Goal: Information Seeking & Learning: Learn about a topic

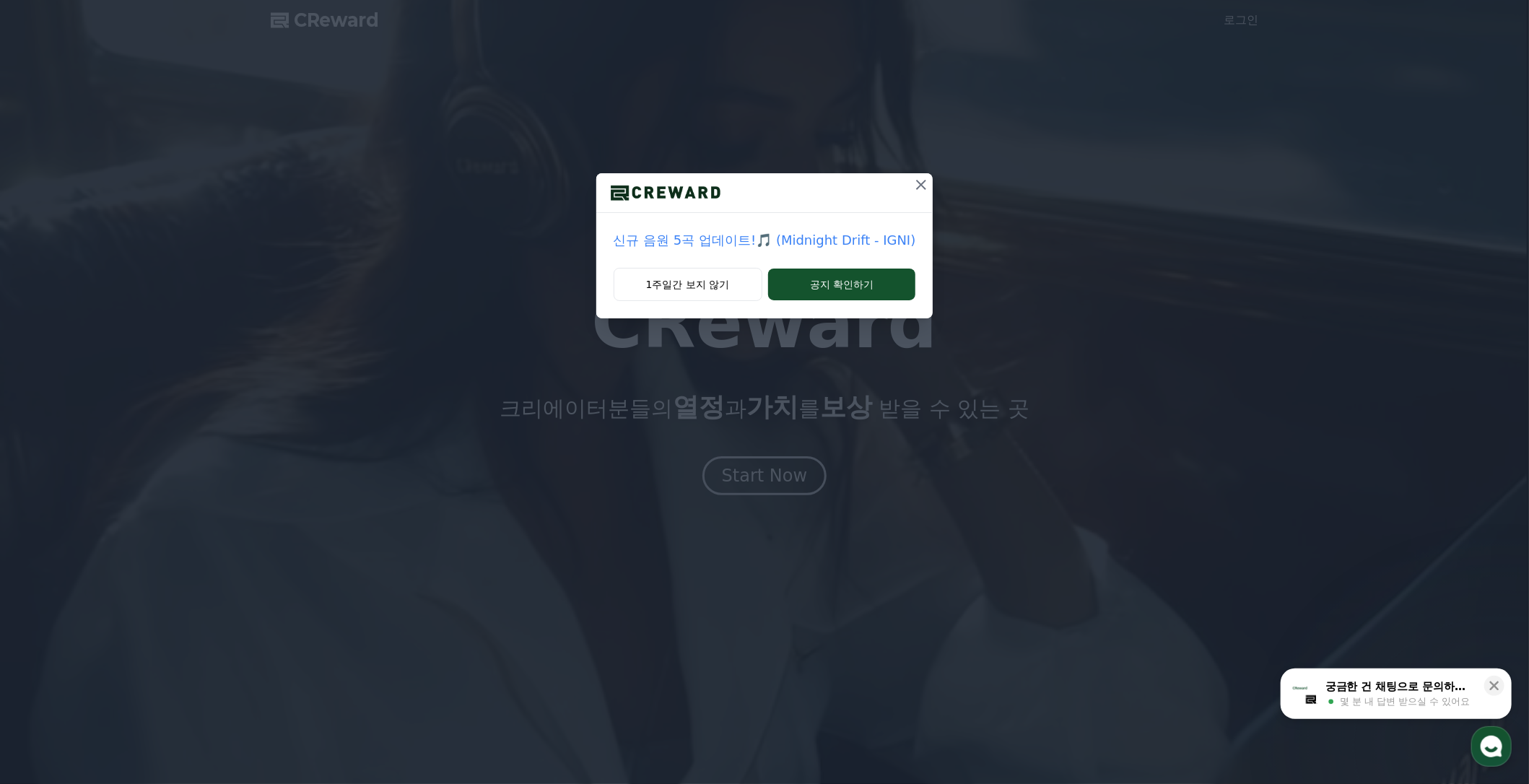
click at [878, 245] on p "신규 음원 5곡 업데이트!🎵 (Midnight Drift - IGNI)" at bounding box center [765, 241] width 303 height 20
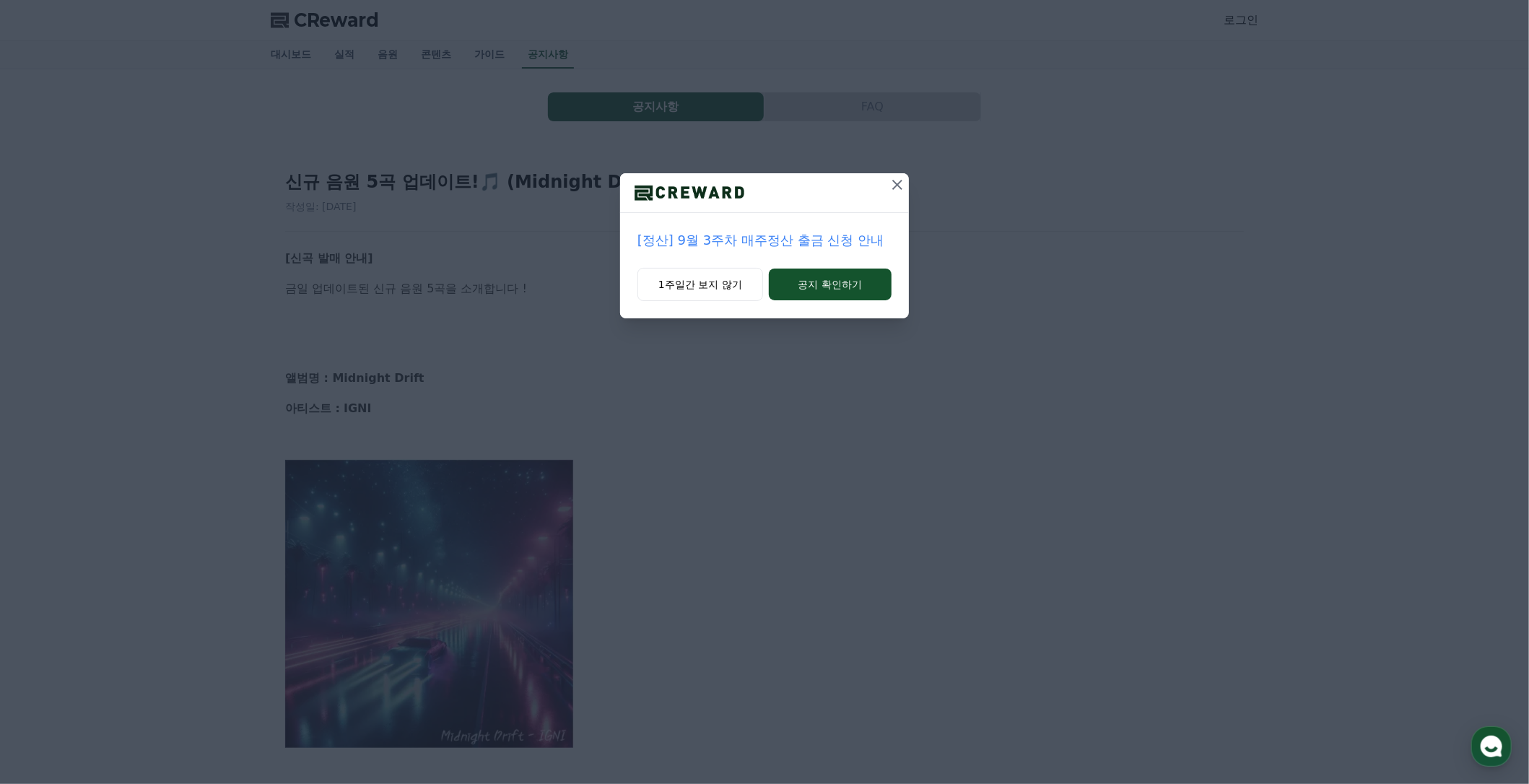
click at [902, 189] on icon at bounding box center [897, 185] width 17 height 17
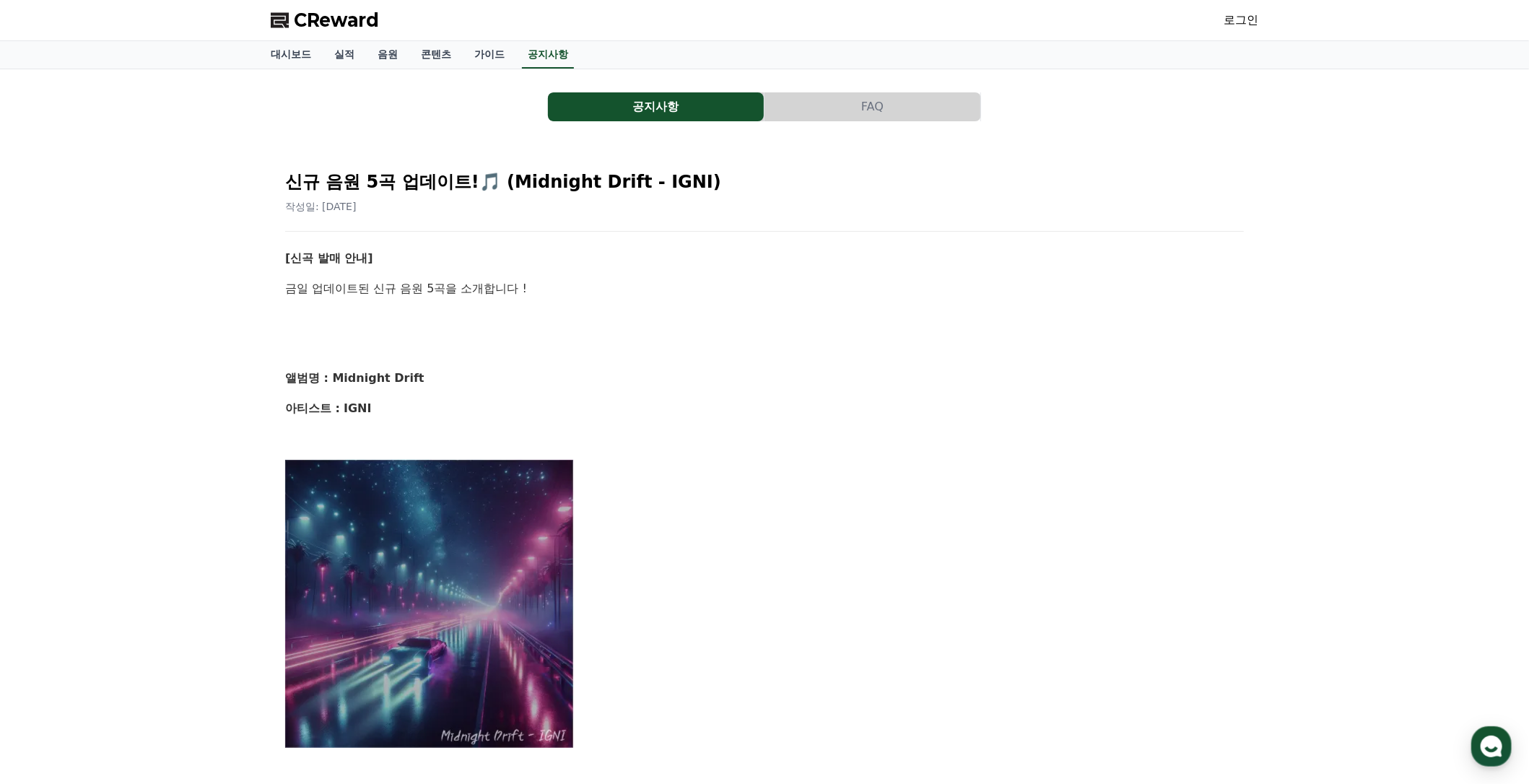
click at [333, 24] on span "CReward" at bounding box center [336, 20] width 85 height 23
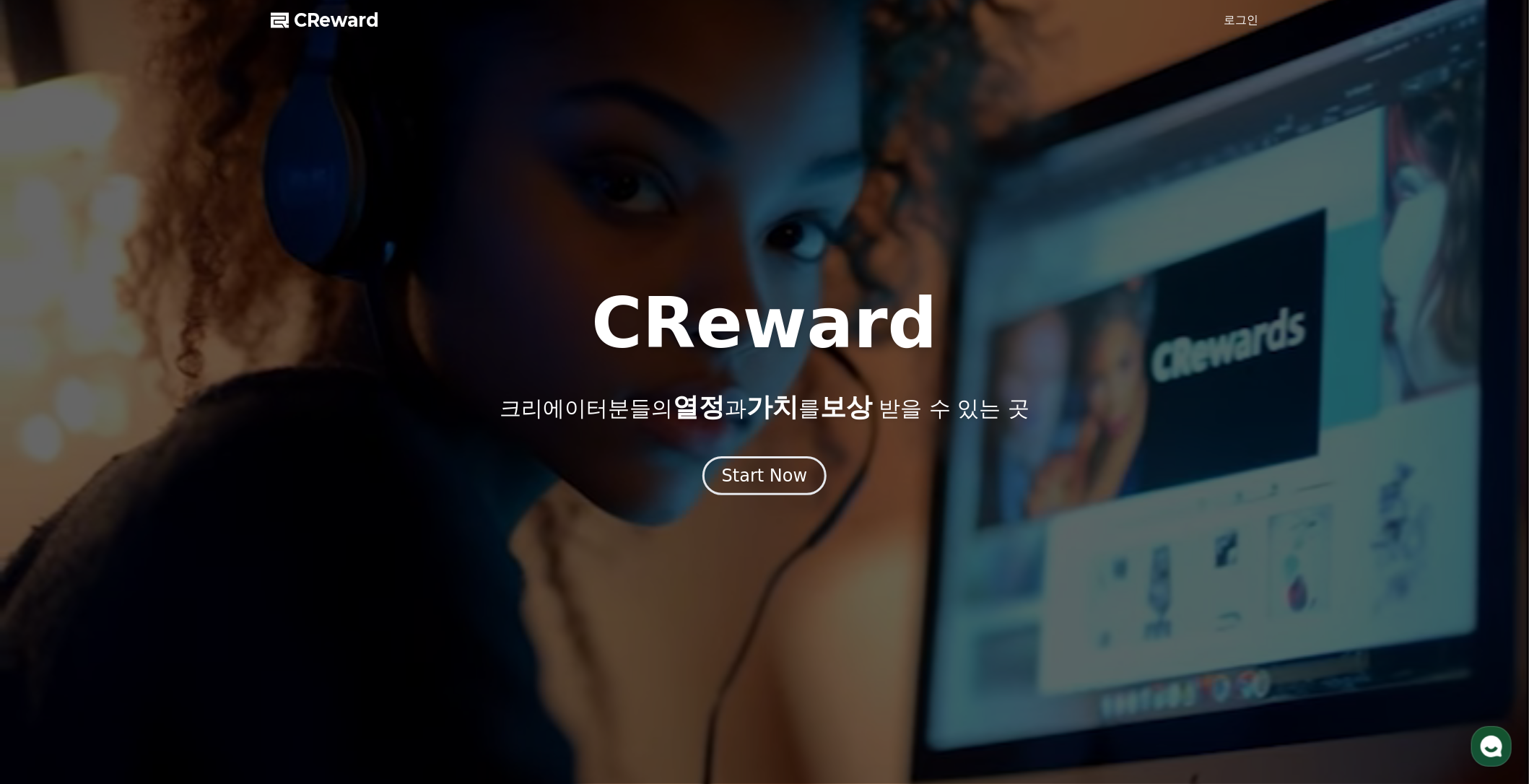
click at [333, 24] on span "CReward" at bounding box center [336, 20] width 85 height 23
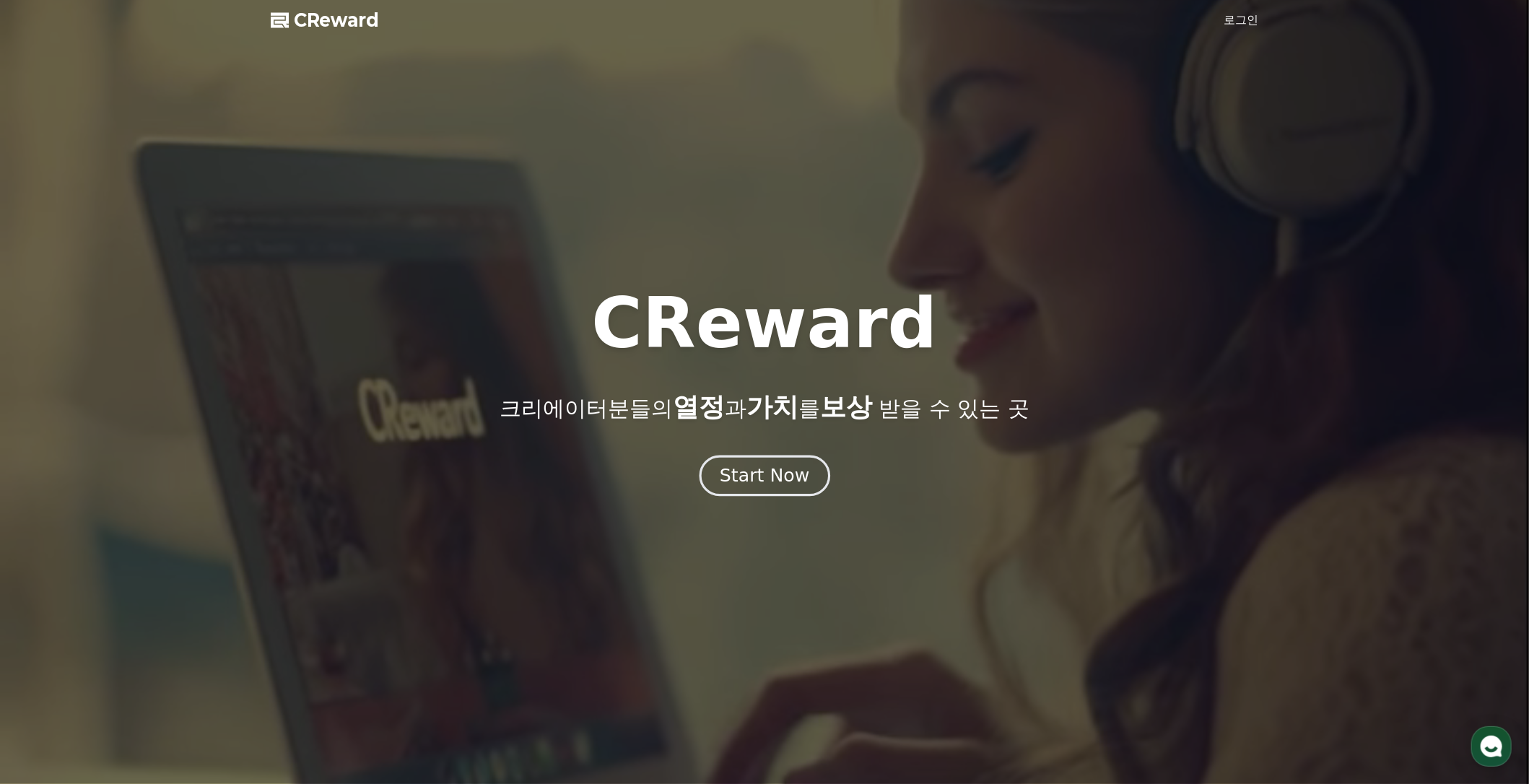
click at [788, 474] on div "Start Now" at bounding box center [764, 475] width 89 height 25
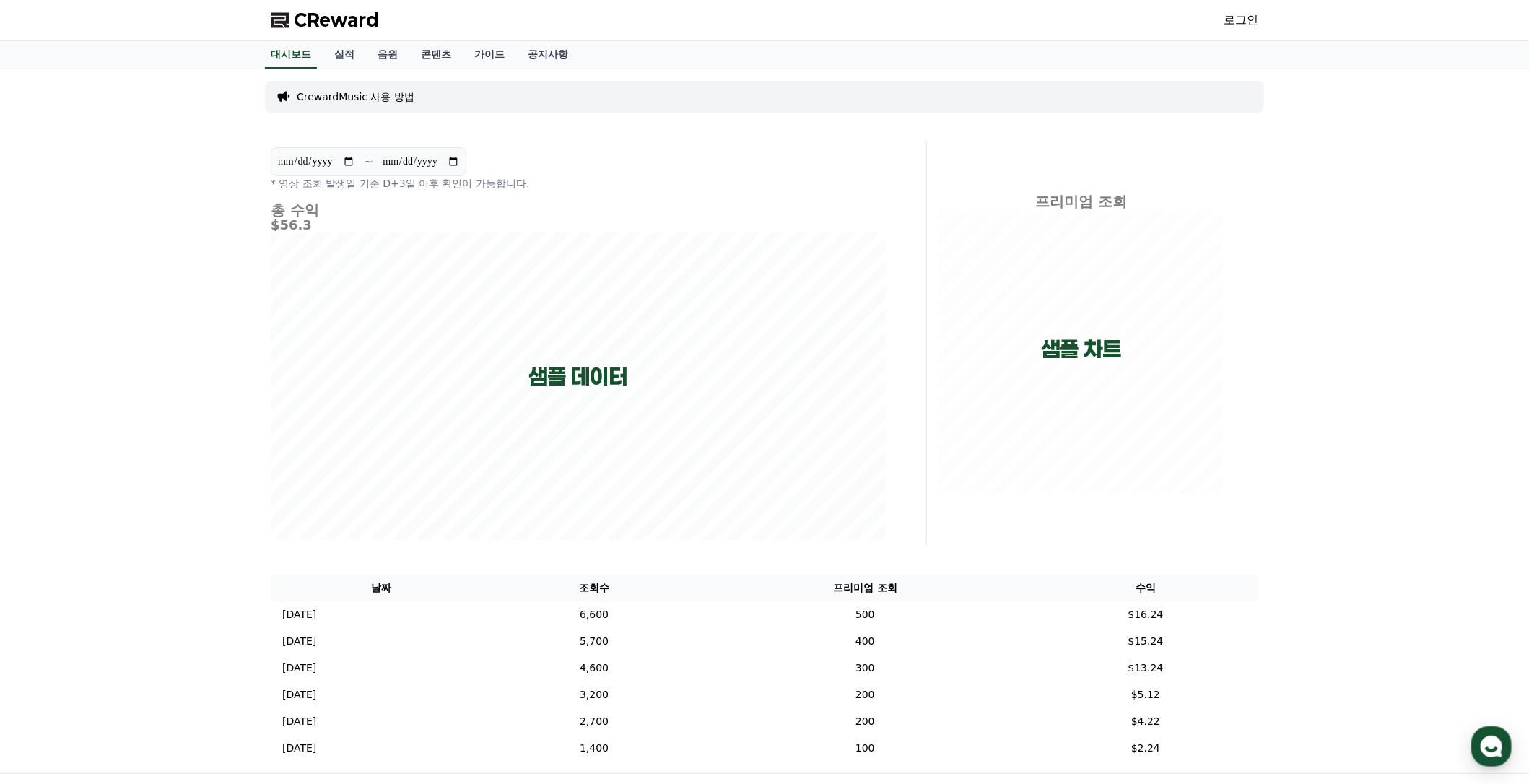
click at [388, 94] on p "CrewardMusic 사용 방법" at bounding box center [355, 96] width 117 height 14
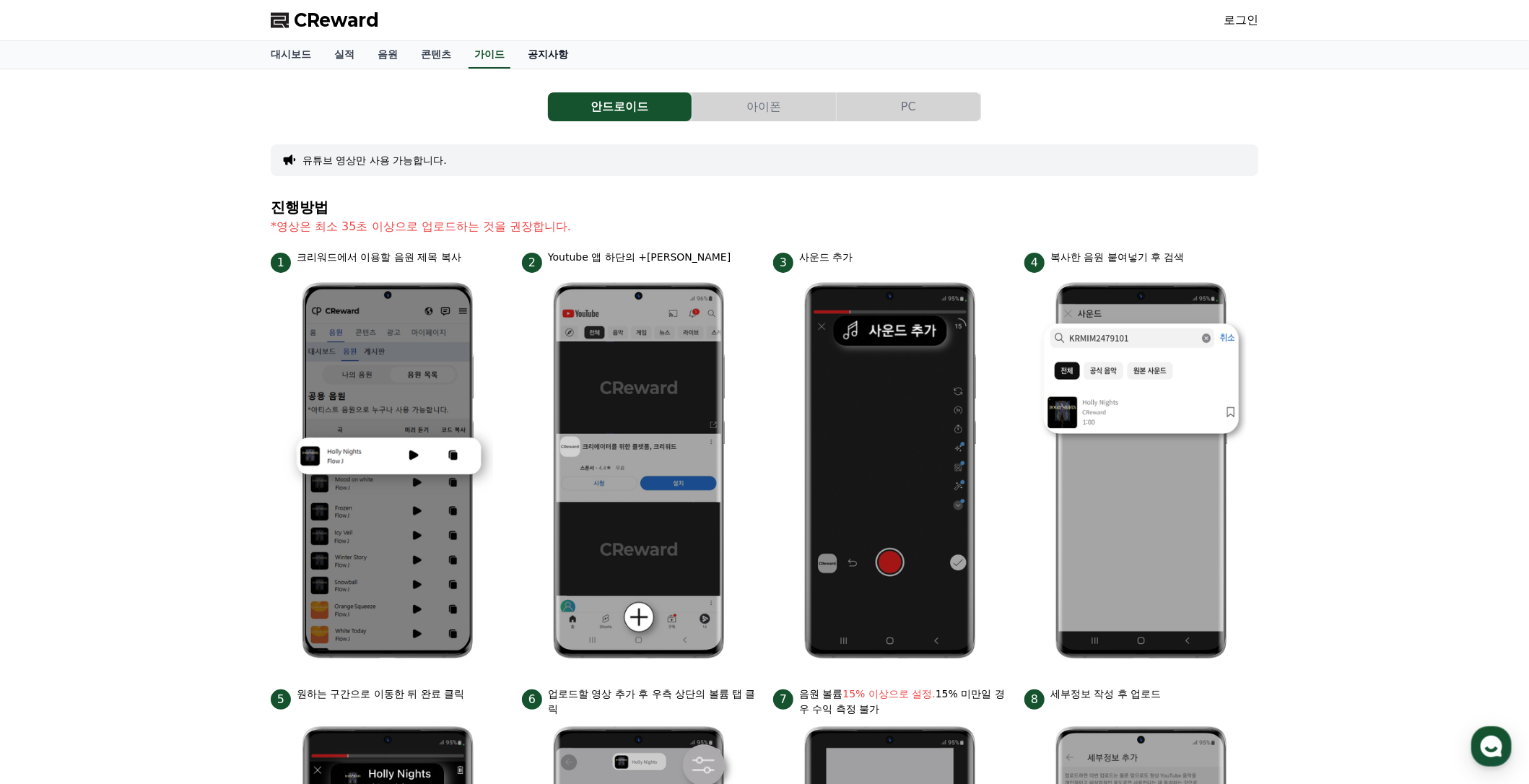
click at [574, 59] on link "공지사항" at bounding box center [548, 54] width 64 height 27
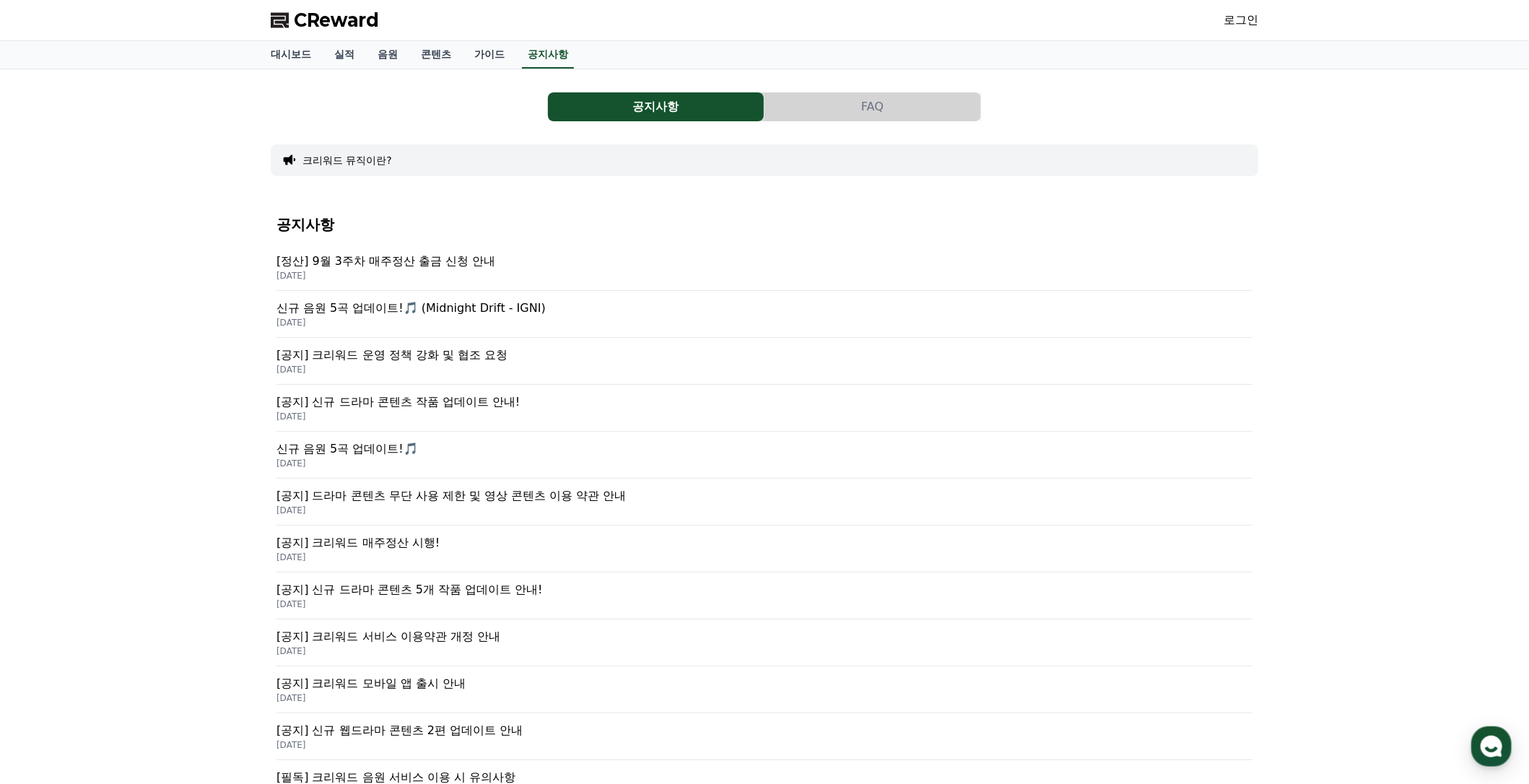
click at [462, 356] on p "[공지] 크리워드 운영 정책 강화 및 협조 요청" at bounding box center [764, 355] width 976 height 17
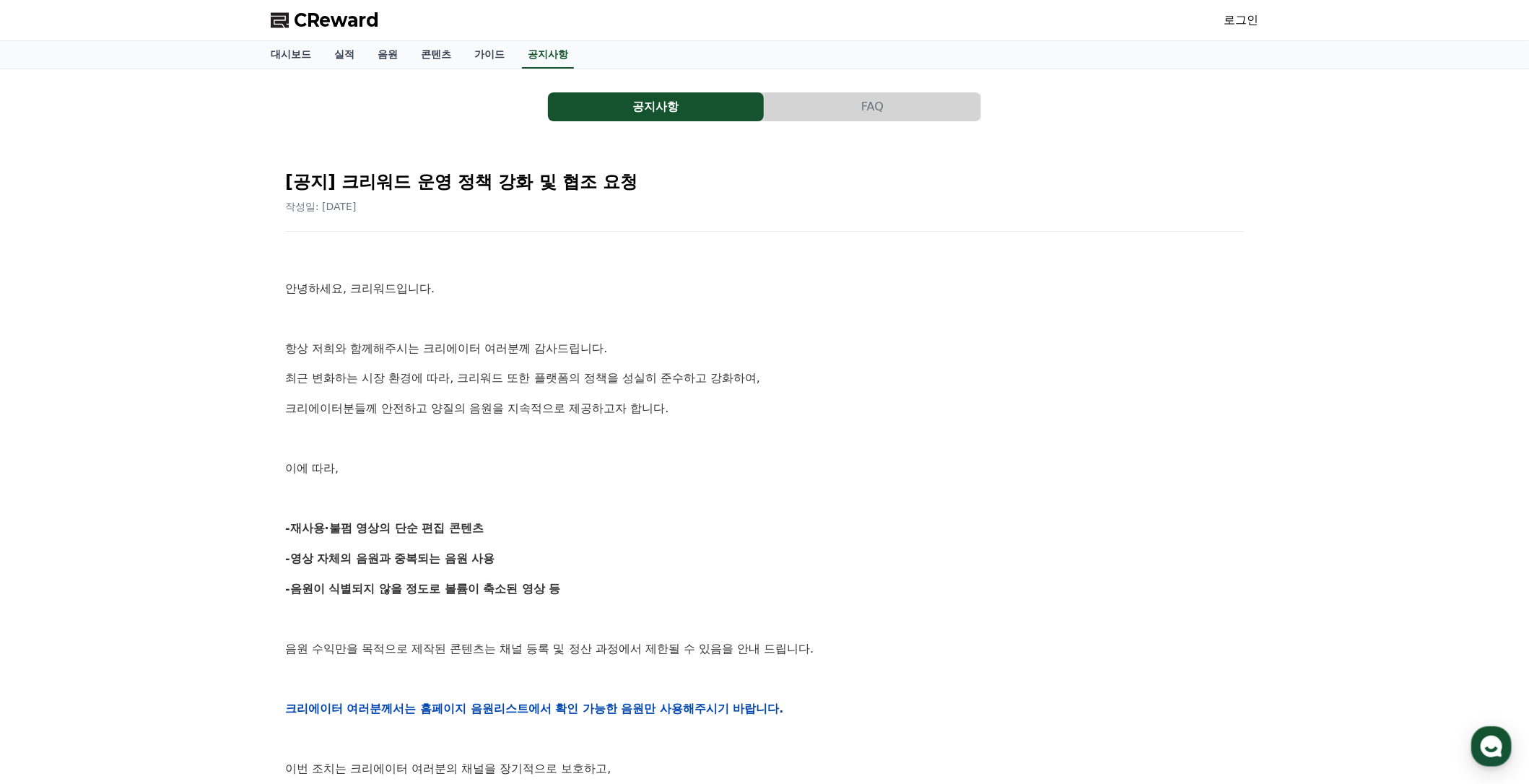
click at [1229, 26] on link "로그인" at bounding box center [1241, 20] width 35 height 17
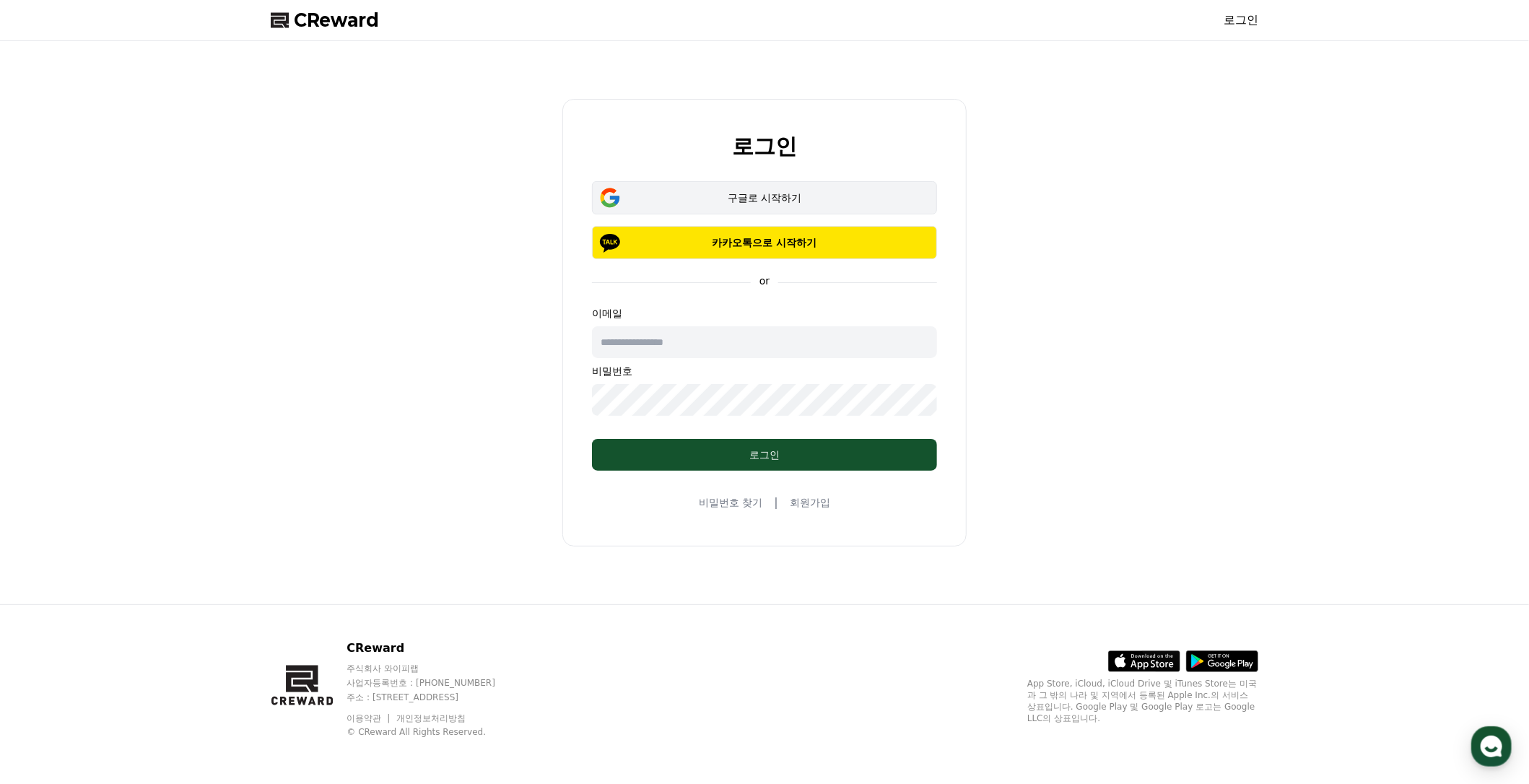
click at [852, 202] on div "구글로 시작하기" at bounding box center [764, 197] width 304 height 14
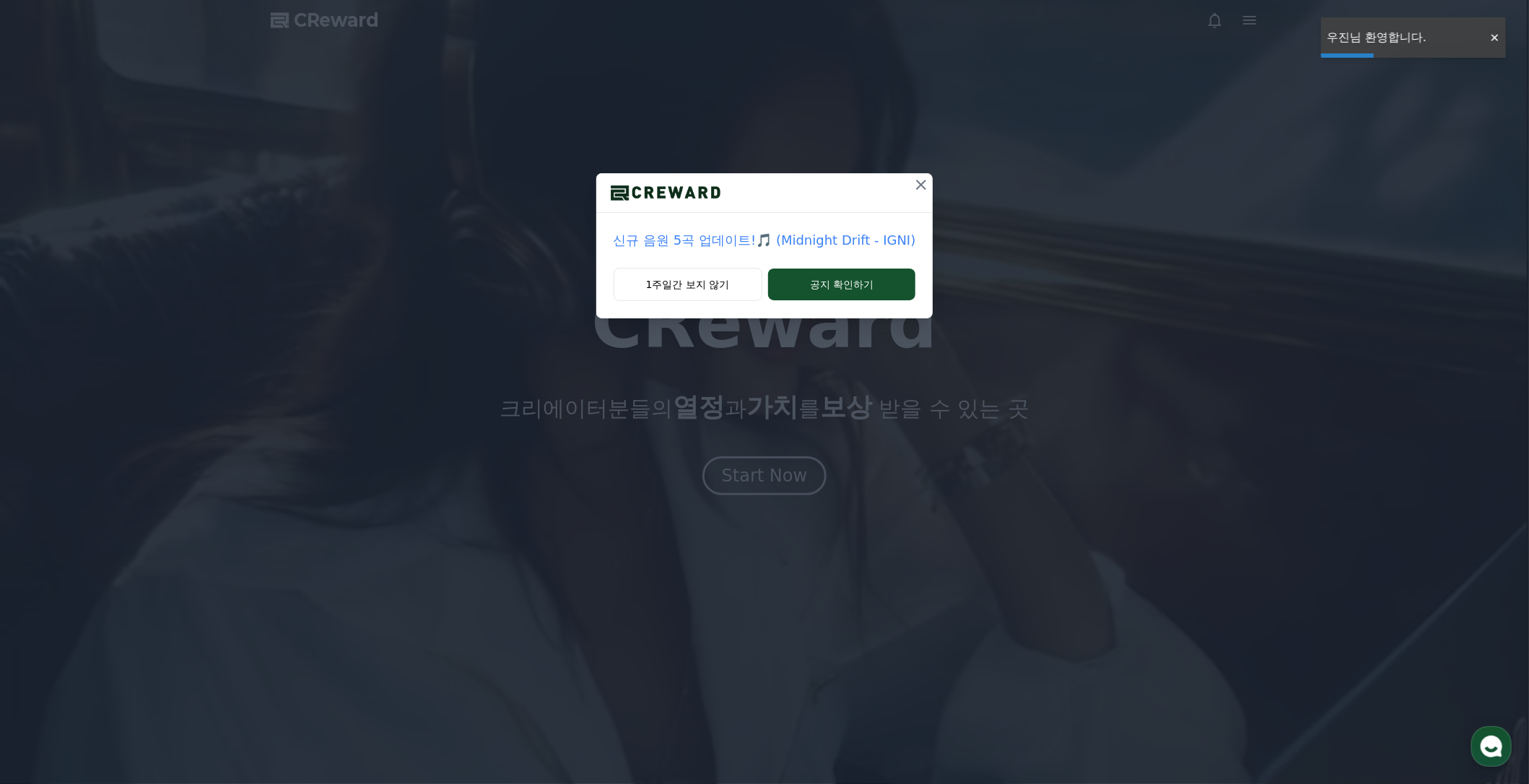
click at [918, 194] on button at bounding box center [921, 185] width 23 height 23
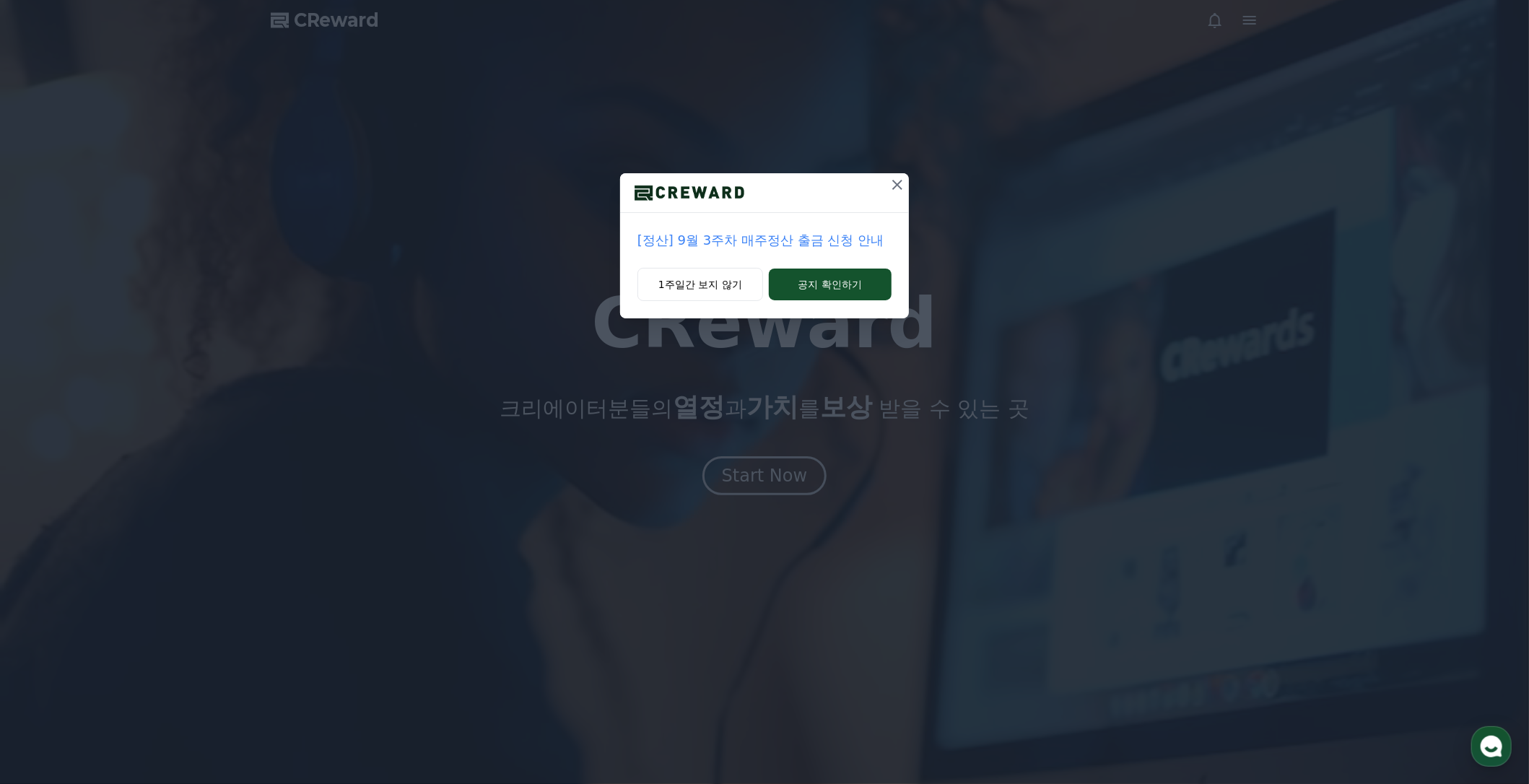
click at [891, 190] on icon at bounding box center [897, 185] width 17 height 17
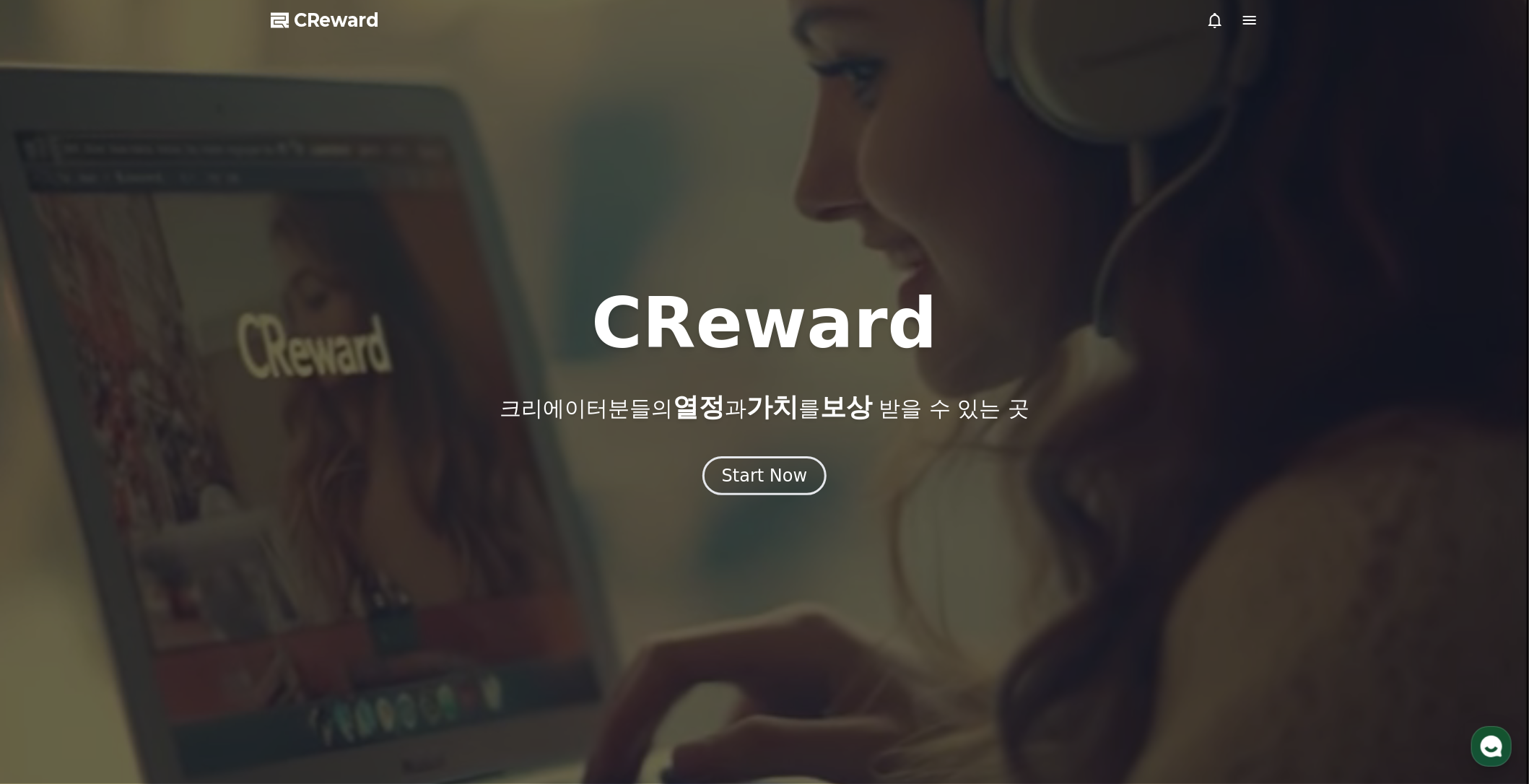
click at [348, 35] on div at bounding box center [764, 392] width 1529 height 784
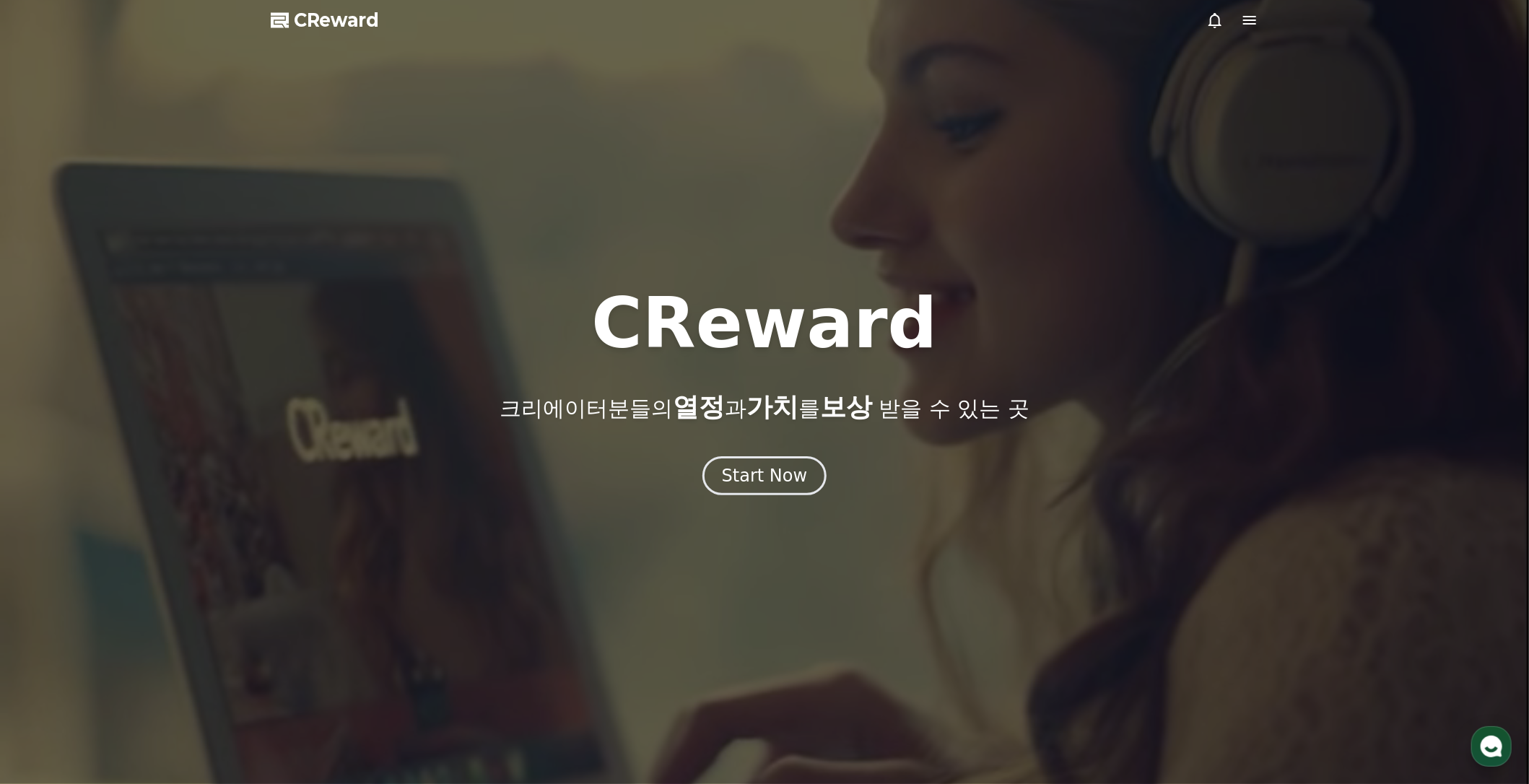
click at [348, 23] on span "CReward" at bounding box center [336, 20] width 85 height 23
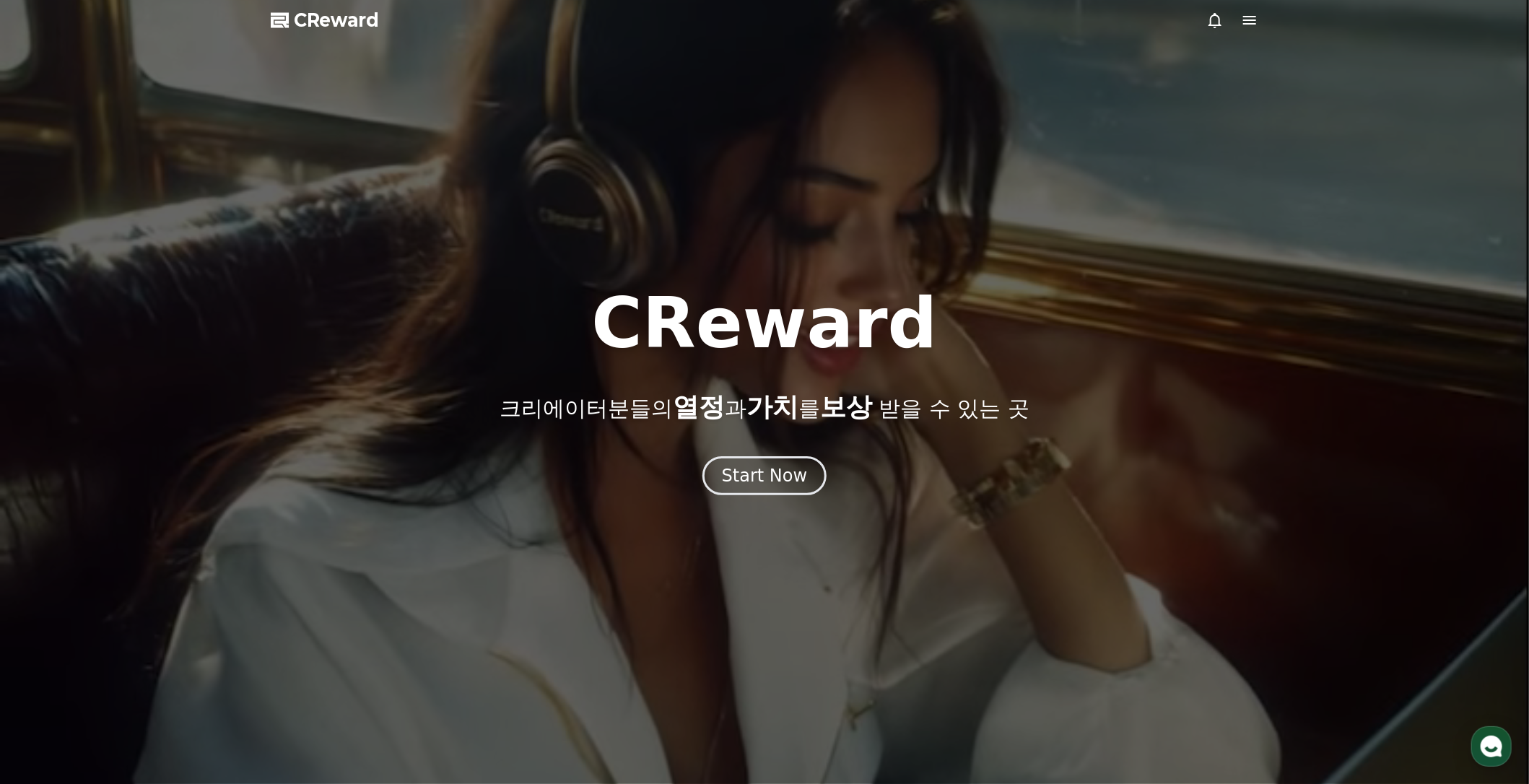
click at [344, 21] on span "CReward" at bounding box center [336, 20] width 85 height 23
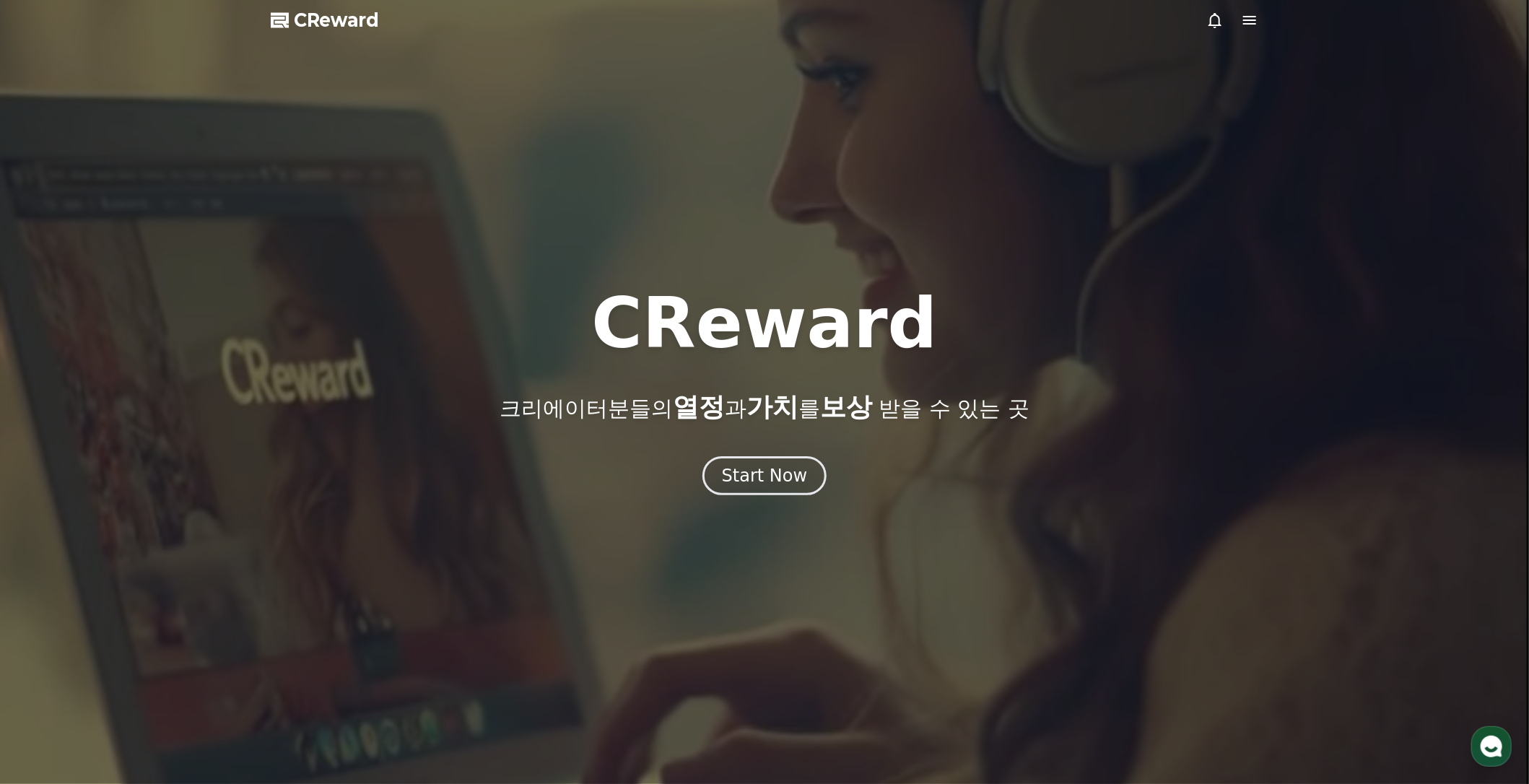
click at [1248, 26] on icon at bounding box center [1249, 20] width 17 height 17
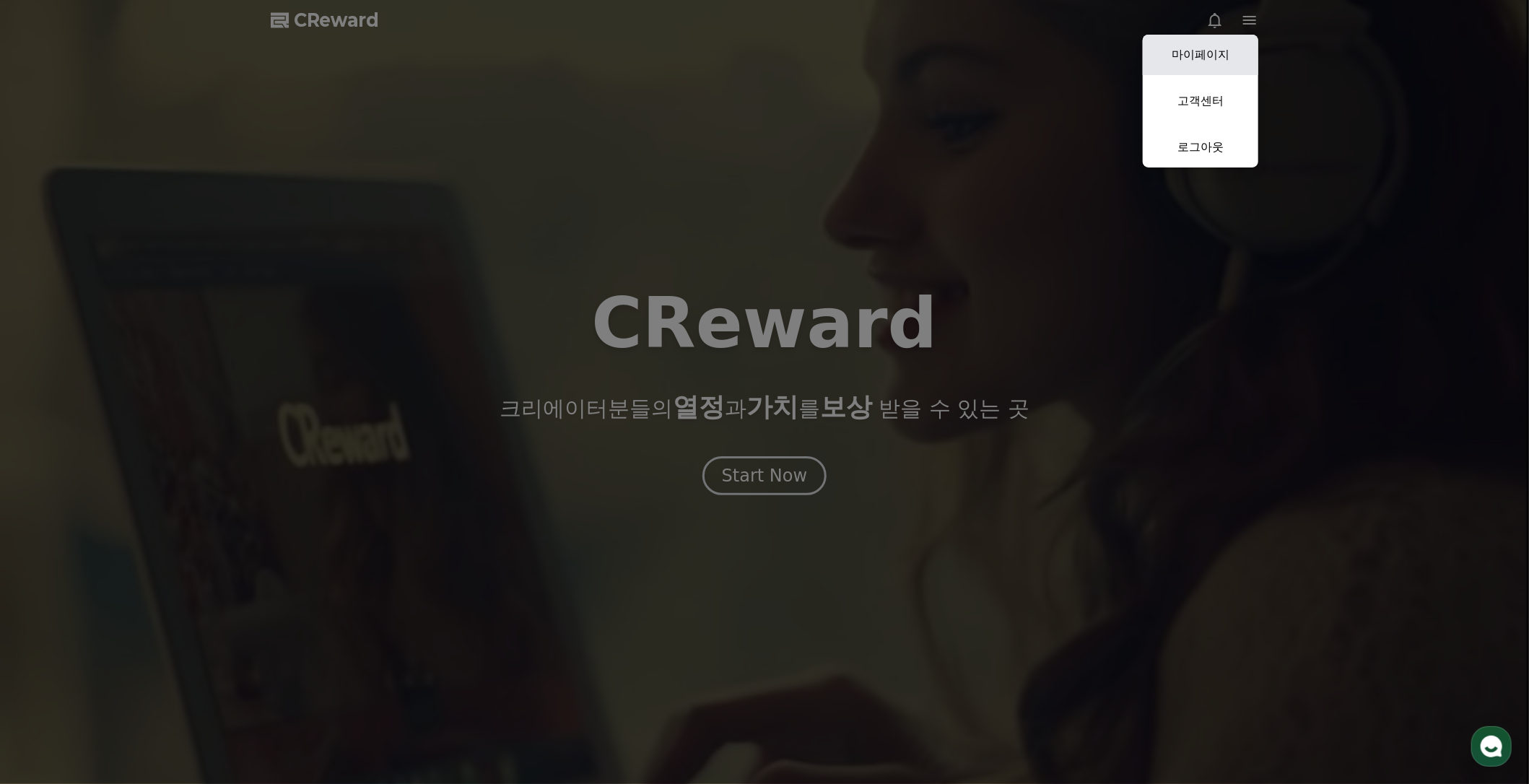
click at [1215, 52] on link "마이페이지" at bounding box center [1201, 55] width 116 height 41
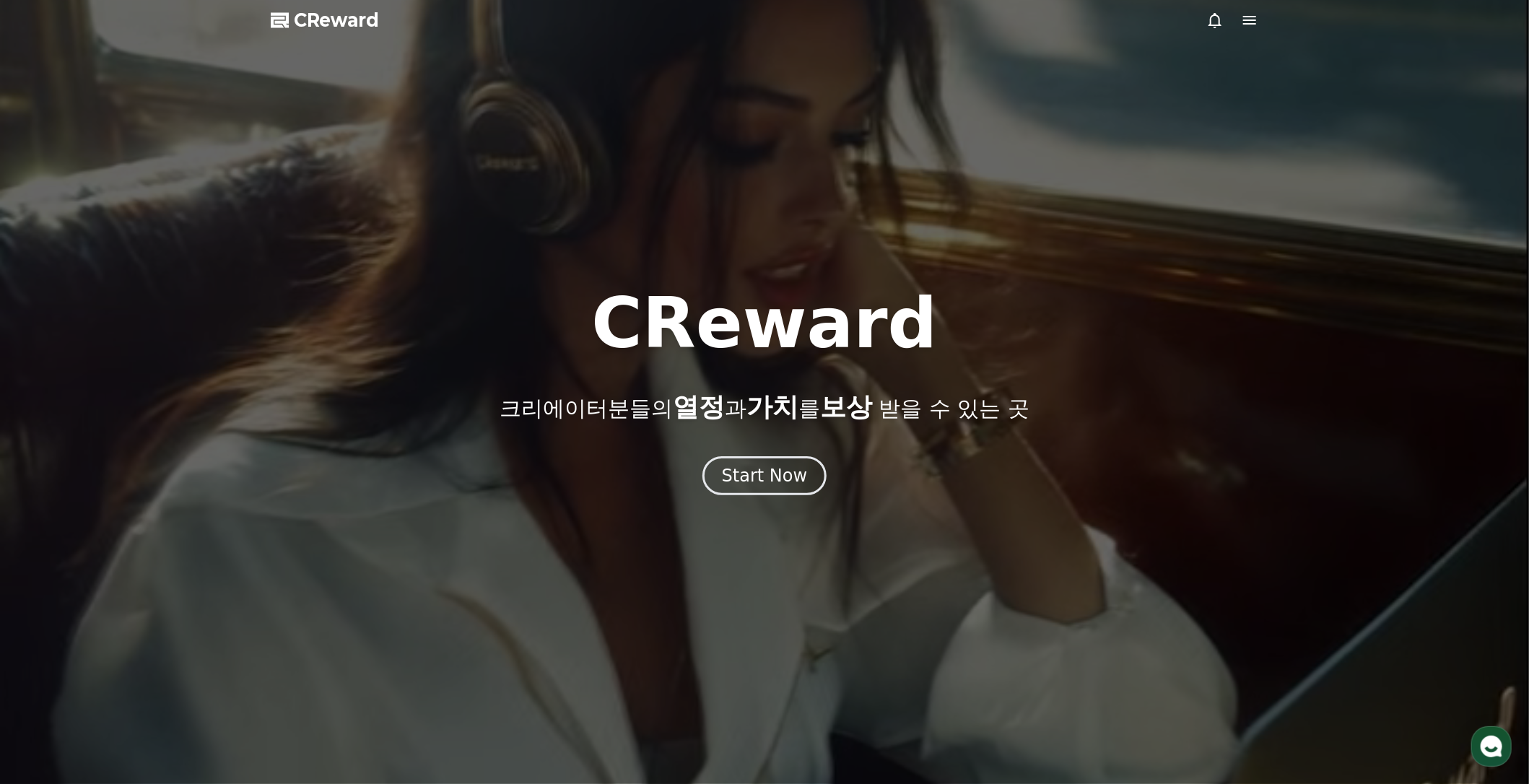
select select "**********"
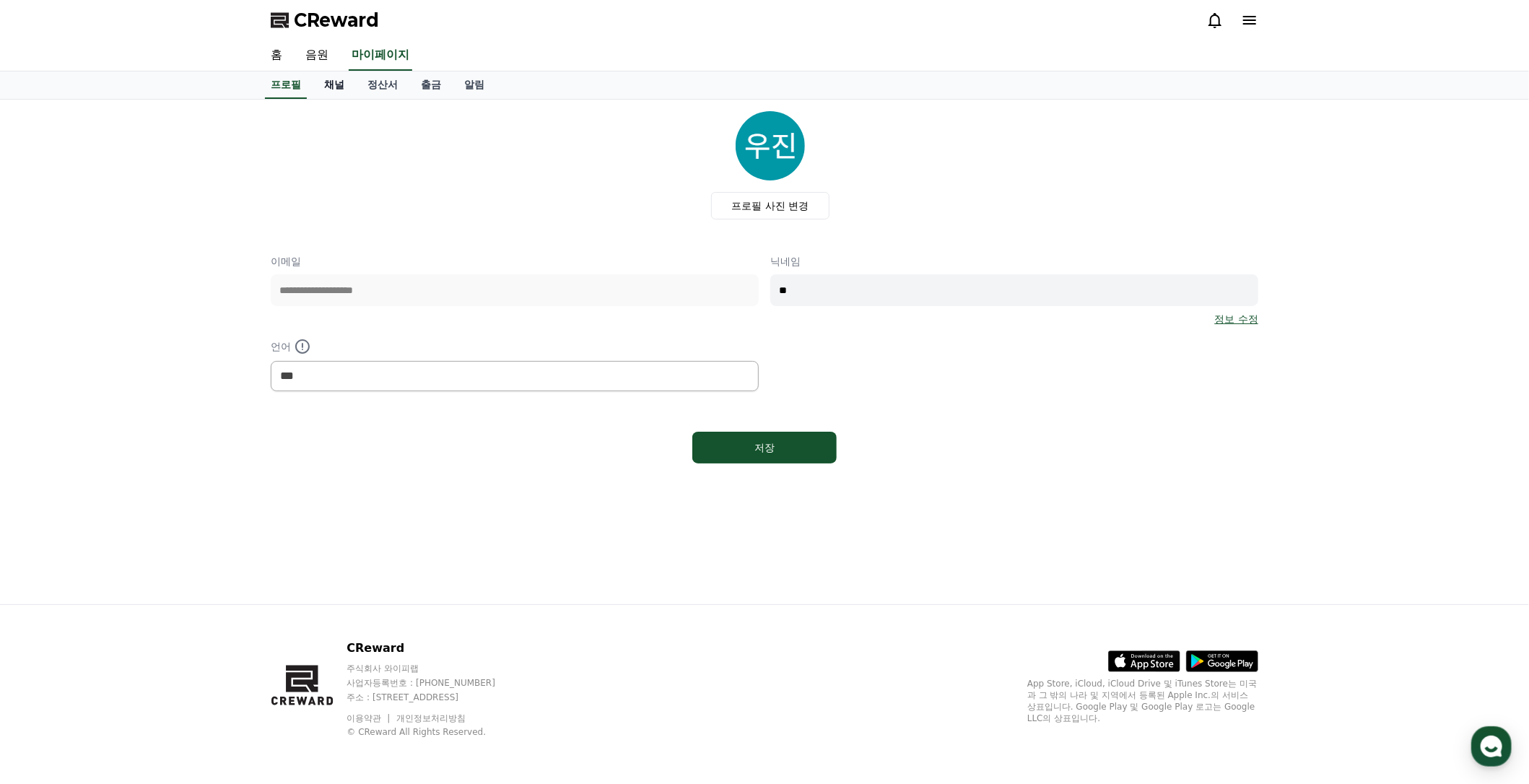
click at [345, 89] on link "채널" at bounding box center [334, 85] width 43 height 27
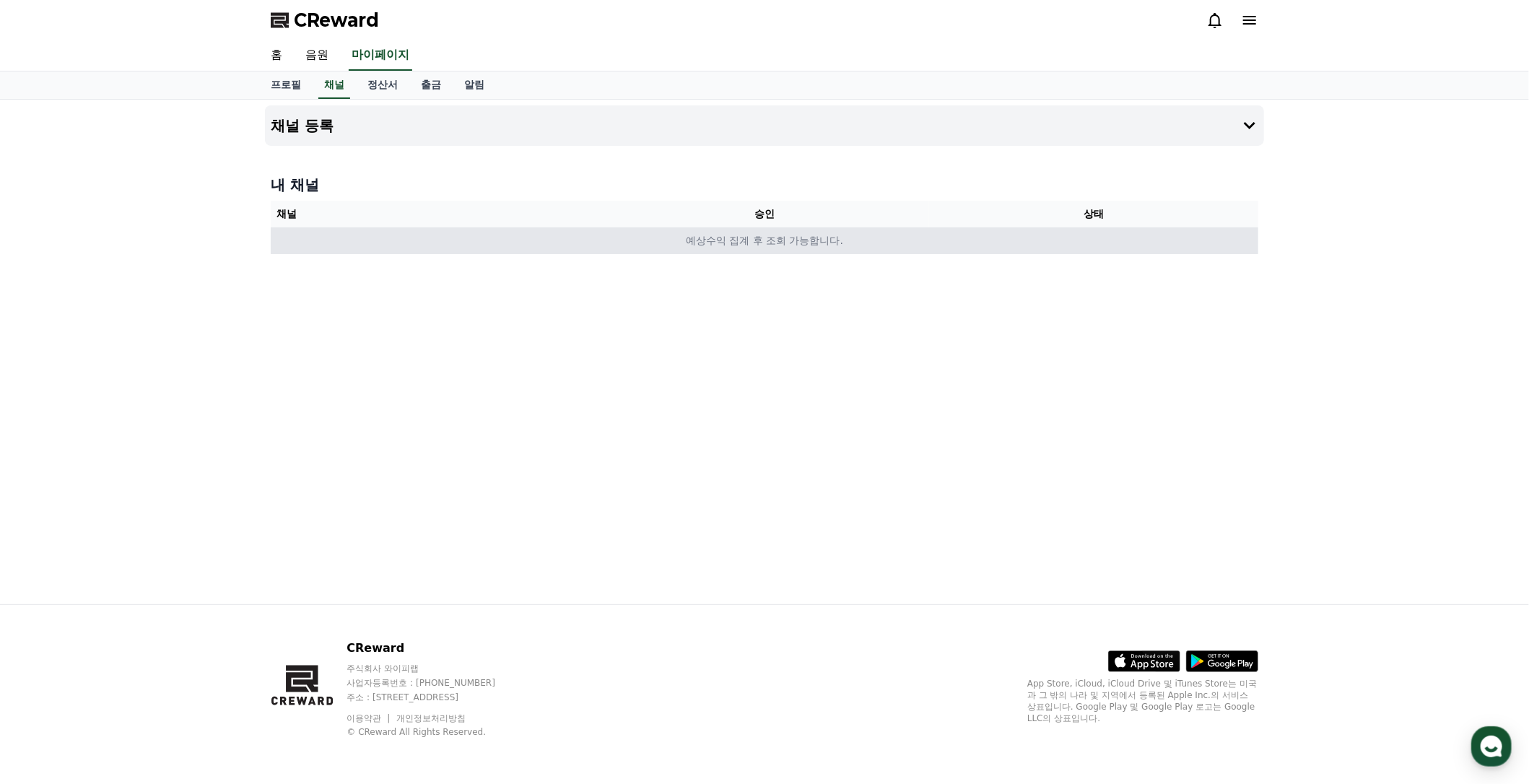
click at [846, 247] on td "예상수익 집계 후 조회 가능합니다." at bounding box center [764, 240] width 987 height 26
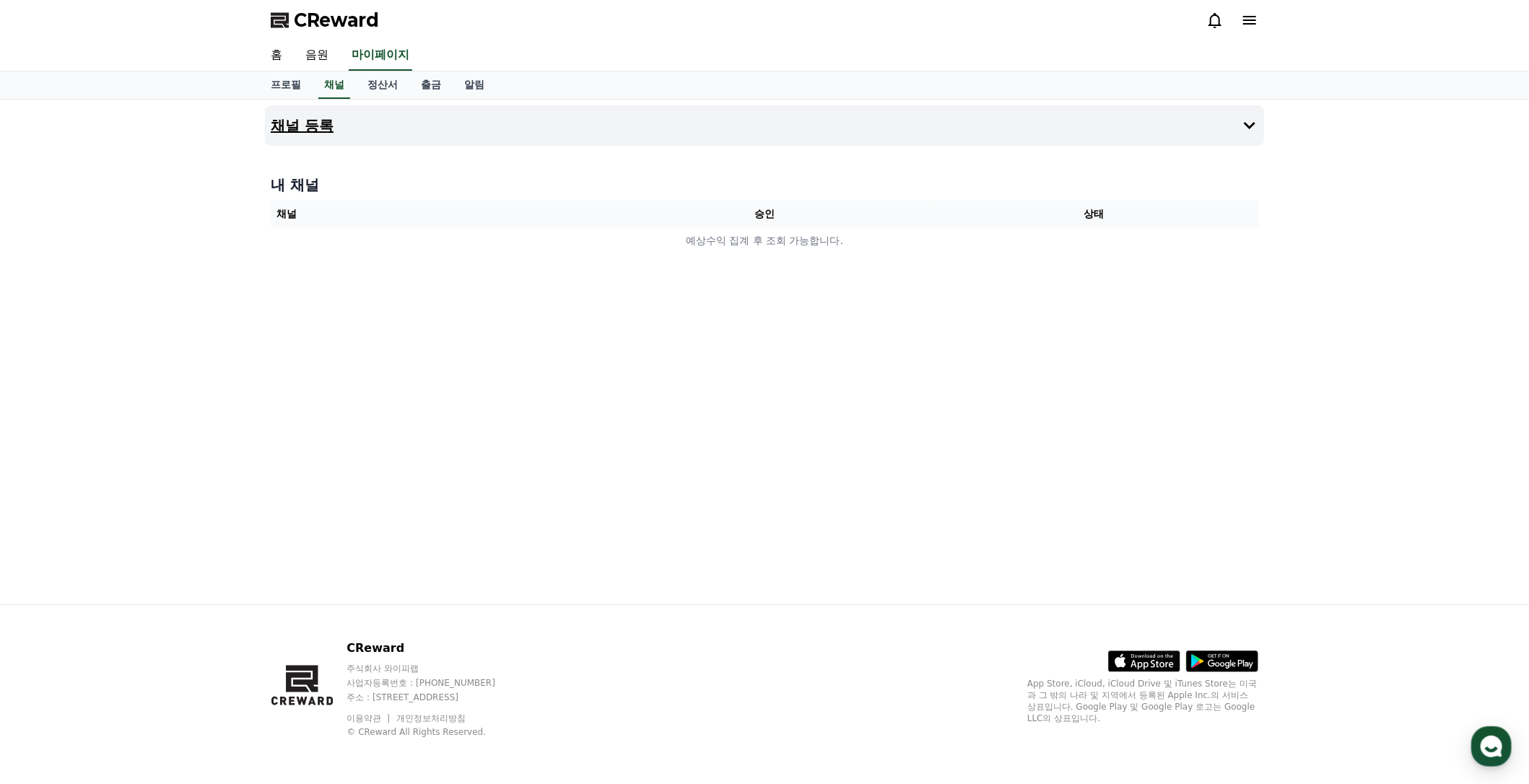
click at [925, 112] on button "채널 등록" at bounding box center [764, 126] width 999 height 41
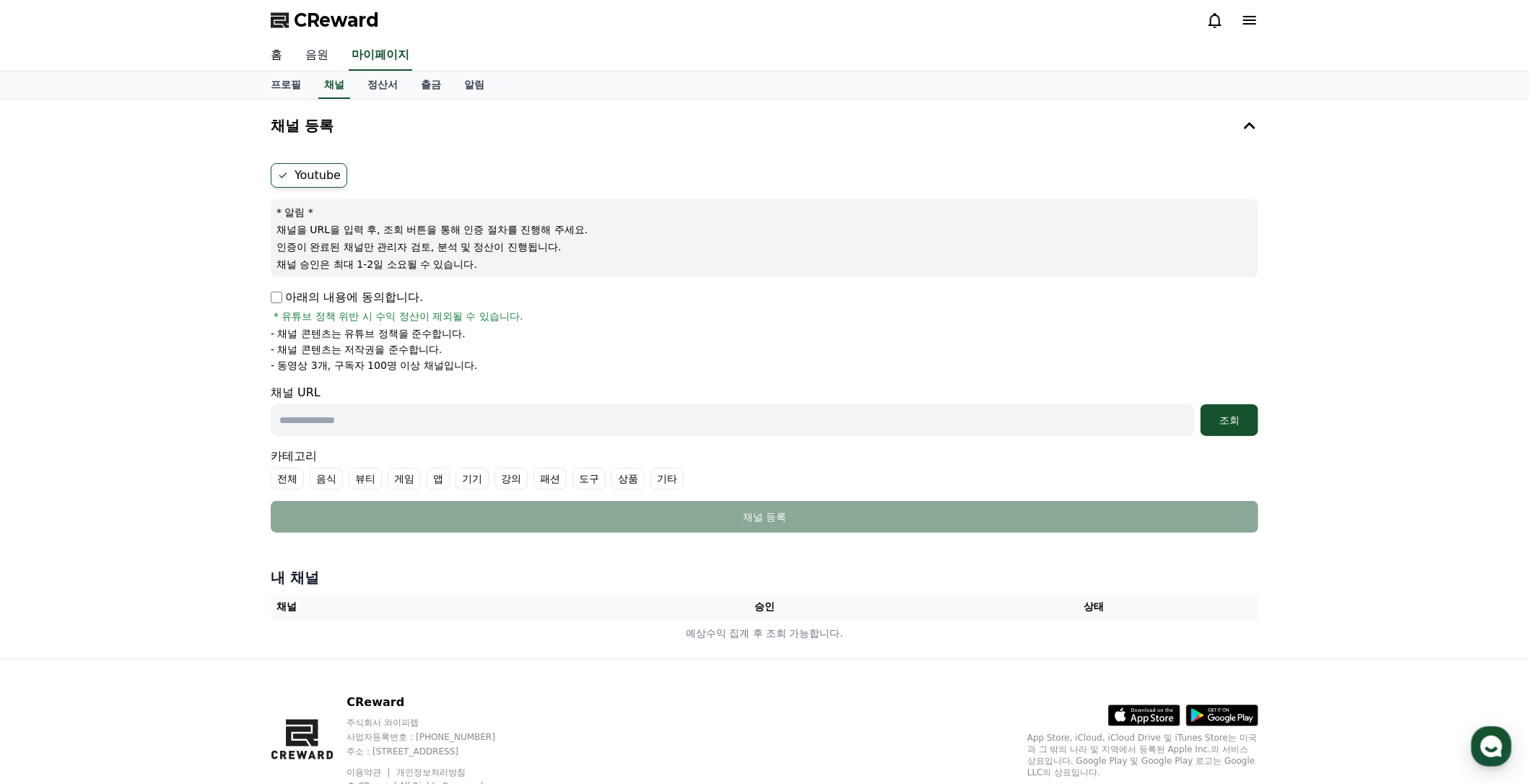
click at [308, 69] on link "음원" at bounding box center [316, 56] width 46 height 31
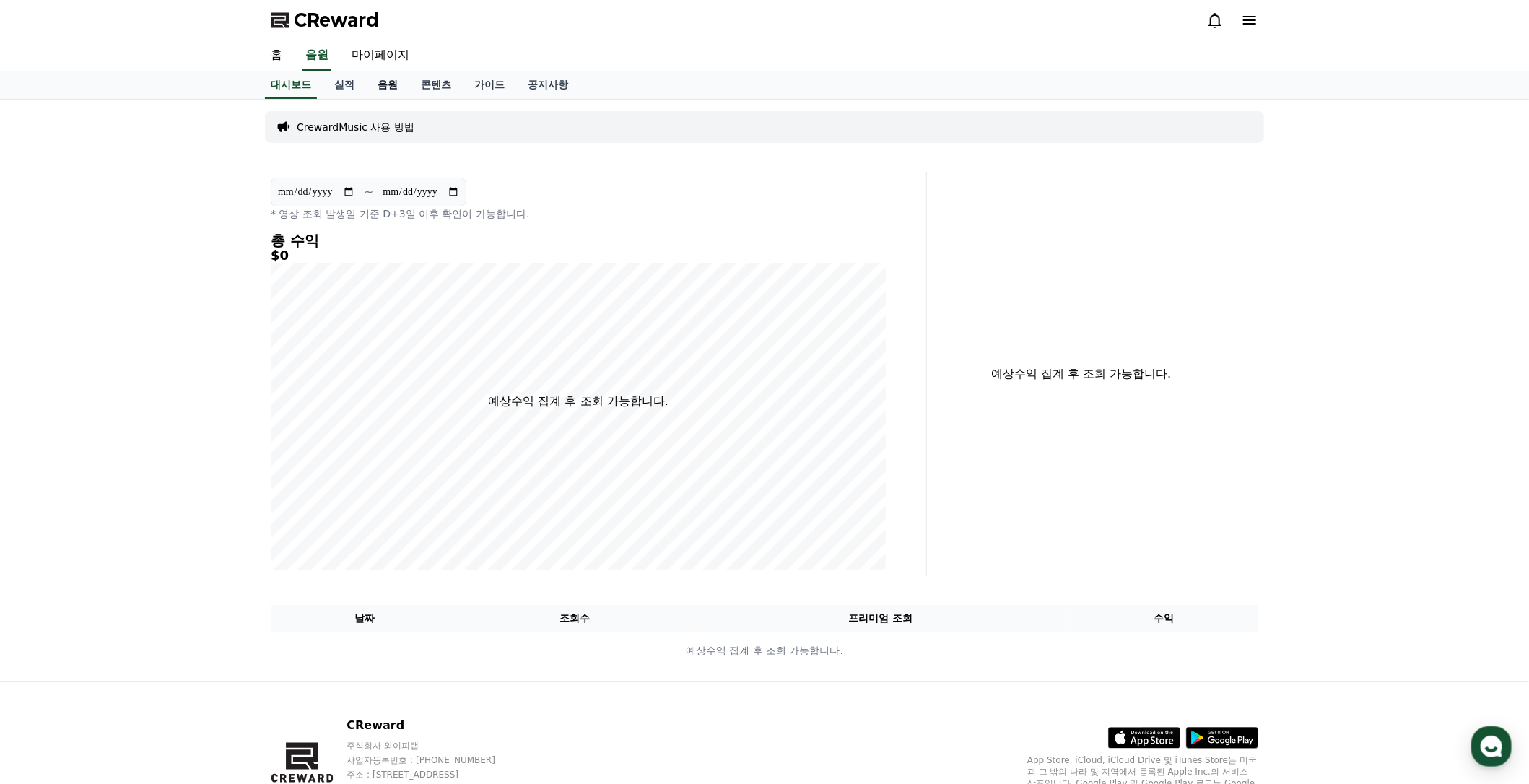
click at [379, 88] on link "음원" at bounding box center [387, 85] width 43 height 27
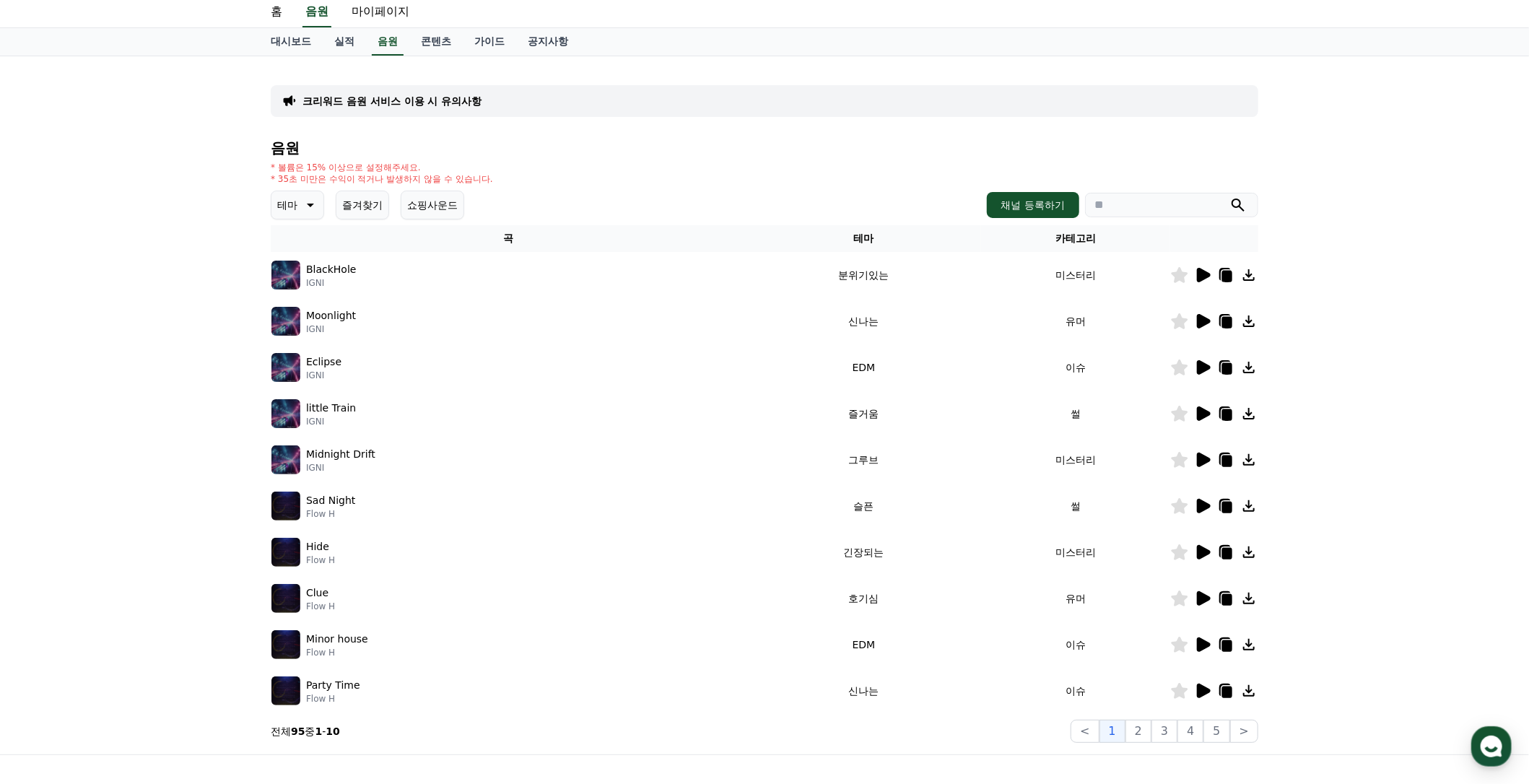
scroll to position [192, 0]
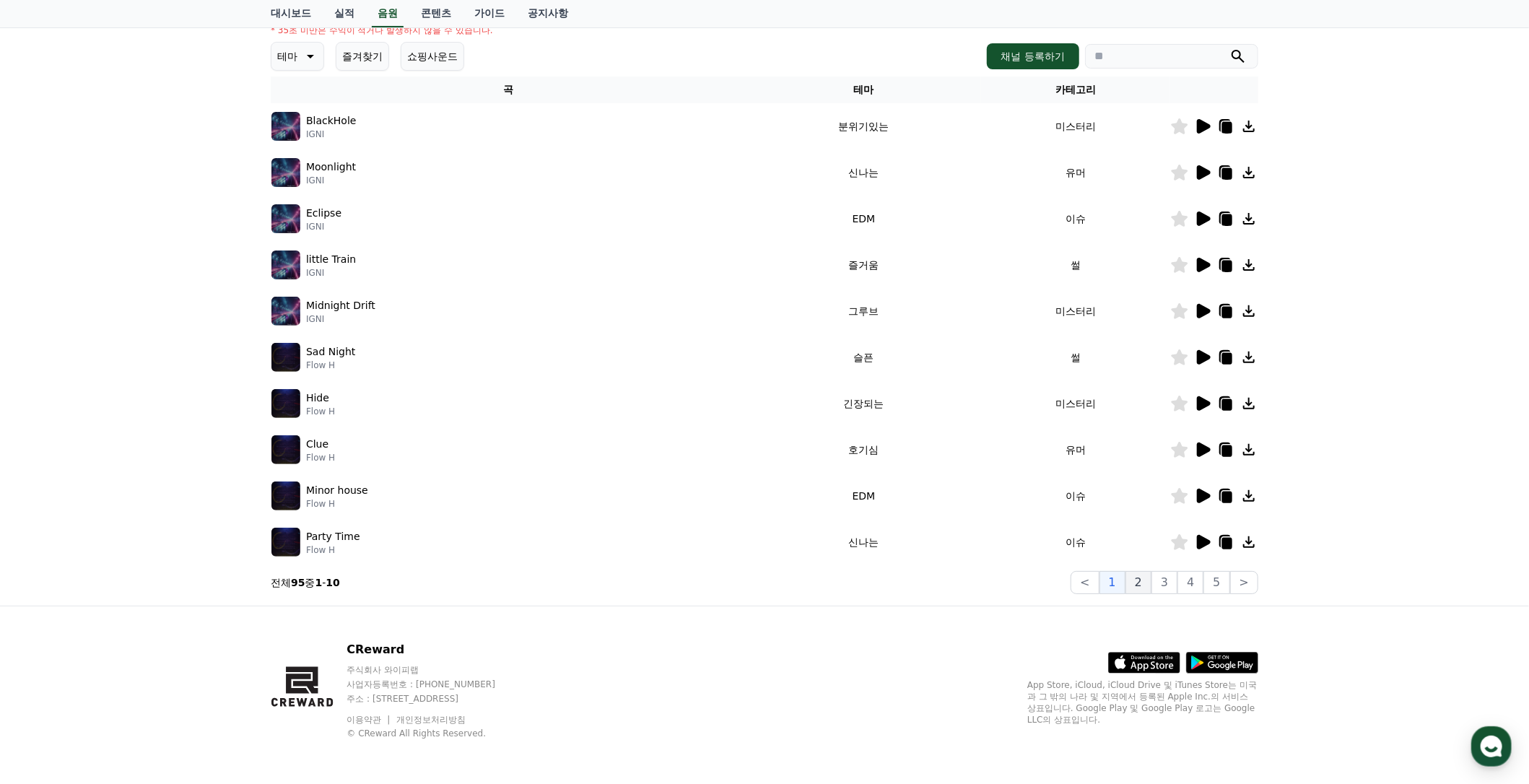
click at [1145, 591] on button "2" at bounding box center [1138, 582] width 26 height 23
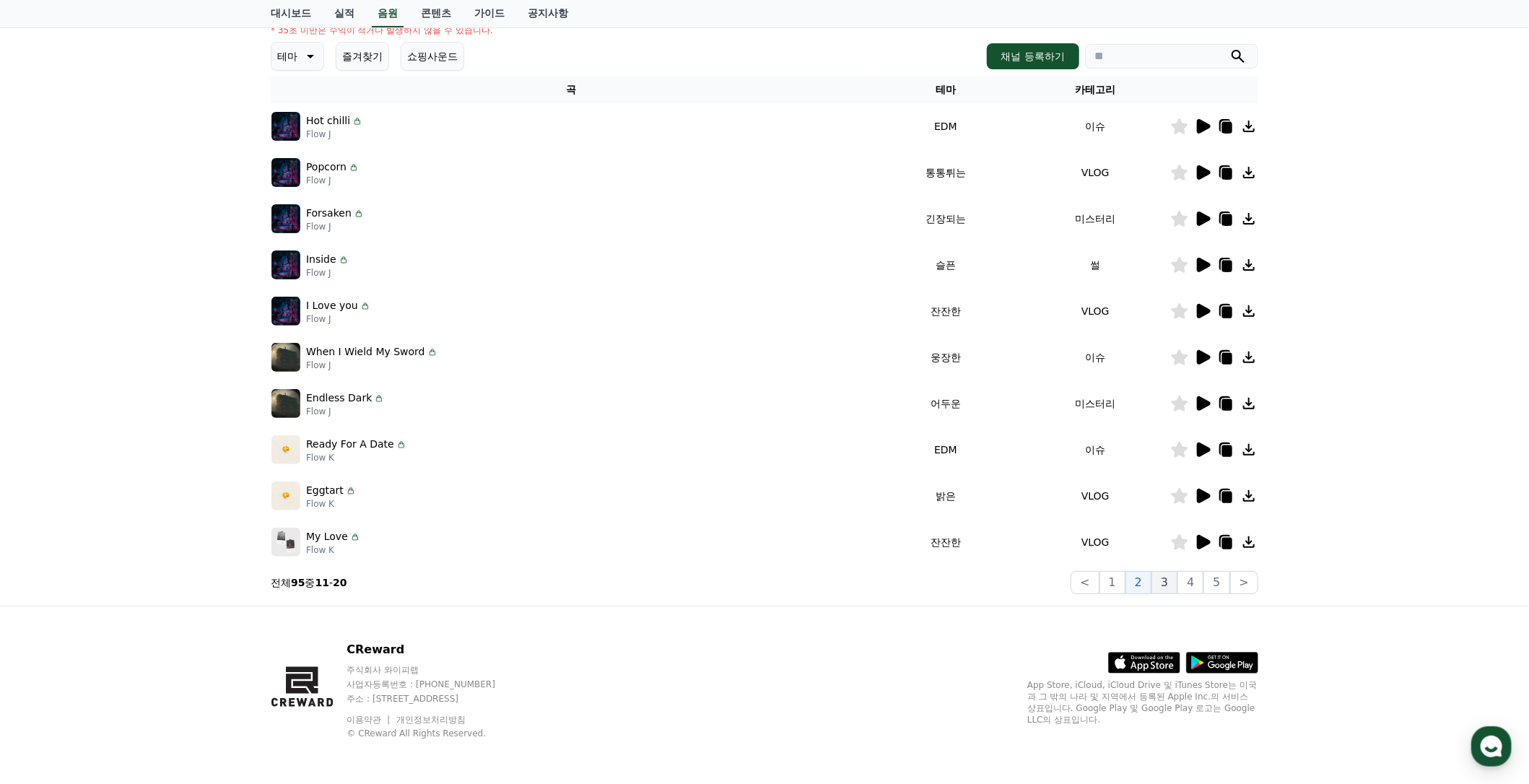
click at [1170, 585] on button "3" at bounding box center [1164, 582] width 26 height 23
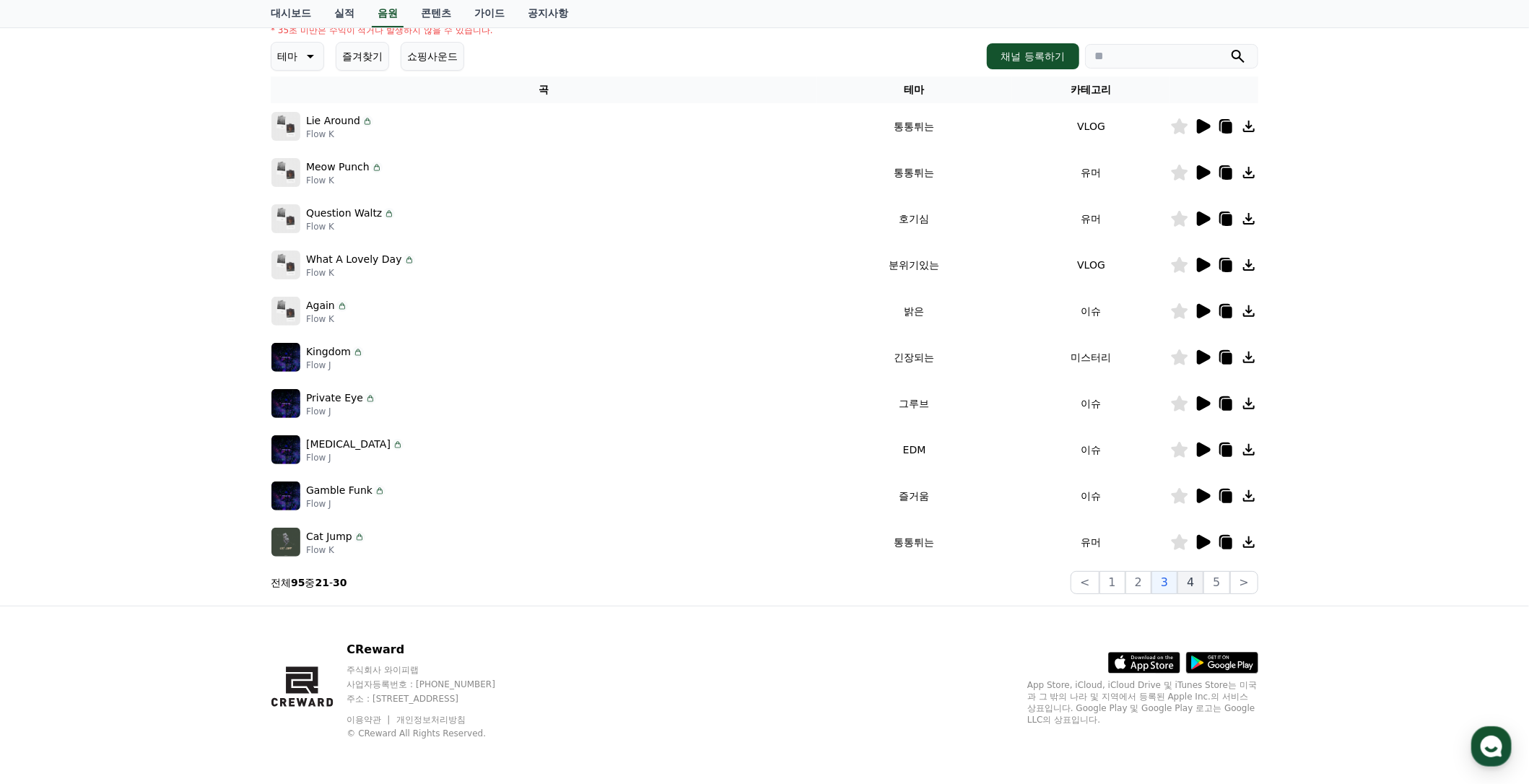
click at [1190, 586] on button "4" at bounding box center [1190, 582] width 26 height 23
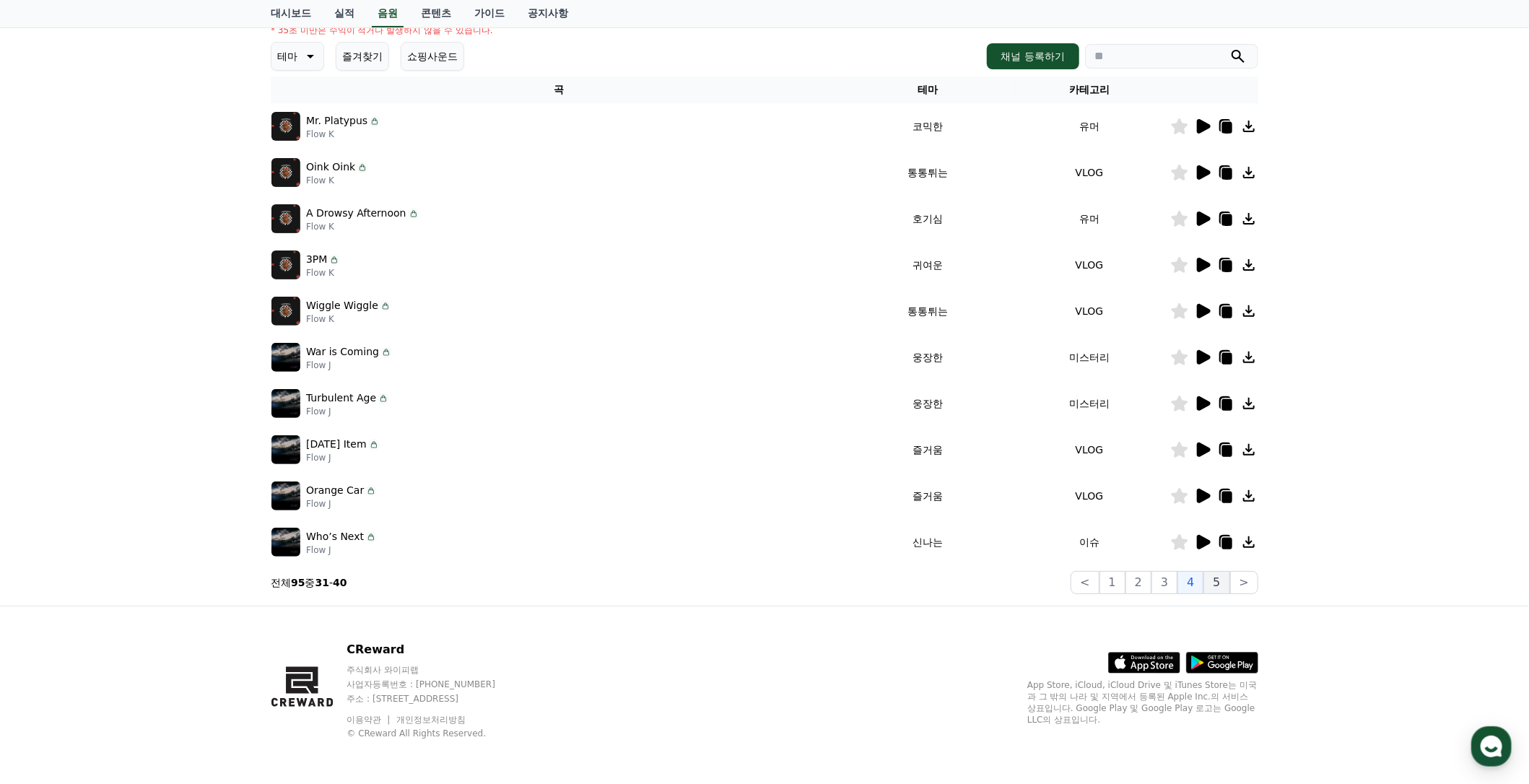
click at [1209, 587] on button "5" at bounding box center [1216, 582] width 26 height 23
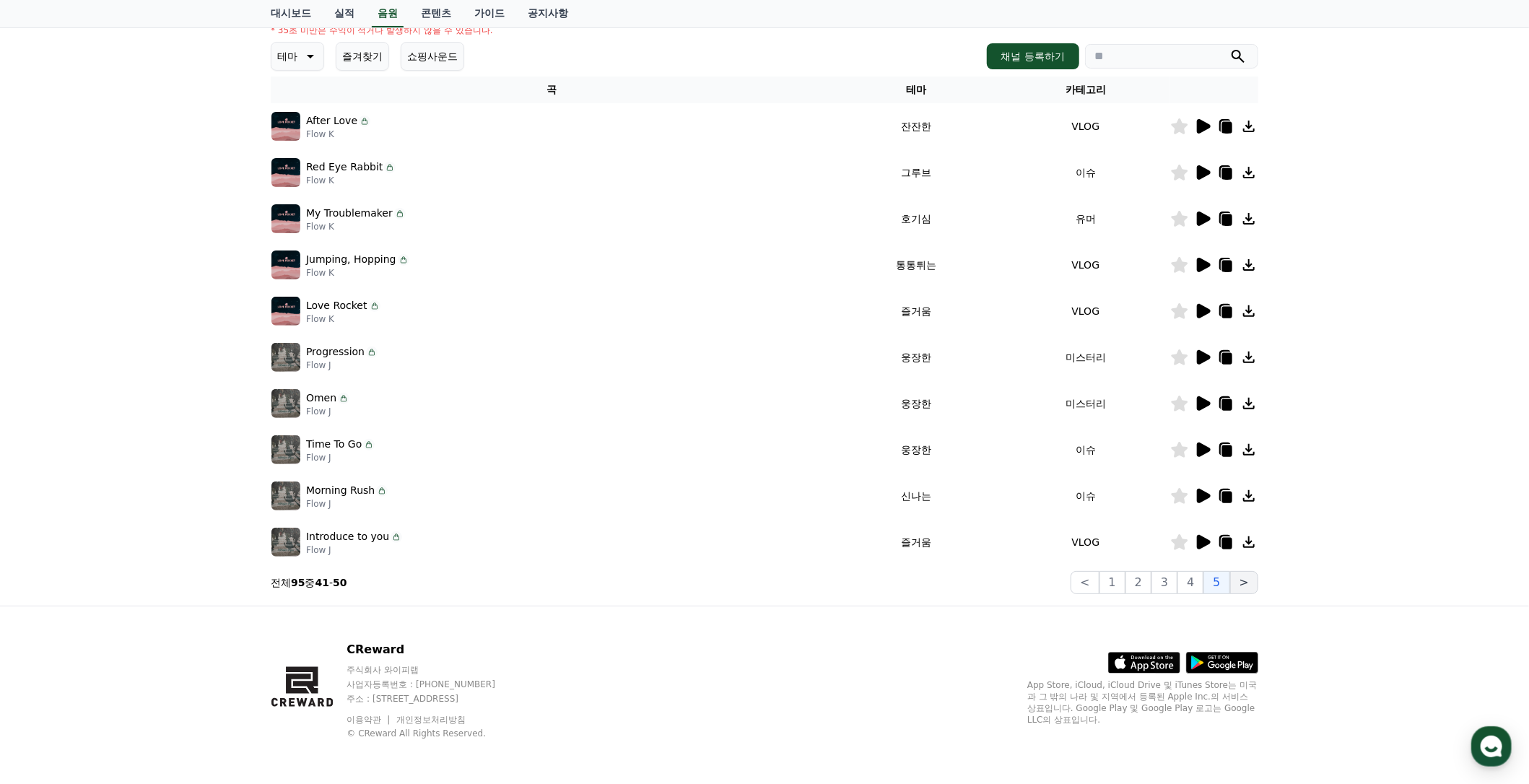
click at [1248, 577] on button ">" at bounding box center [1243, 582] width 28 height 23
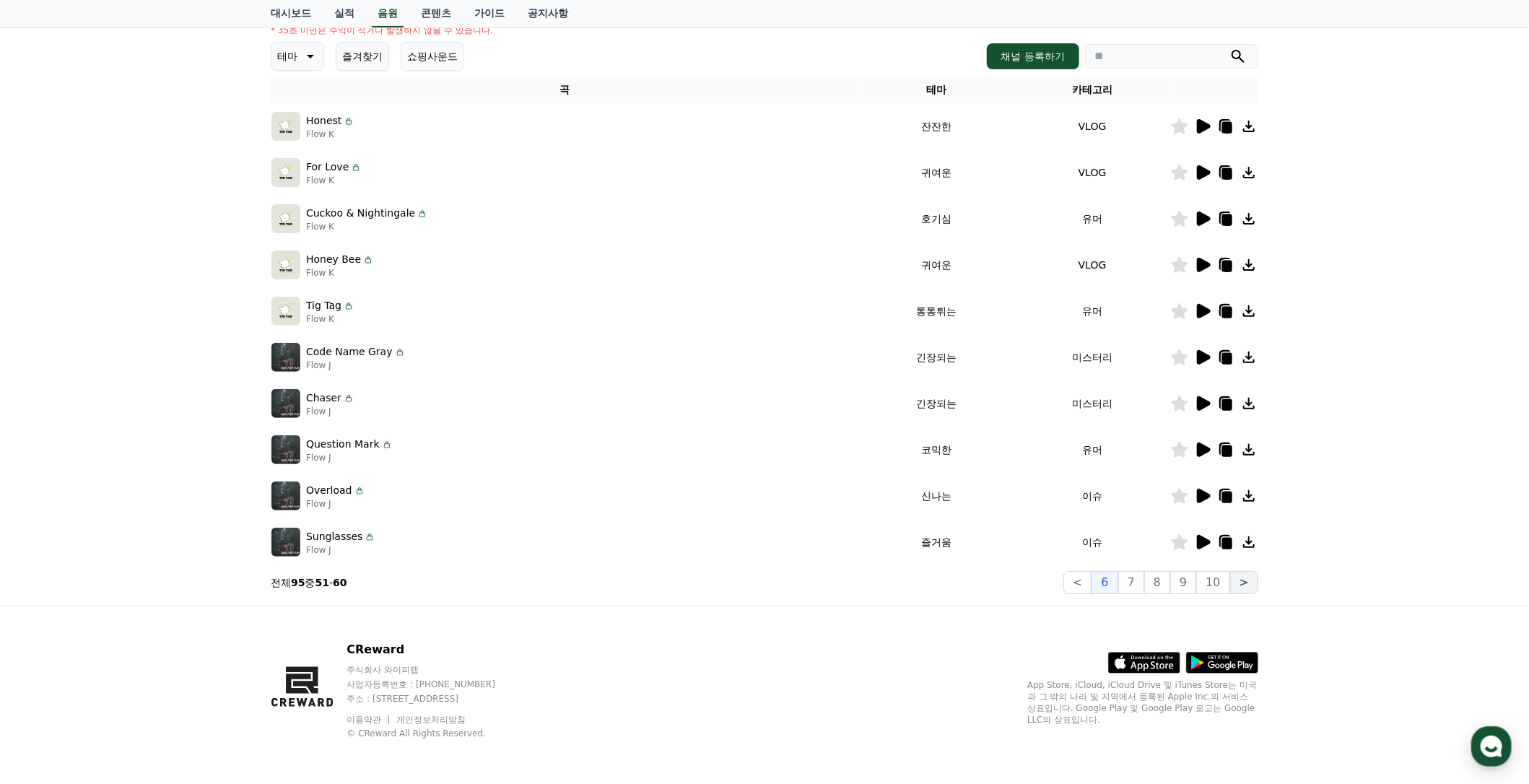
click at [1248, 577] on button ">" at bounding box center [1243, 582] width 28 height 23
click at [1248, 577] on button ">" at bounding box center [1243, 582] width 28 height 23
click at [1245, 583] on button ">" at bounding box center [1243, 582] width 28 height 23
click at [1218, 589] on button "10" at bounding box center [1213, 582] width 33 height 23
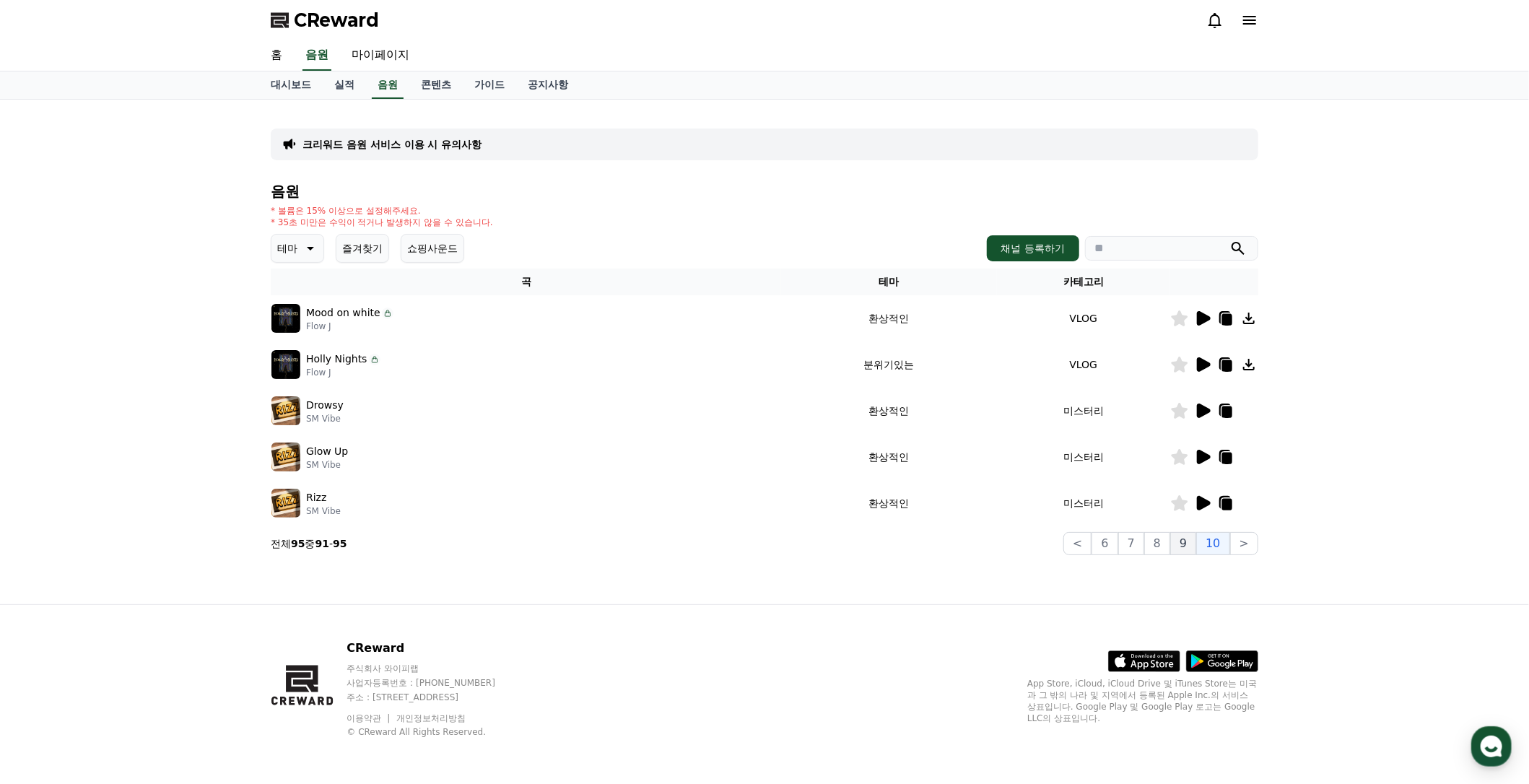
click at [1195, 544] on button "9" at bounding box center [1183, 543] width 26 height 23
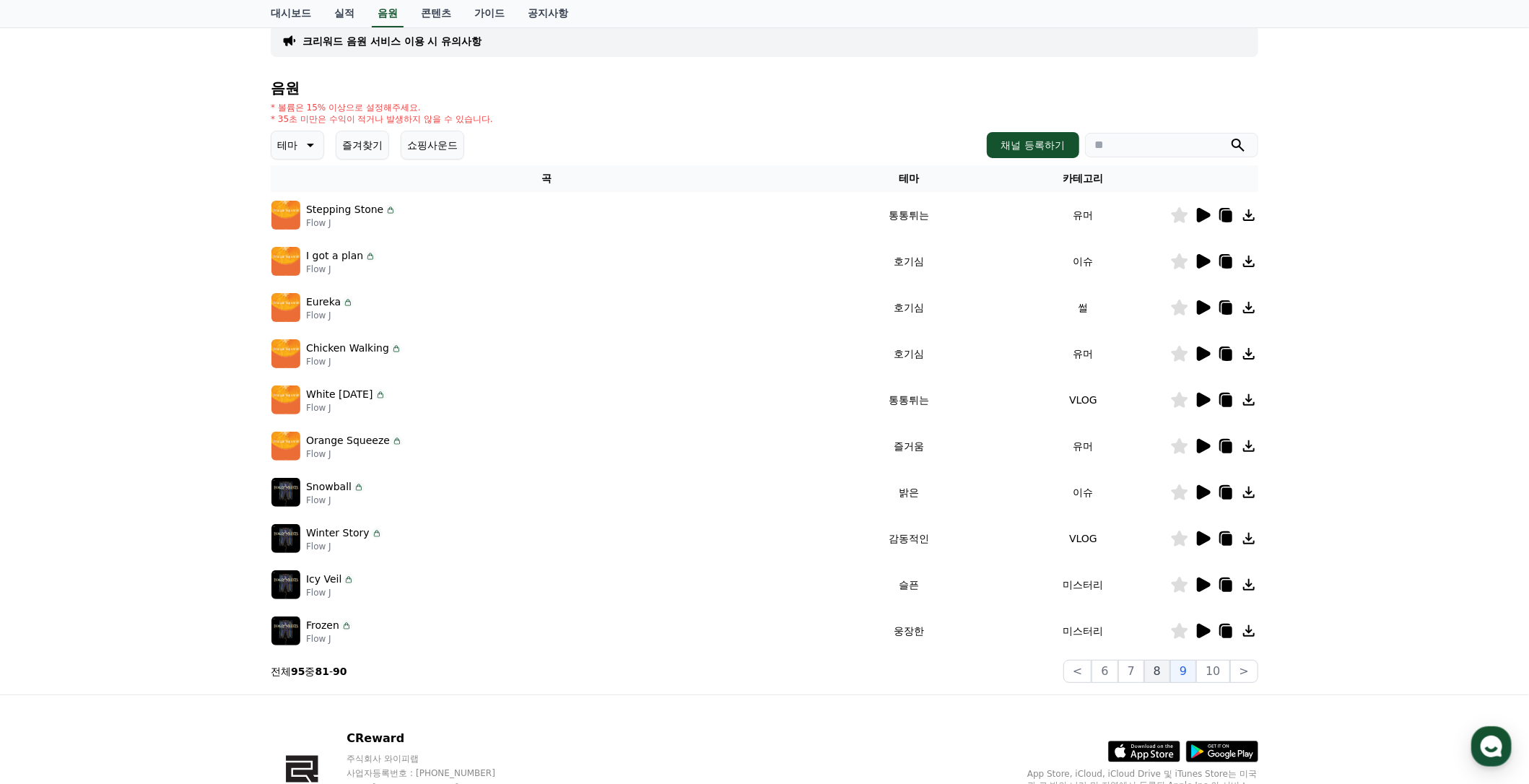
scroll to position [192, 0]
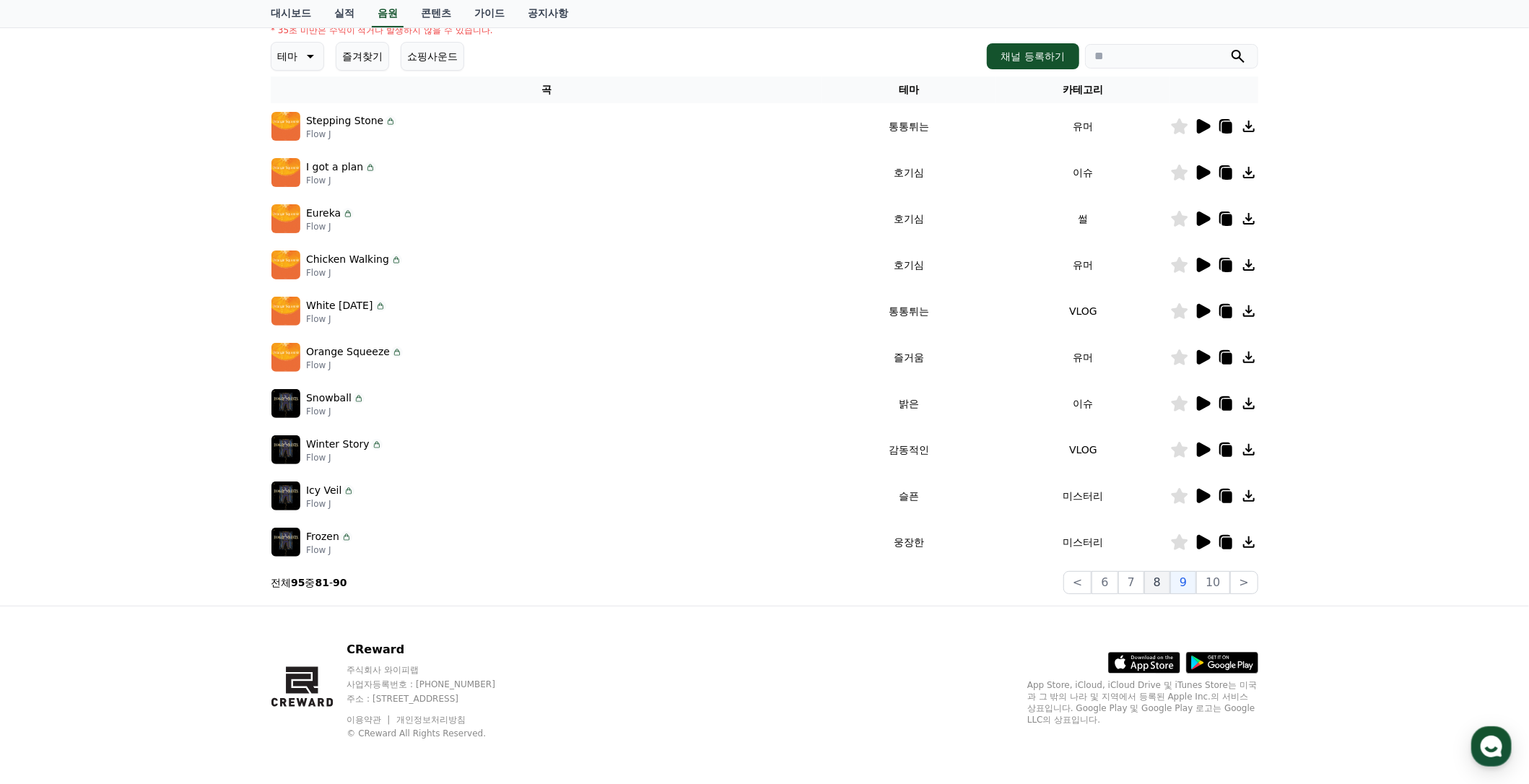
click at [1166, 580] on button "8" at bounding box center [1157, 582] width 26 height 23
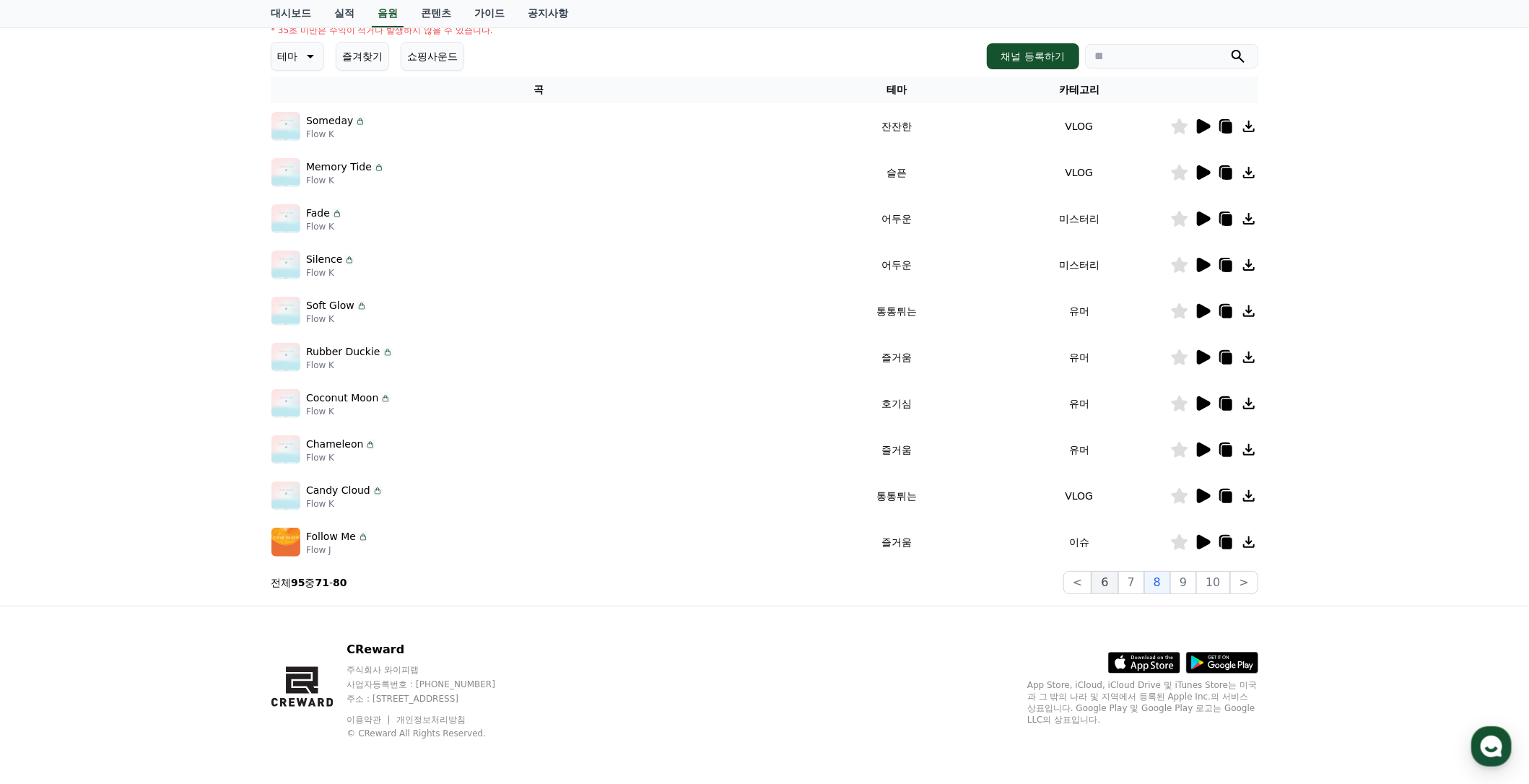
click at [1117, 588] on button "6" at bounding box center [1104, 582] width 26 height 23
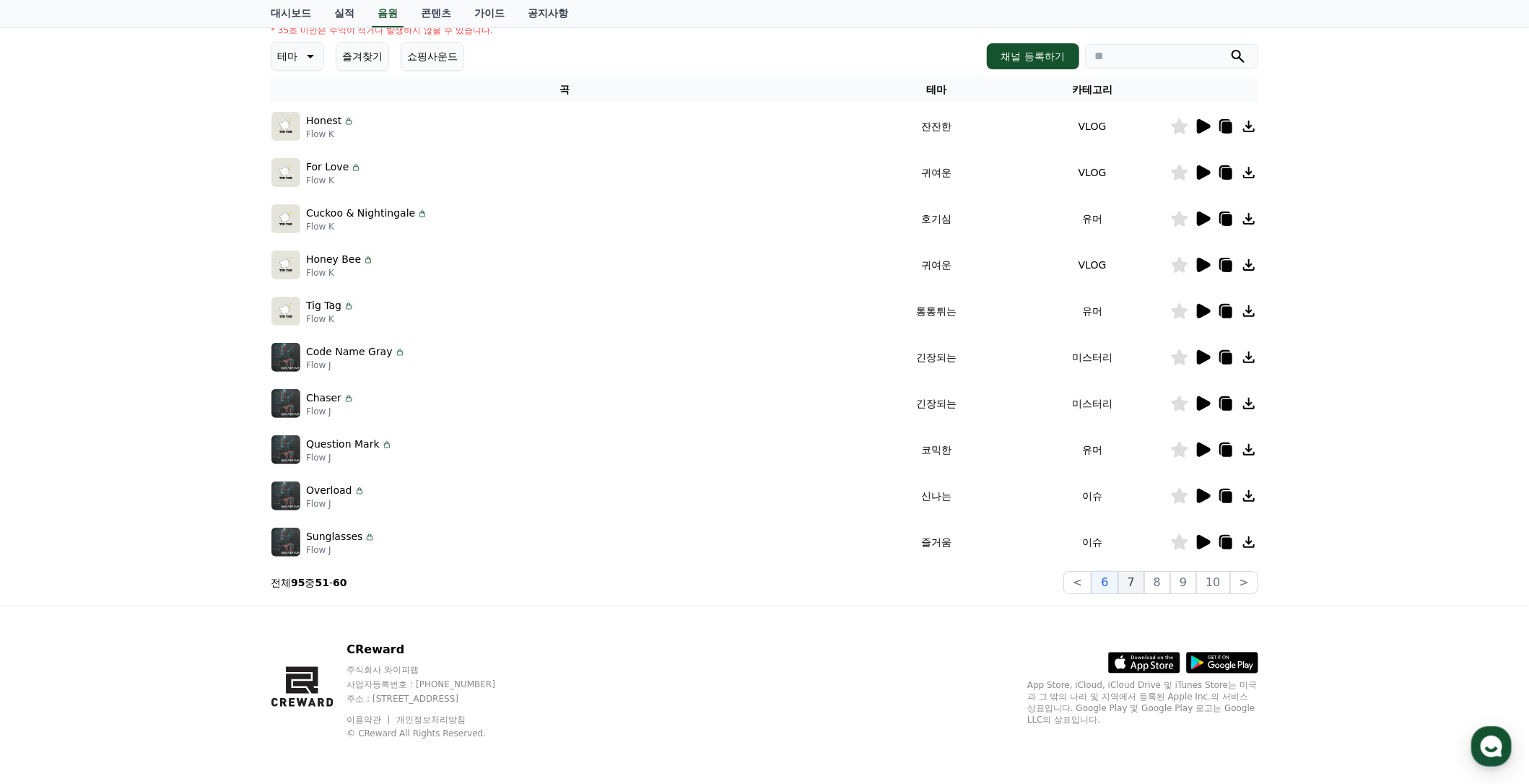
click at [1144, 587] on button "7" at bounding box center [1131, 582] width 26 height 23
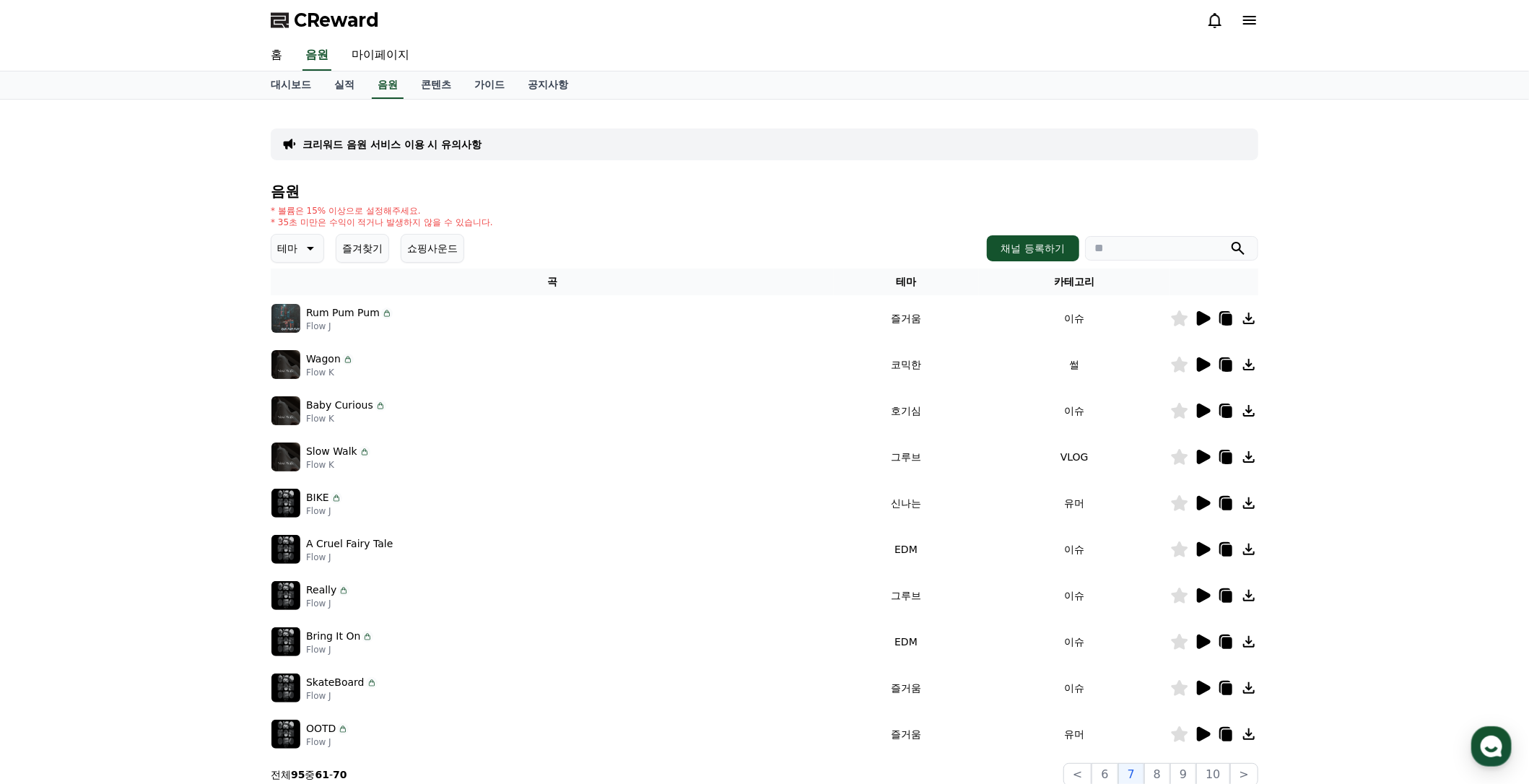
click at [1168, 249] on input "search" at bounding box center [1172, 248] width 173 height 25
type input "*"
click at [1230, 240] on button "submit" at bounding box center [1238, 248] width 17 height 17
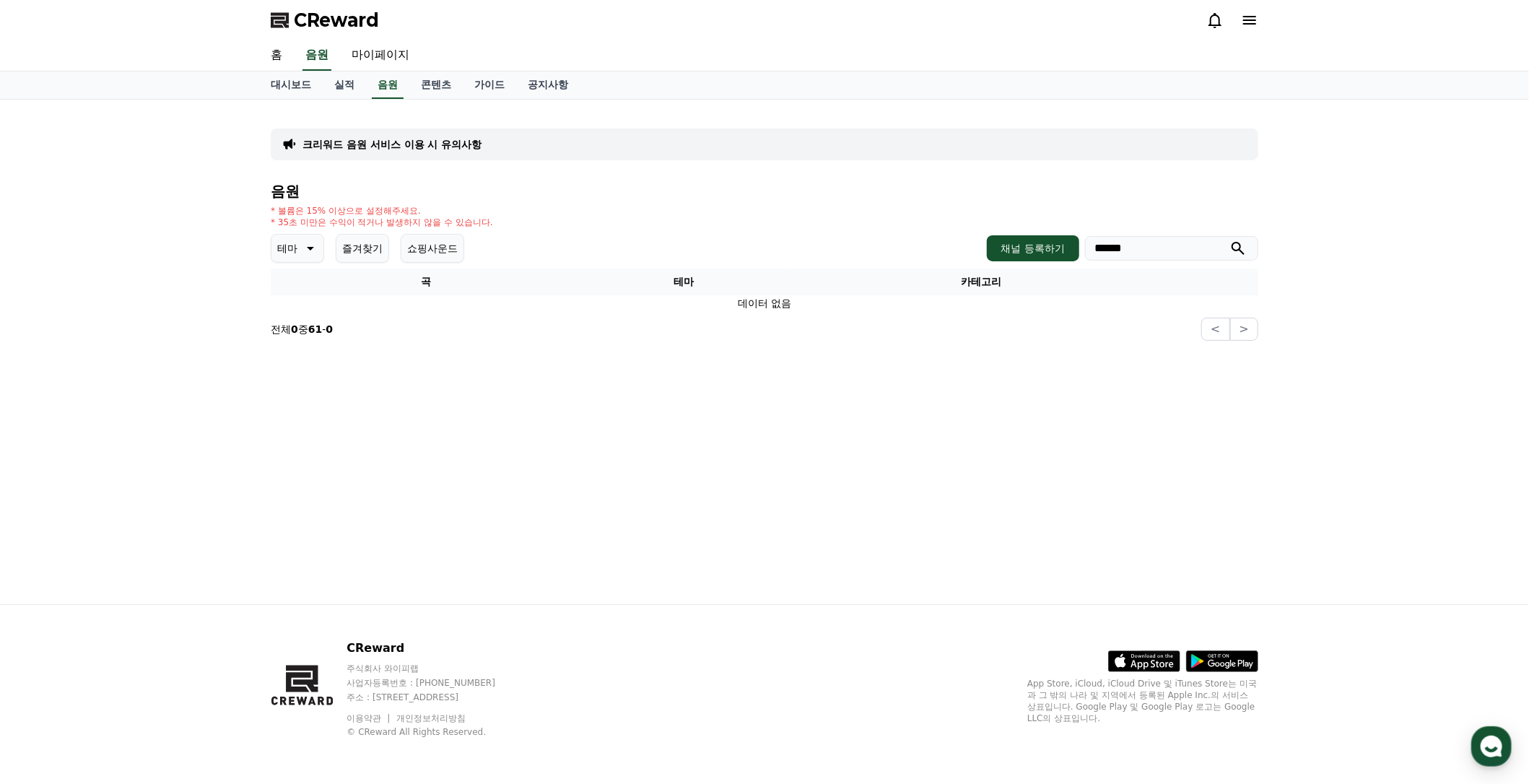
type input "******"
click at [1230, 240] on button "submit" at bounding box center [1238, 248] width 17 height 17
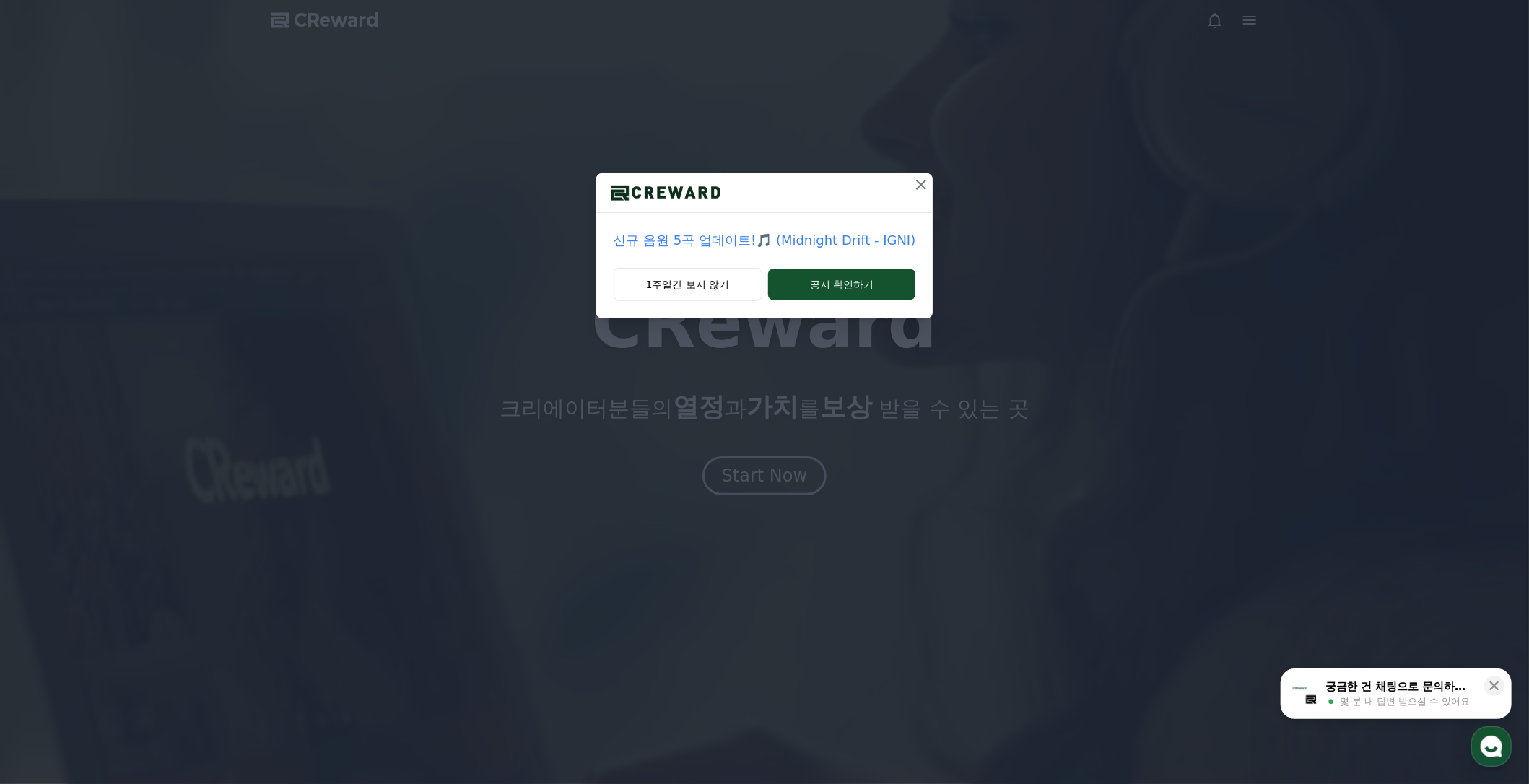
click at [932, 189] on div "신규 음원 5곡 업데이트!🎵 (Midnight Drift - IGNI) 1주일간 보지 않기 공지 확인하기" at bounding box center [764, 171] width 1529 height 342
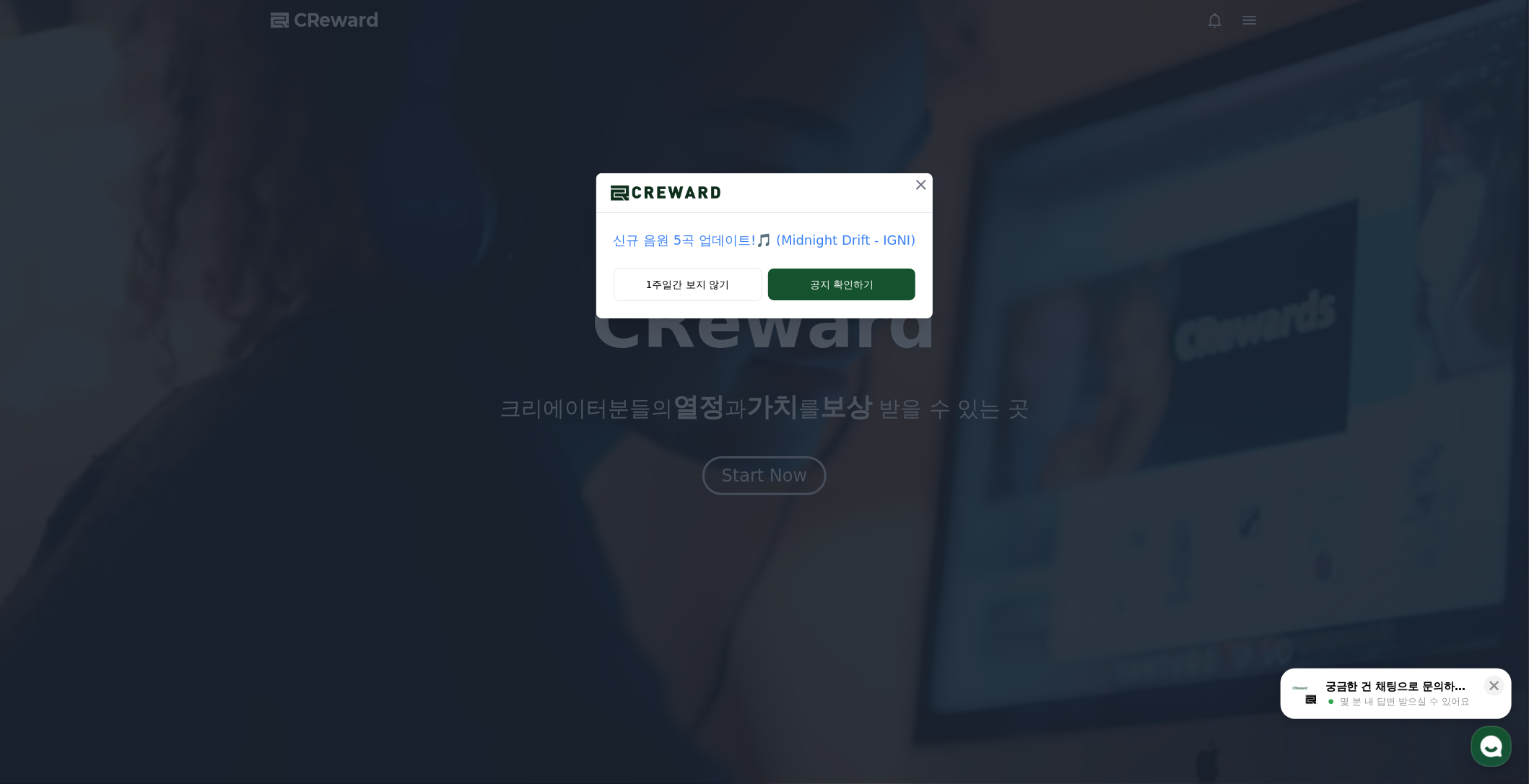
click at [924, 189] on icon at bounding box center [921, 185] width 17 height 17
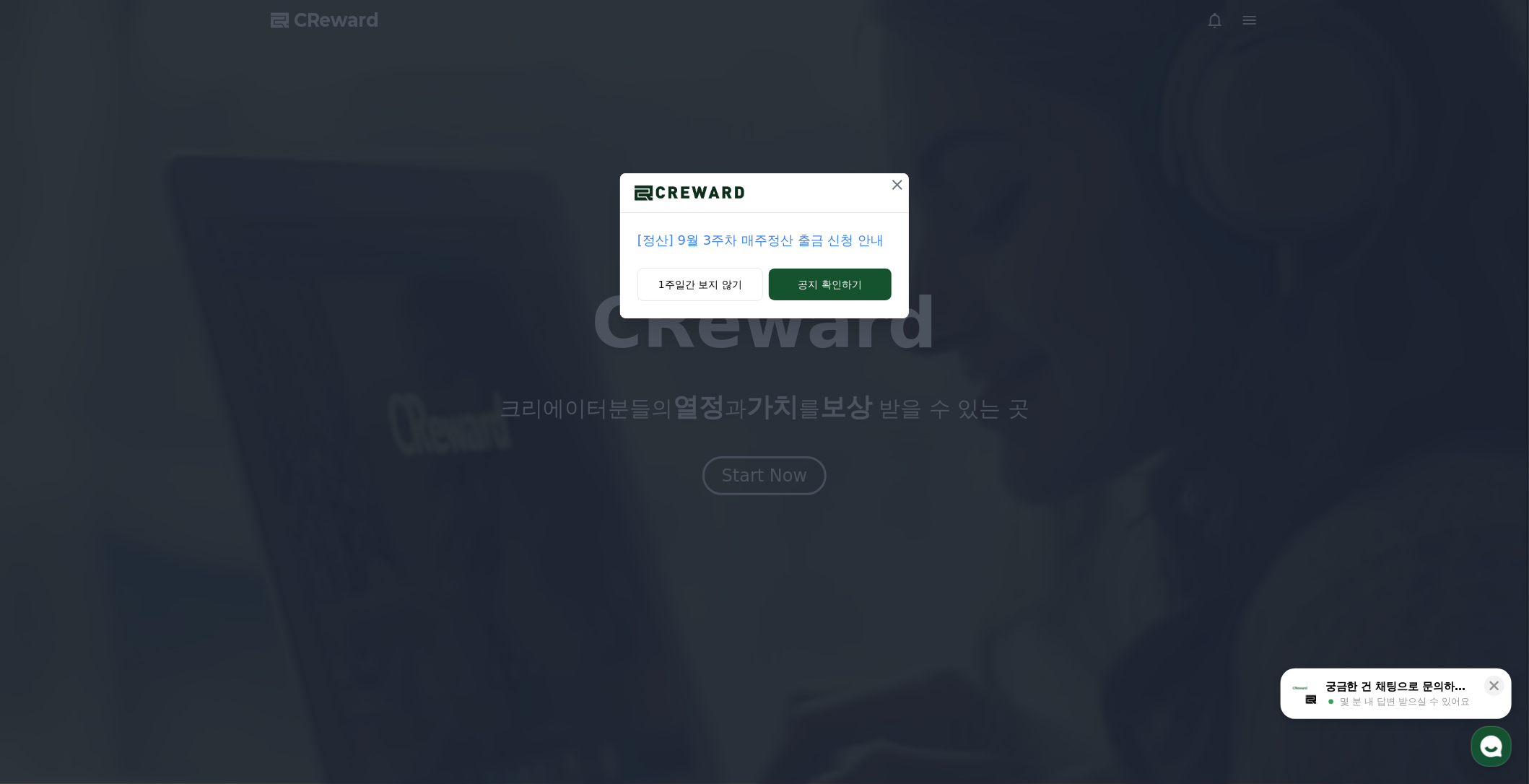
click at [886, 194] on button at bounding box center [897, 185] width 23 height 23
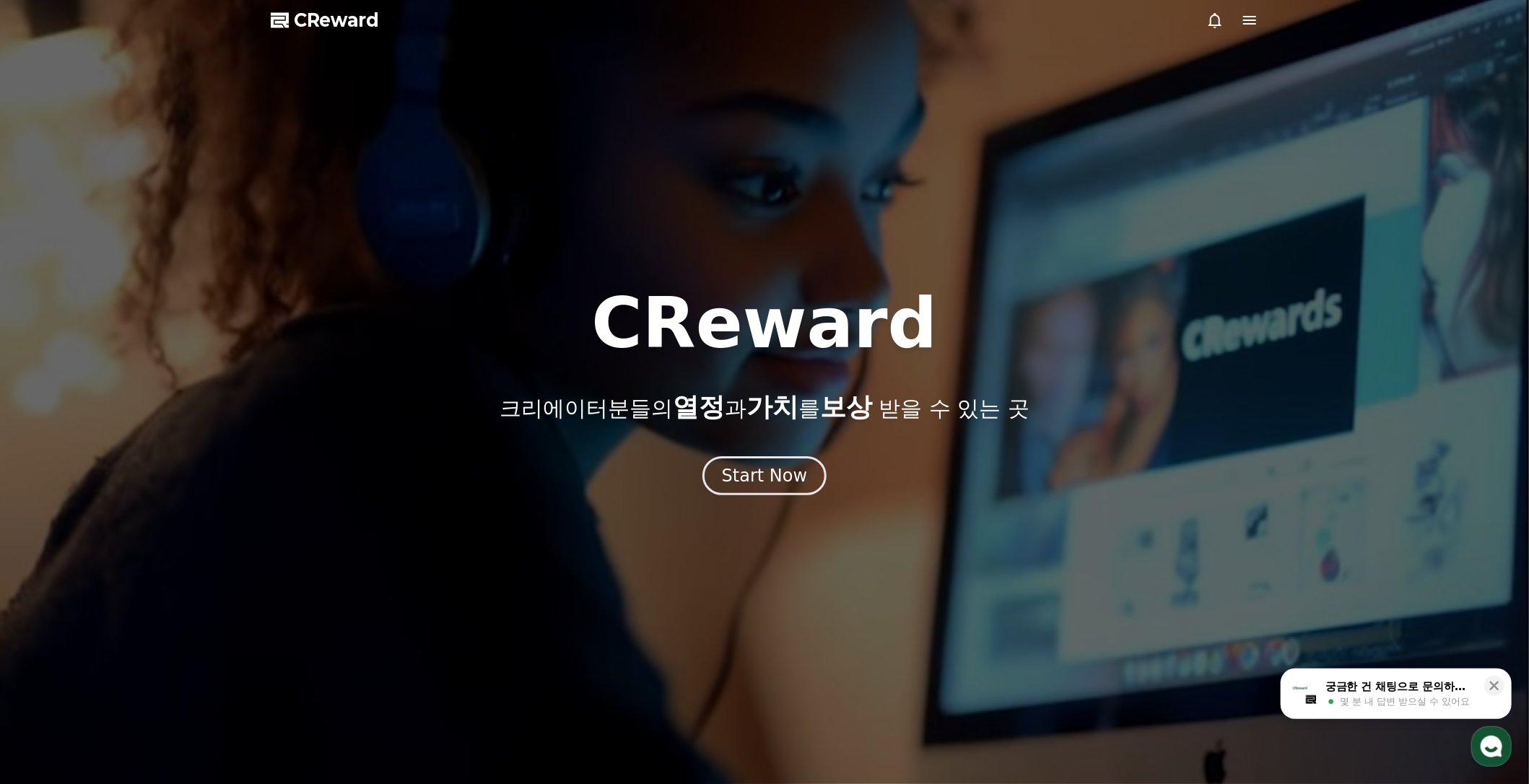
click at [1264, 22] on div at bounding box center [764, 392] width 1529 height 784
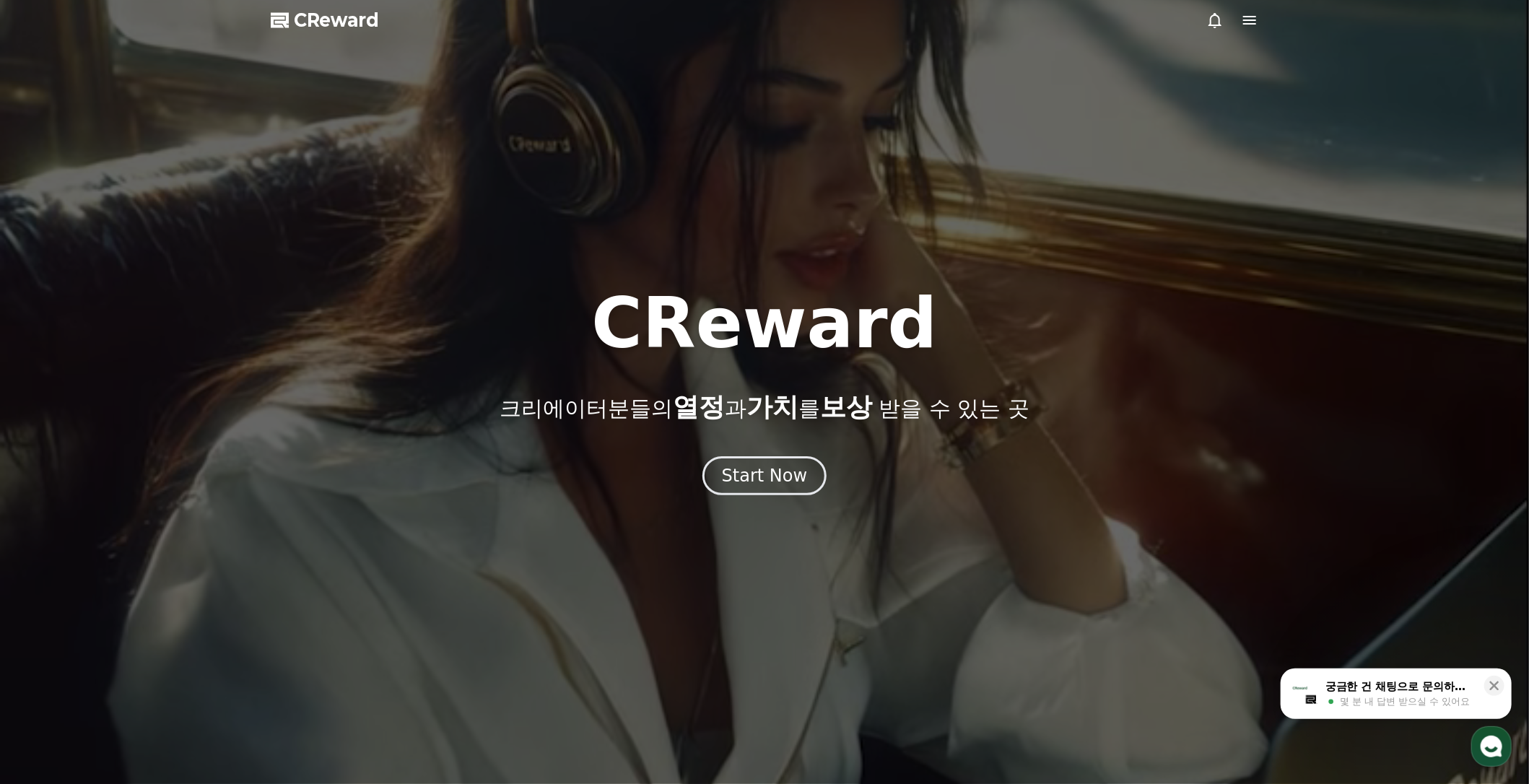
click at [1259, 21] on div at bounding box center [764, 392] width 1529 height 784
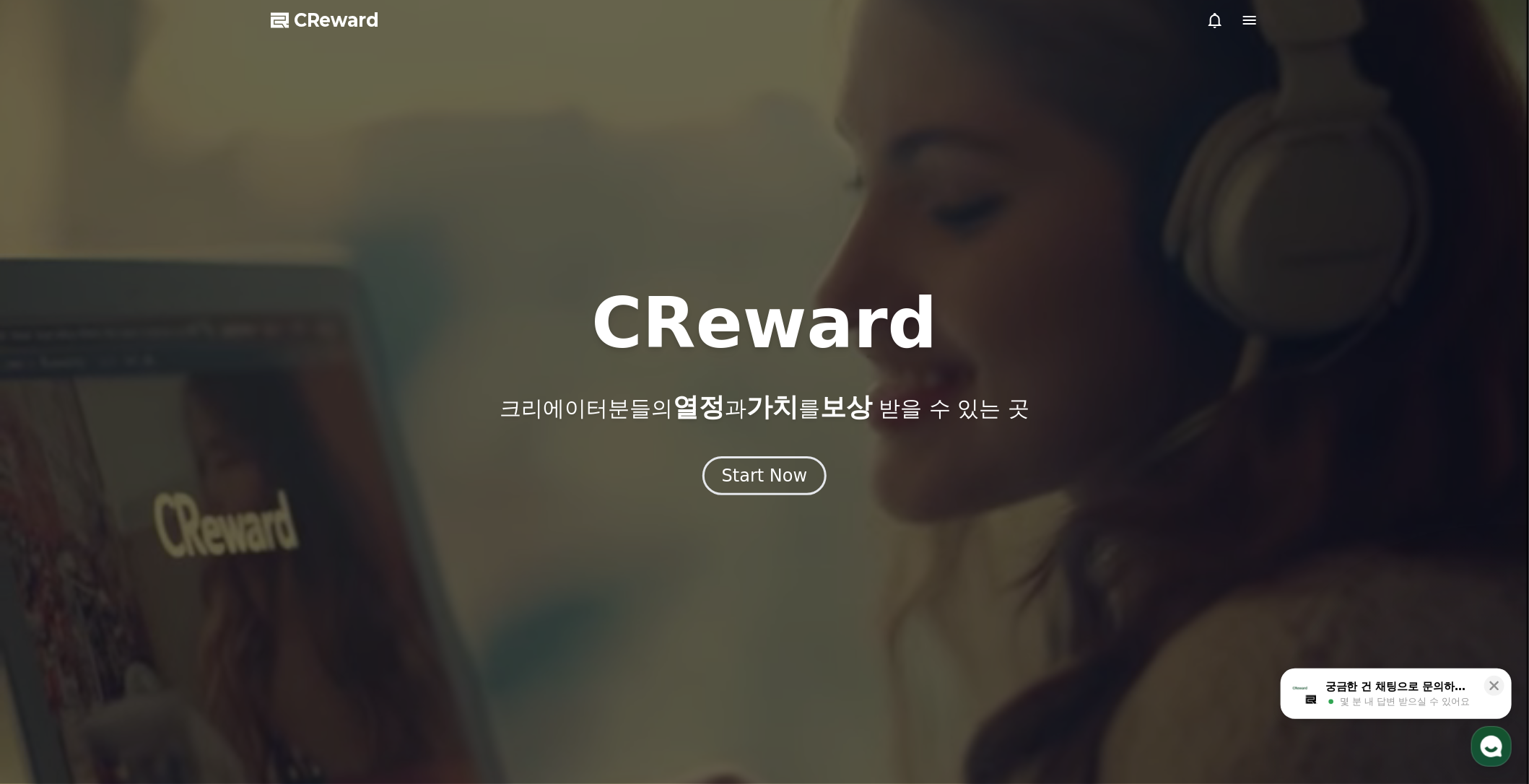
click at [1253, 24] on icon at bounding box center [1249, 20] width 13 height 9
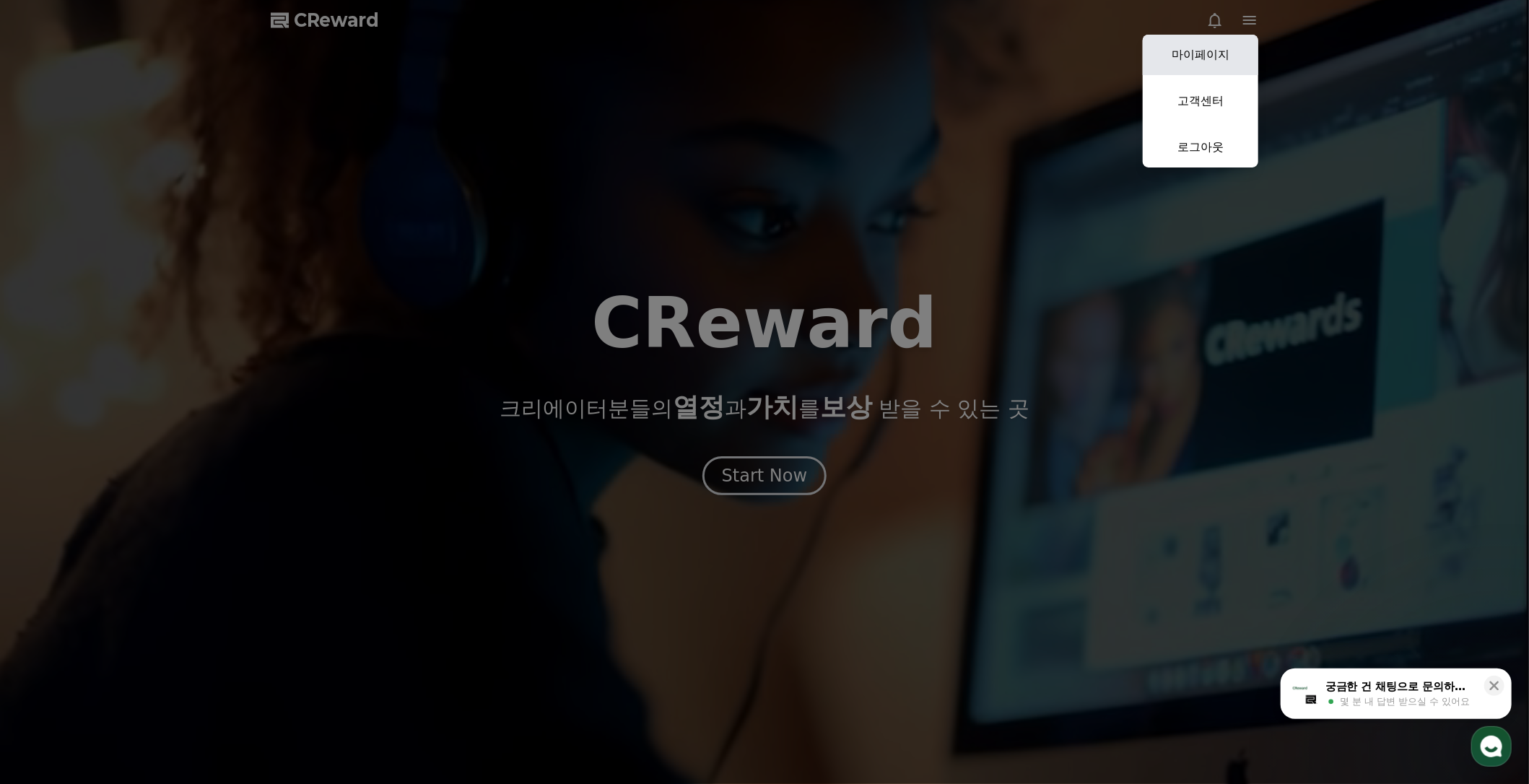
click at [1204, 65] on link "마이페이지" at bounding box center [1201, 55] width 116 height 41
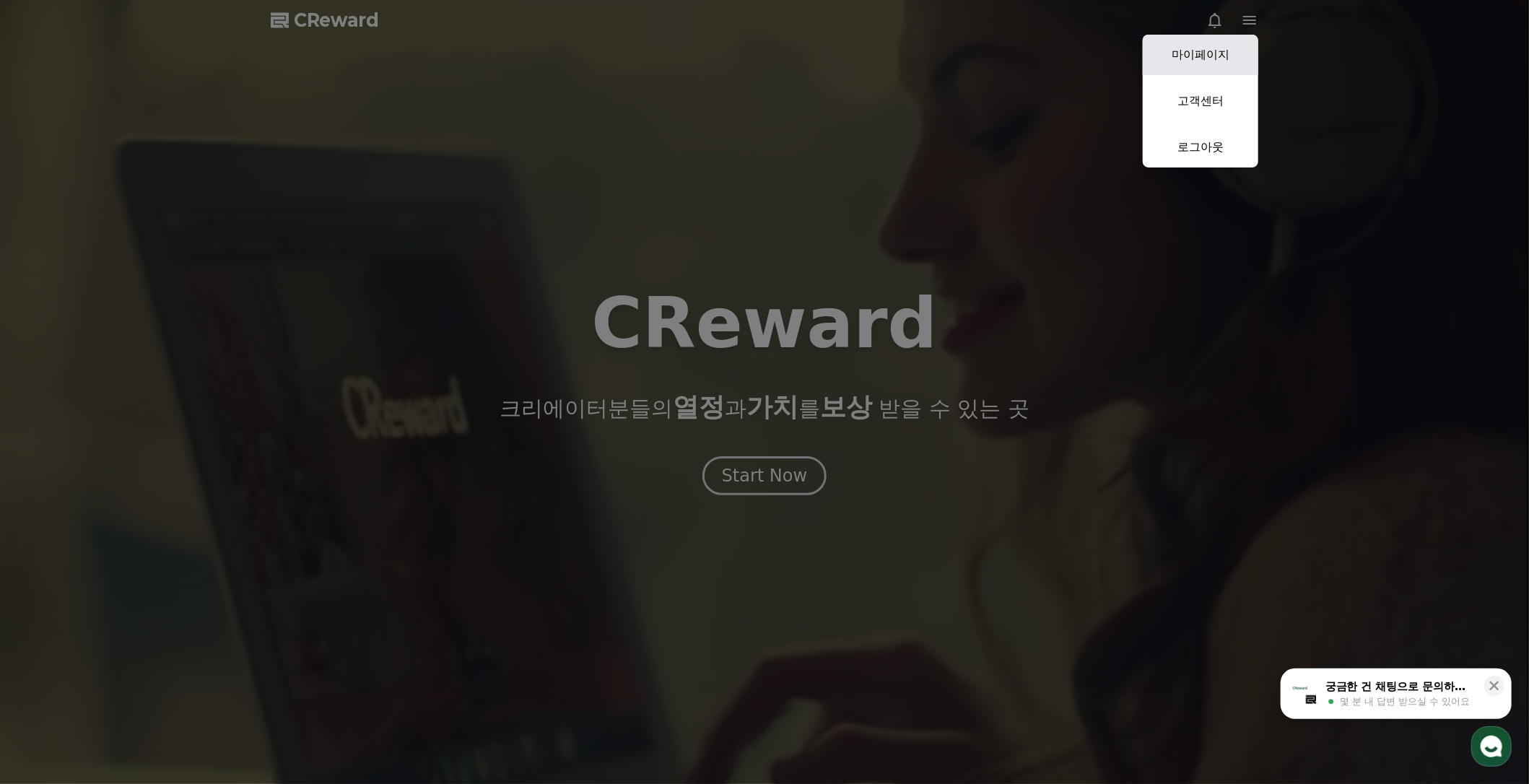
select select "**********"
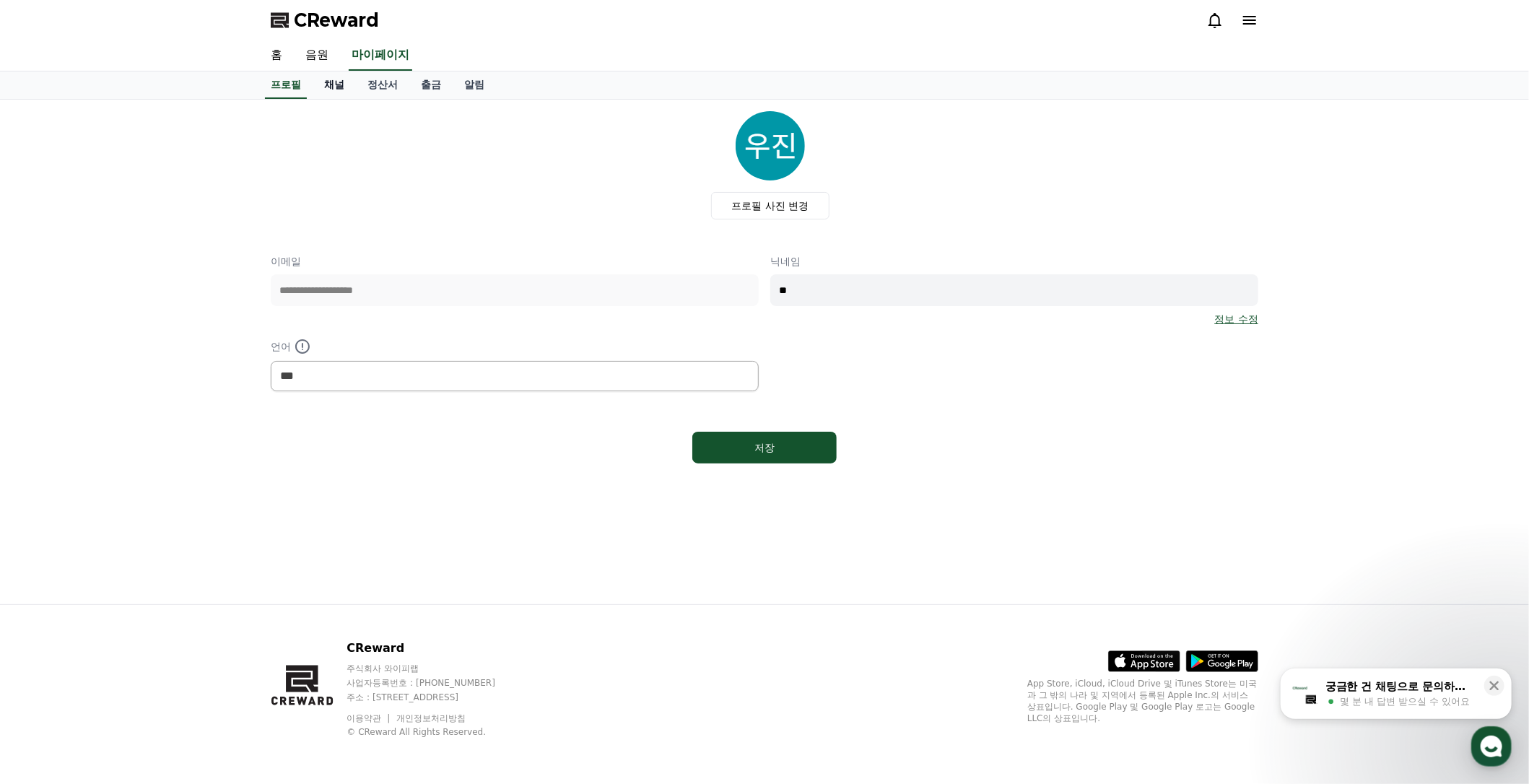
click at [343, 86] on link "채널" at bounding box center [334, 85] width 43 height 27
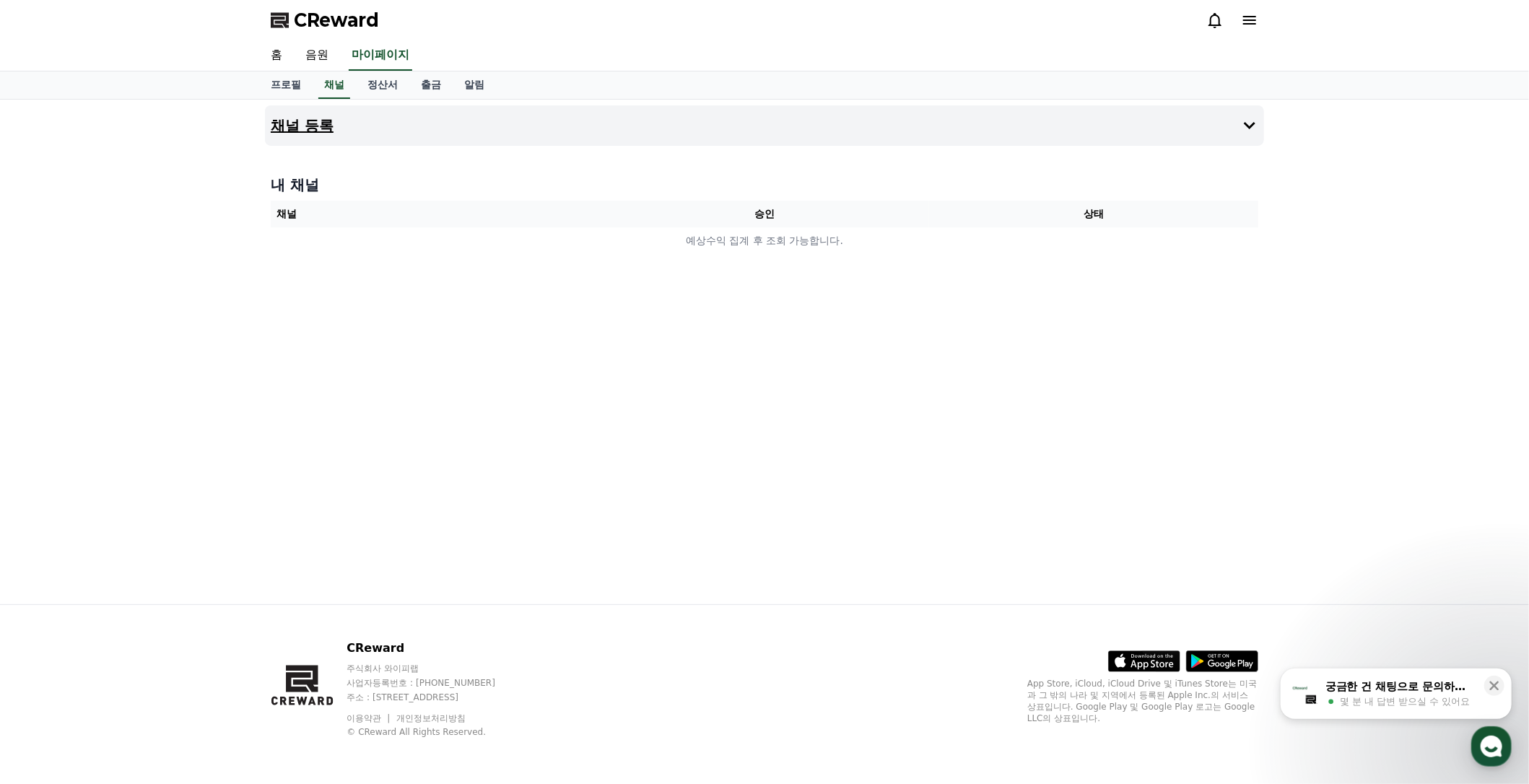
click at [1246, 122] on icon at bounding box center [1250, 125] width 12 height 7
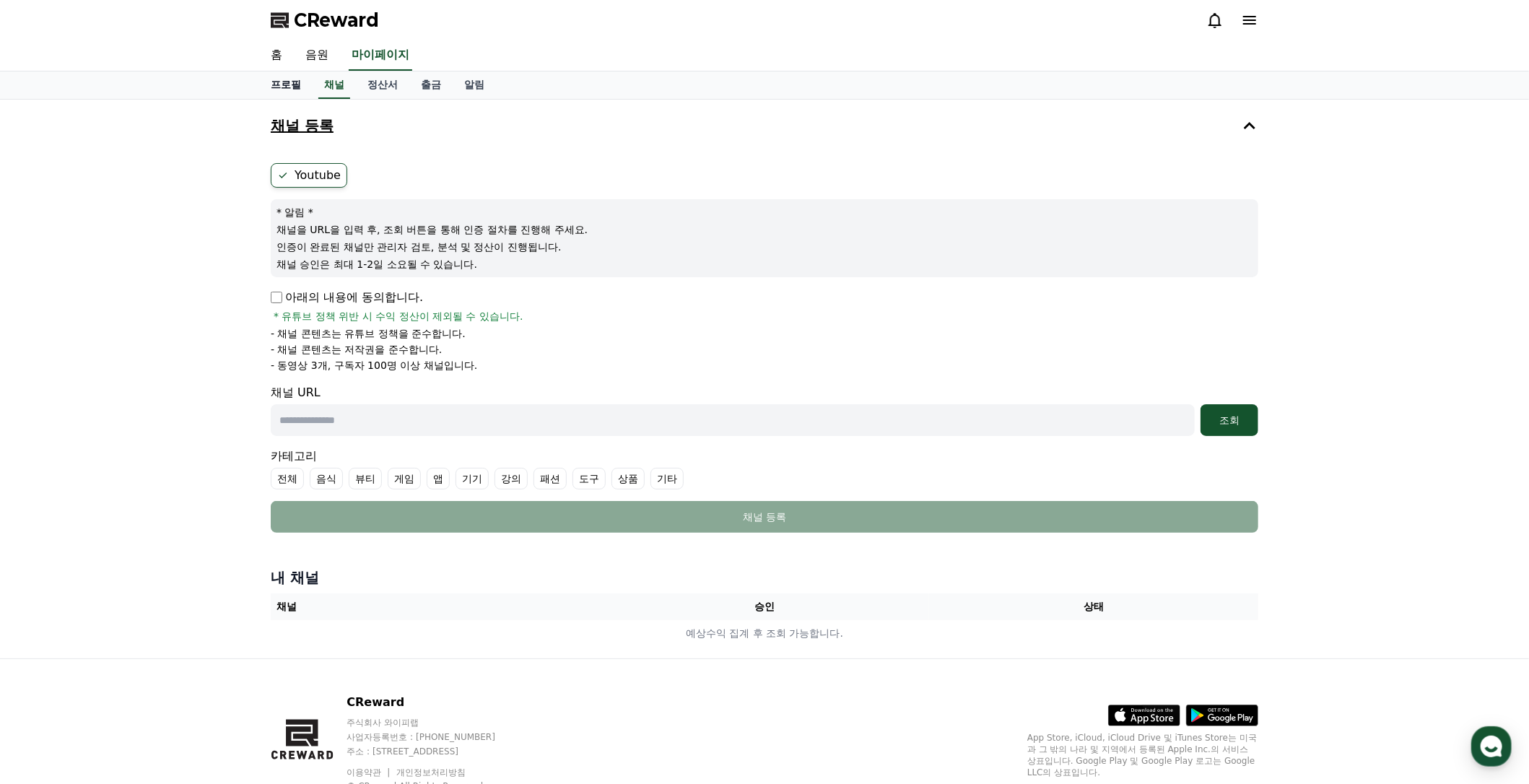
click at [298, 89] on link "프로필" at bounding box center [286, 85] width 54 height 27
select select "**********"
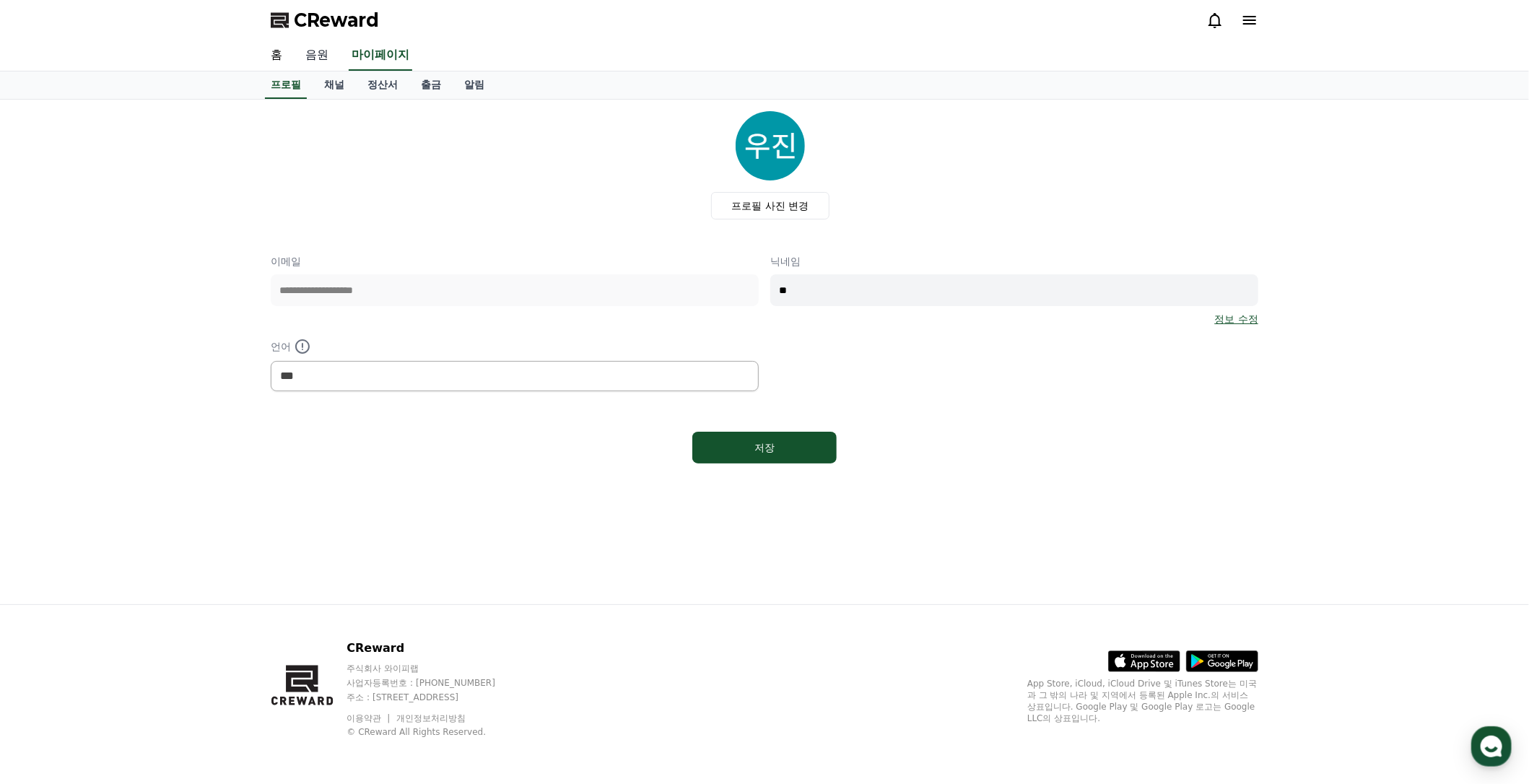
click at [321, 59] on link "음원" at bounding box center [316, 56] width 46 height 31
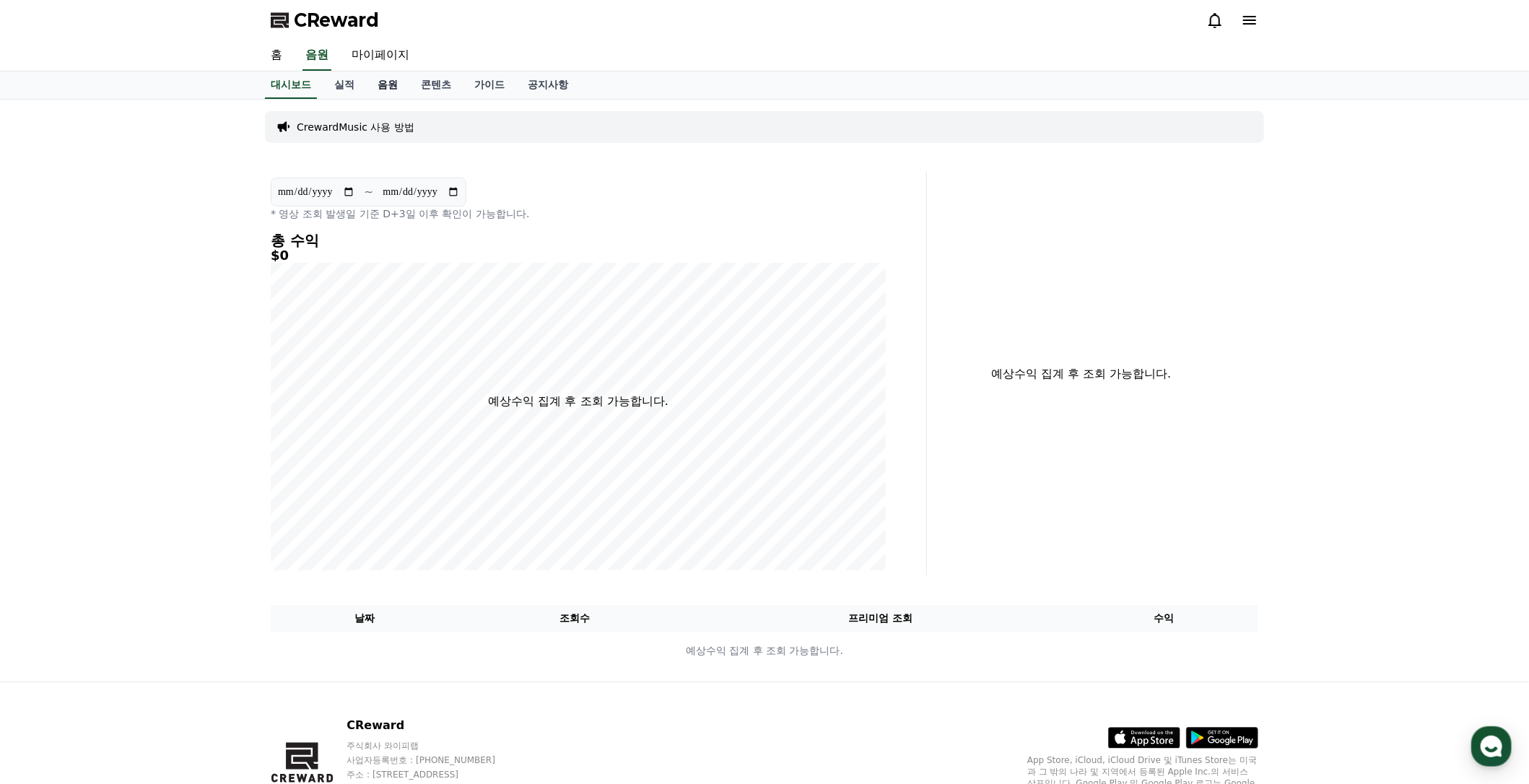
click at [389, 82] on link "음원" at bounding box center [387, 85] width 43 height 27
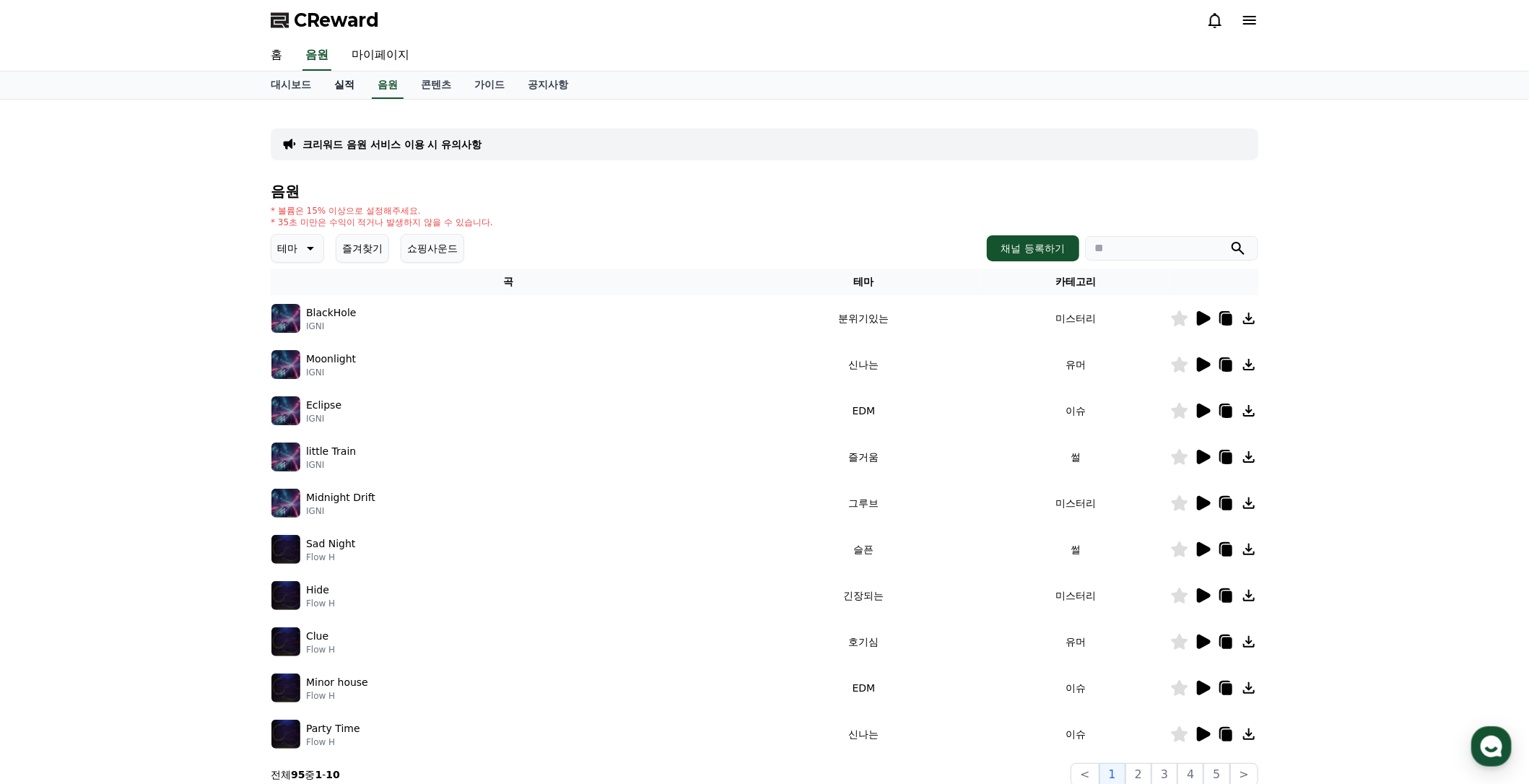
click at [339, 88] on link "실적" at bounding box center [344, 85] width 43 height 27
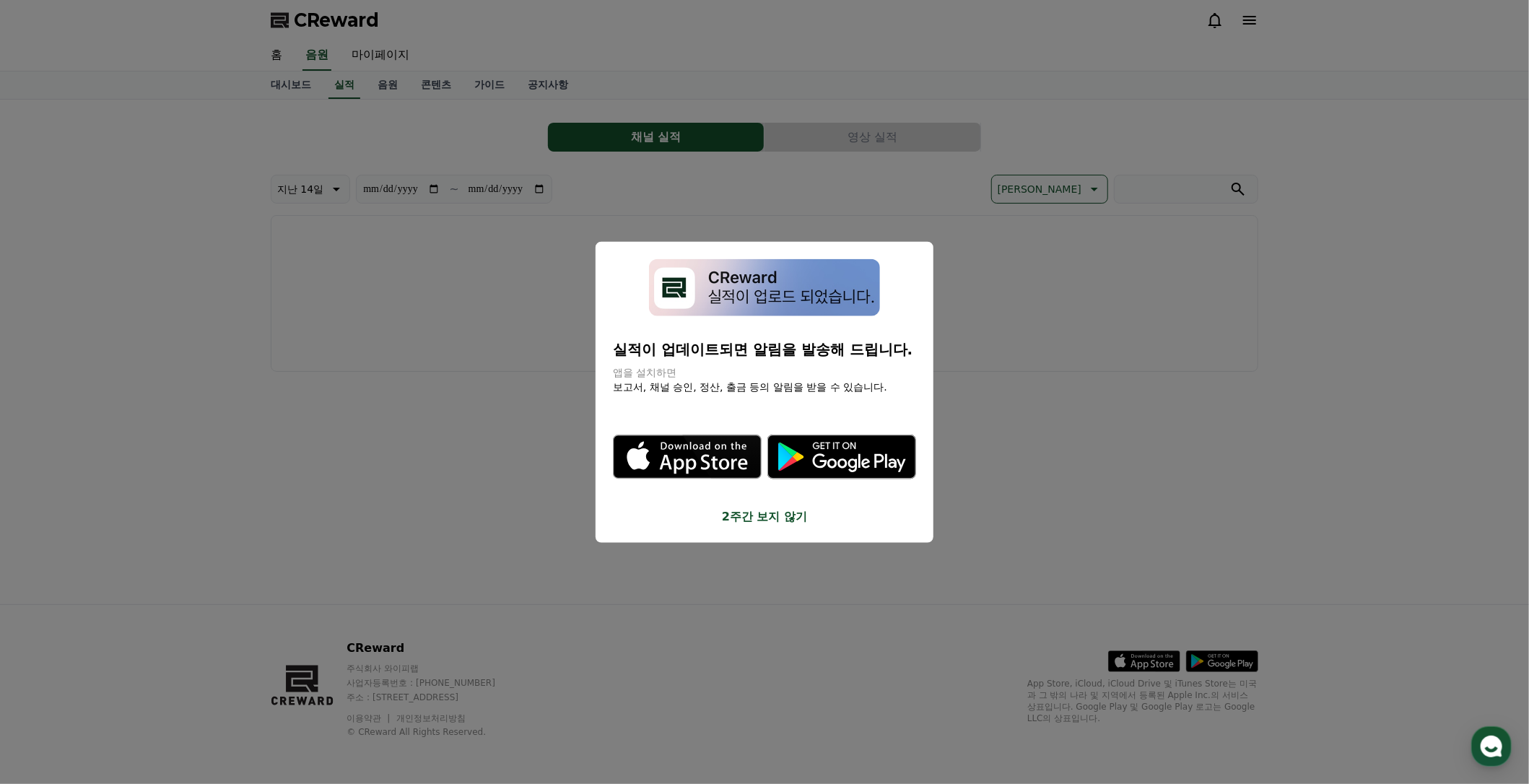
click at [423, 79] on button "close modal" at bounding box center [764, 392] width 1529 height 784
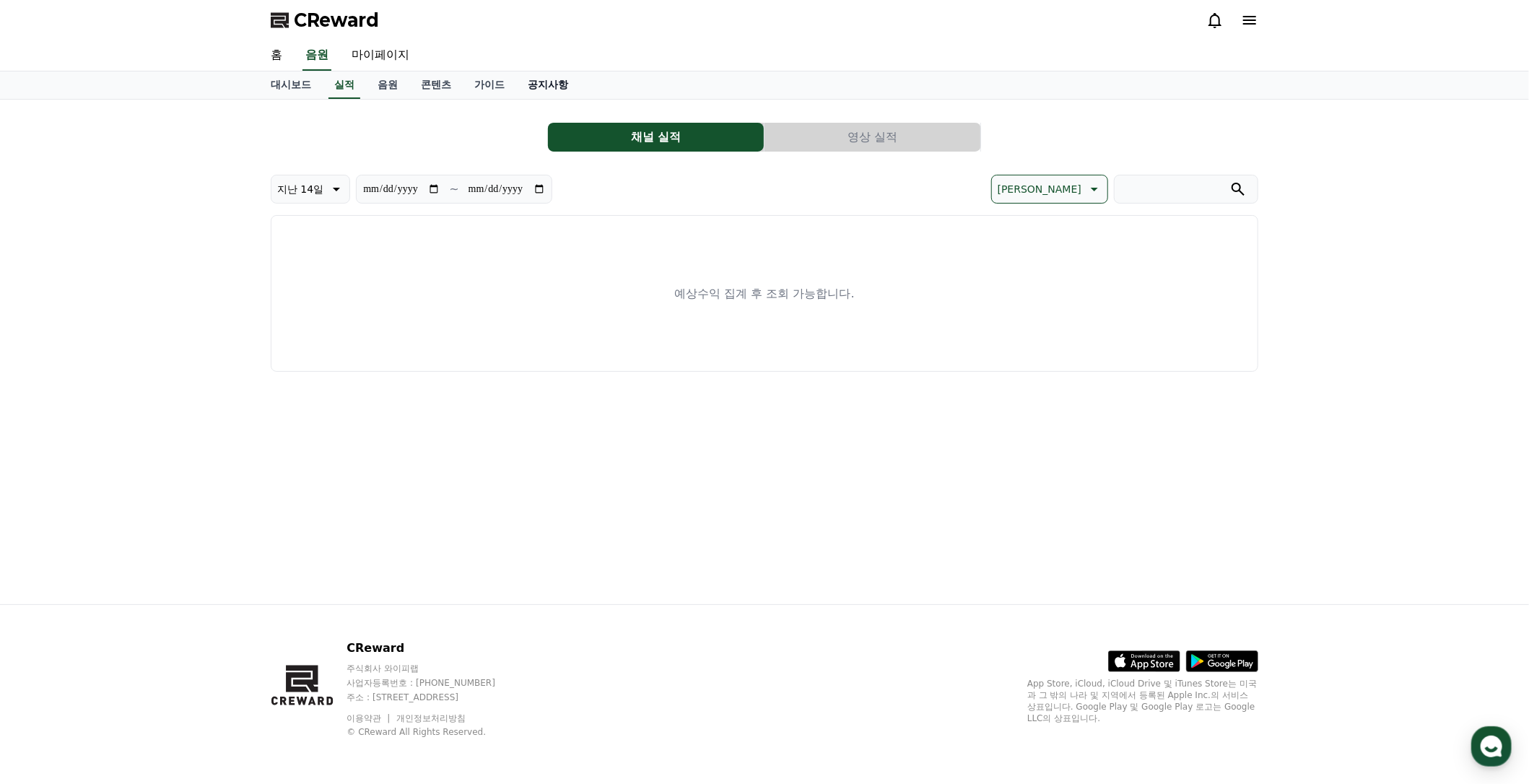
click at [540, 83] on link "공지사항" at bounding box center [548, 85] width 64 height 27
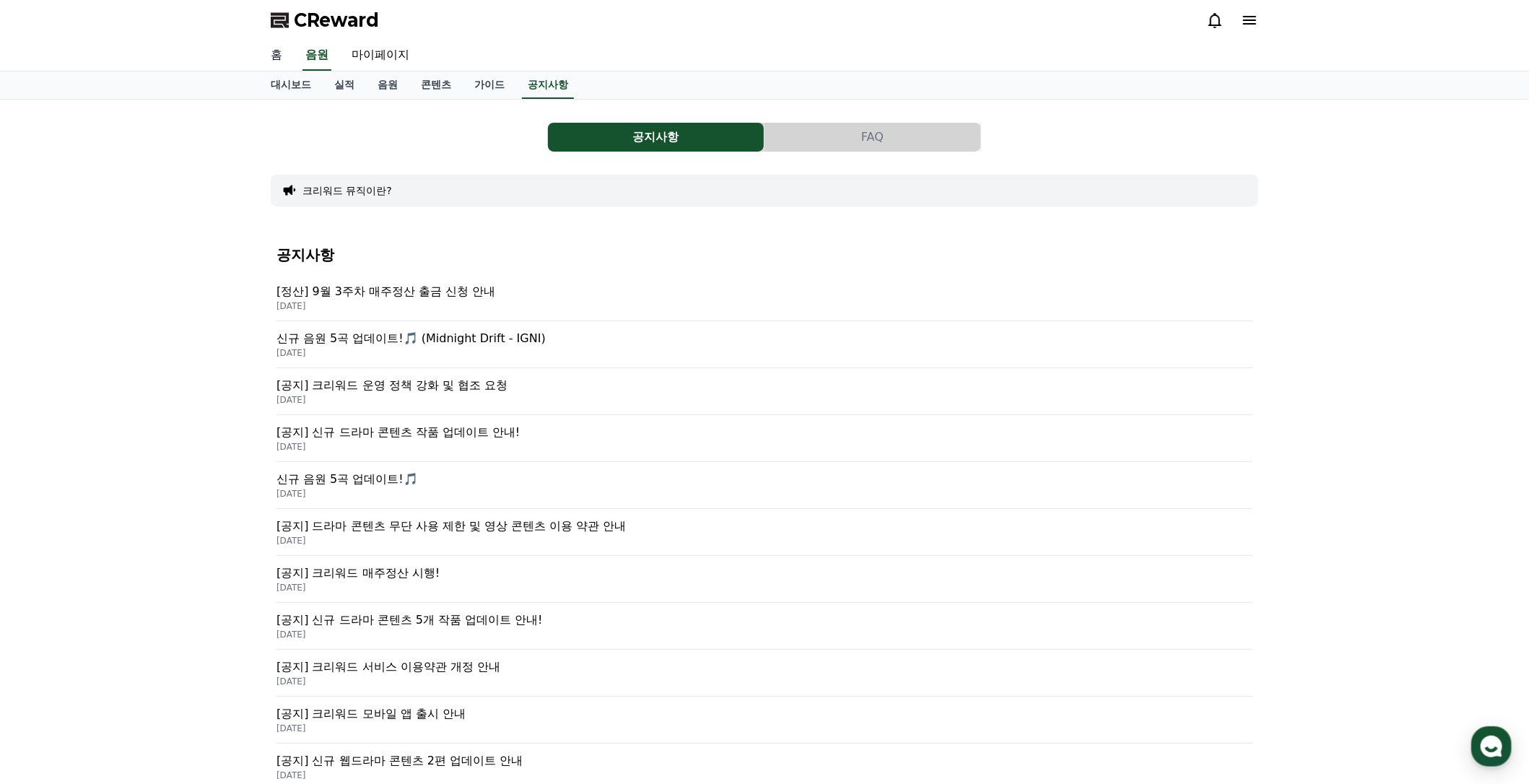
click at [281, 55] on link "홈" at bounding box center [276, 56] width 35 height 31
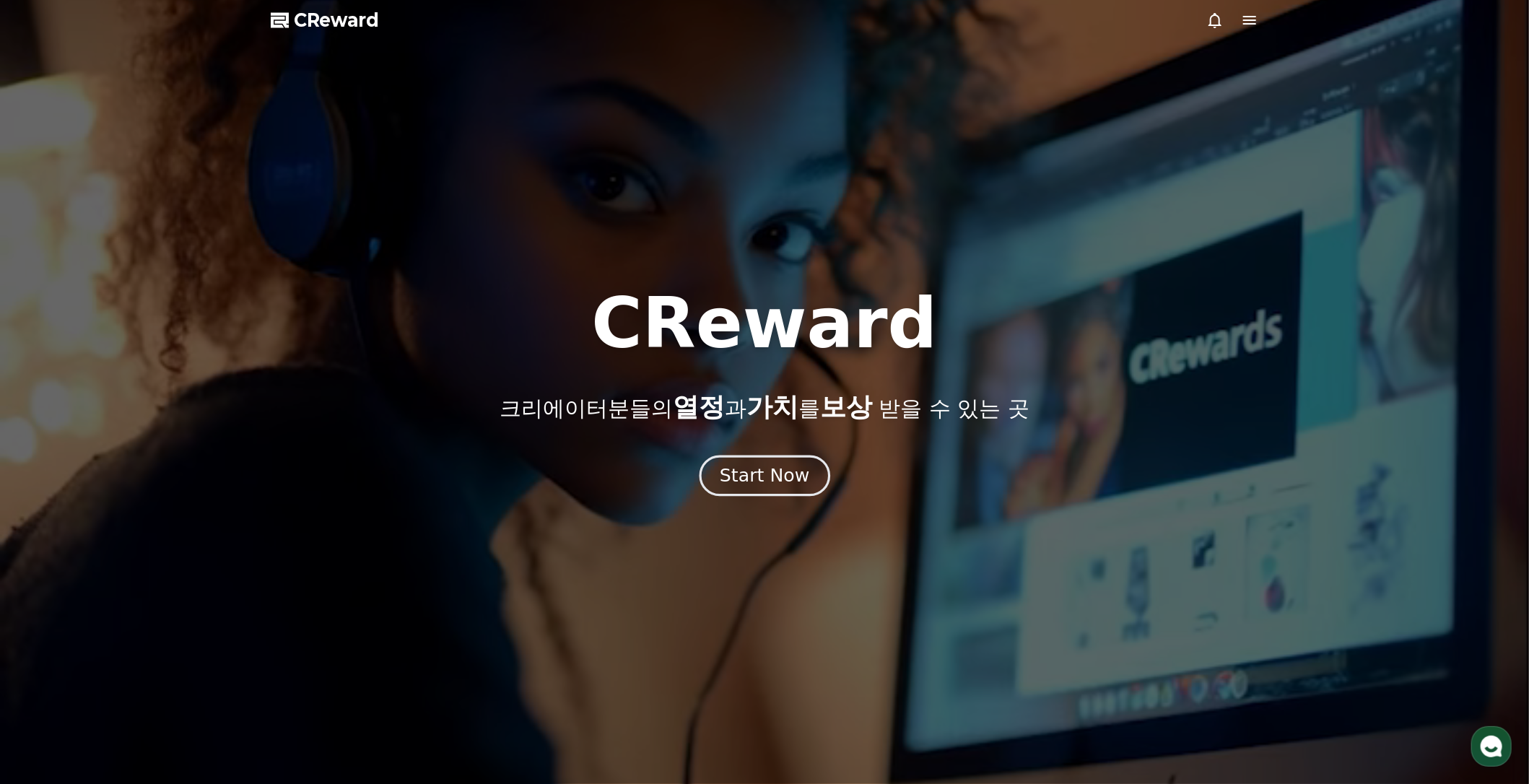
click at [764, 479] on div "Start Now" at bounding box center [764, 475] width 89 height 25
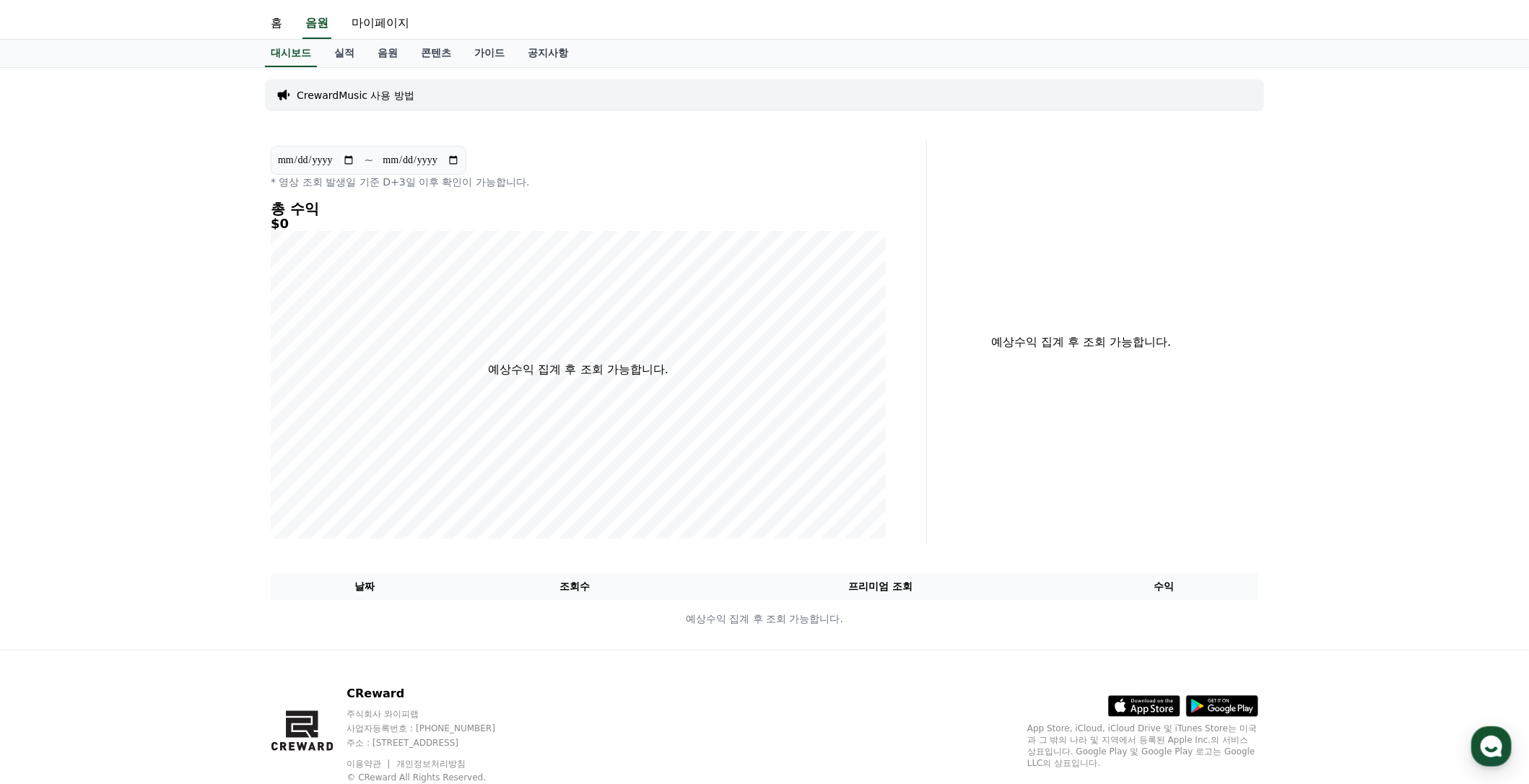
scroll to position [76, 0]
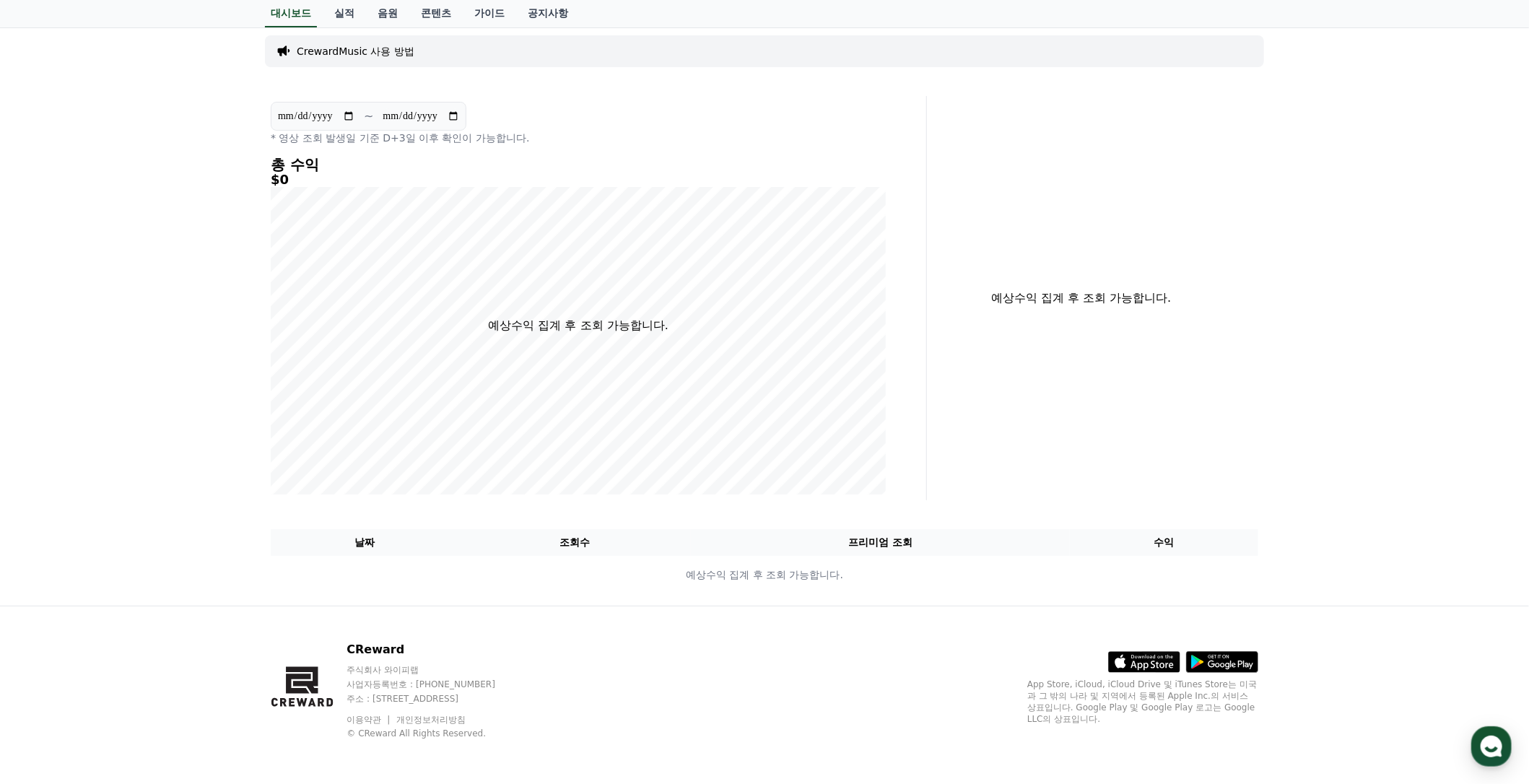
click at [374, 58] on div "CrewardMusic 사용 방법" at bounding box center [764, 51] width 999 height 31
click at [385, 48] on p "CrewardMusic 사용 방법" at bounding box center [355, 51] width 117 height 14
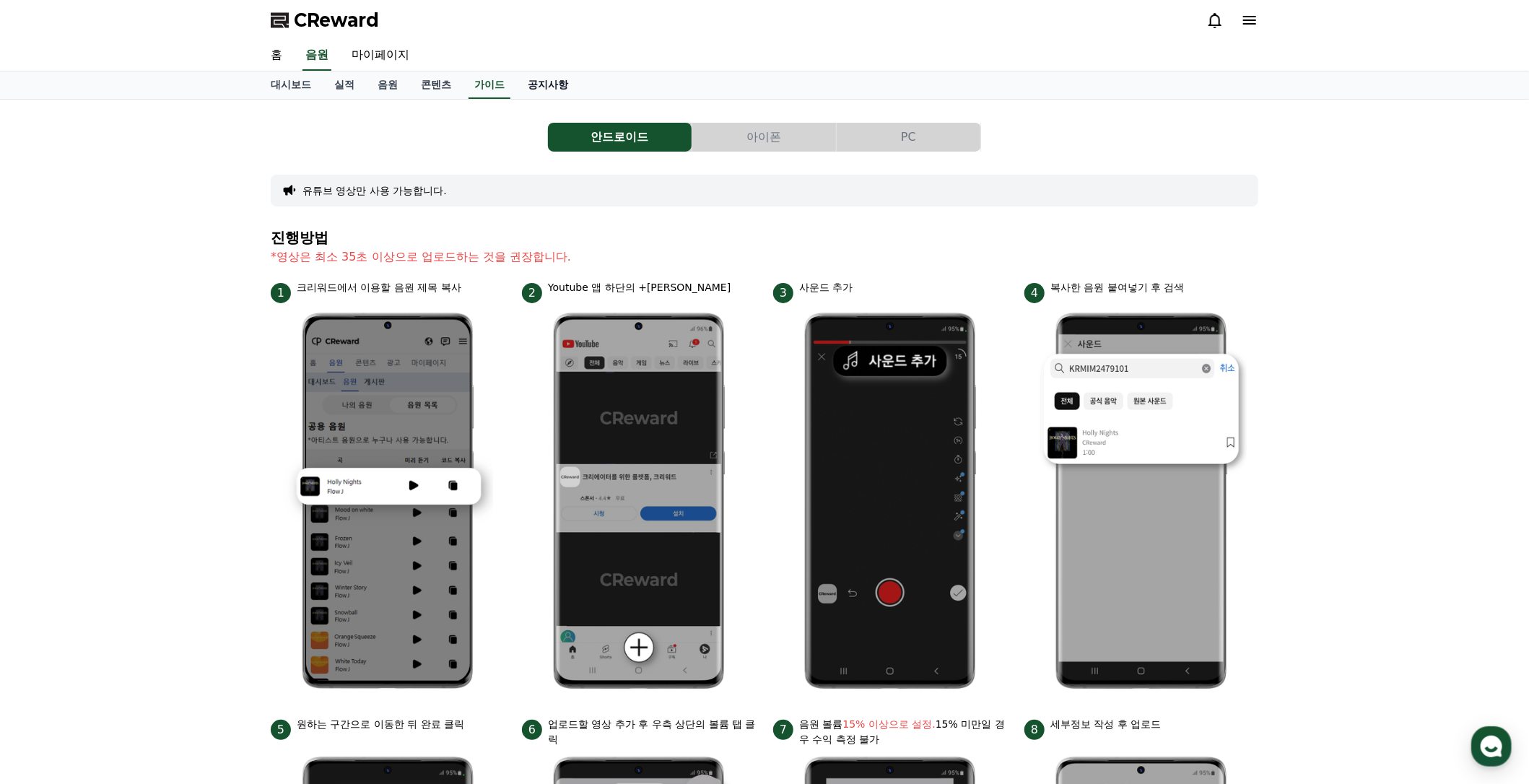
click at [533, 83] on link "공지사항" at bounding box center [548, 85] width 64 height 27
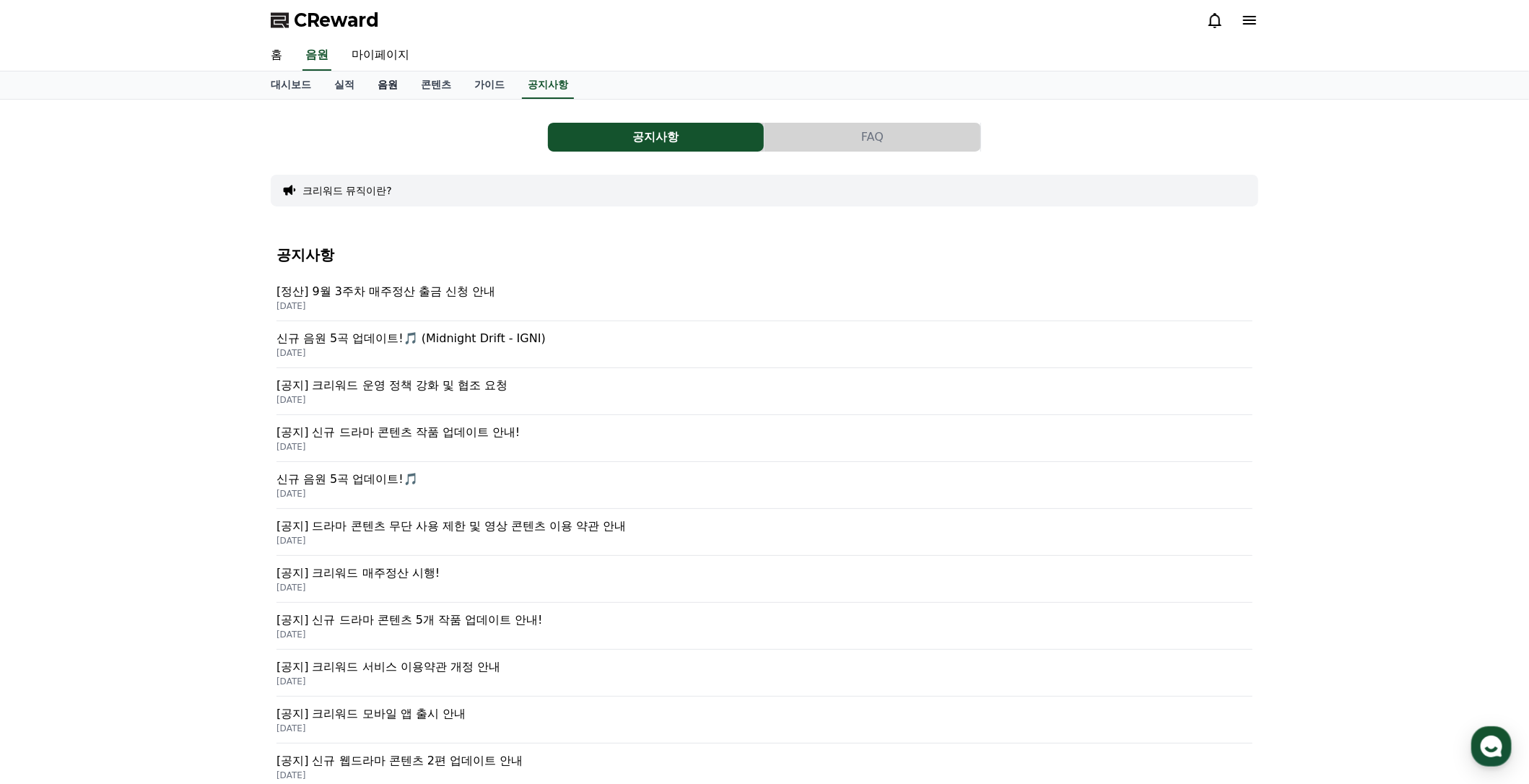
click at [391, 84] on link "음원" at bounding box center [387, 85] width 43 height 27
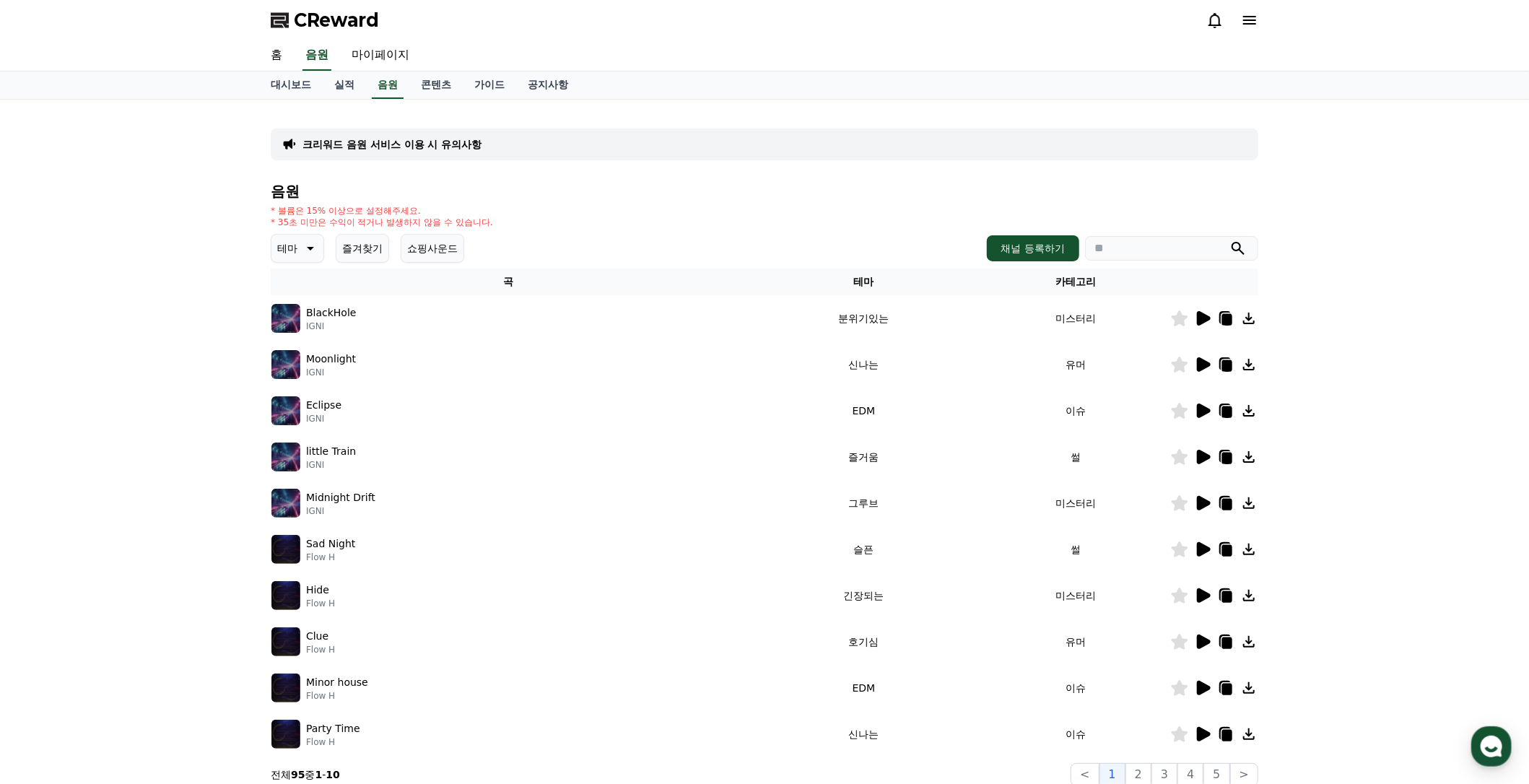
click at [1208, 245] on input "search" at bounding box center [1172, 248] width 173 height 25
type input "****"
click at [1230, 240] on button "submit" at bounding box center [1238, 248] width 17 height 17
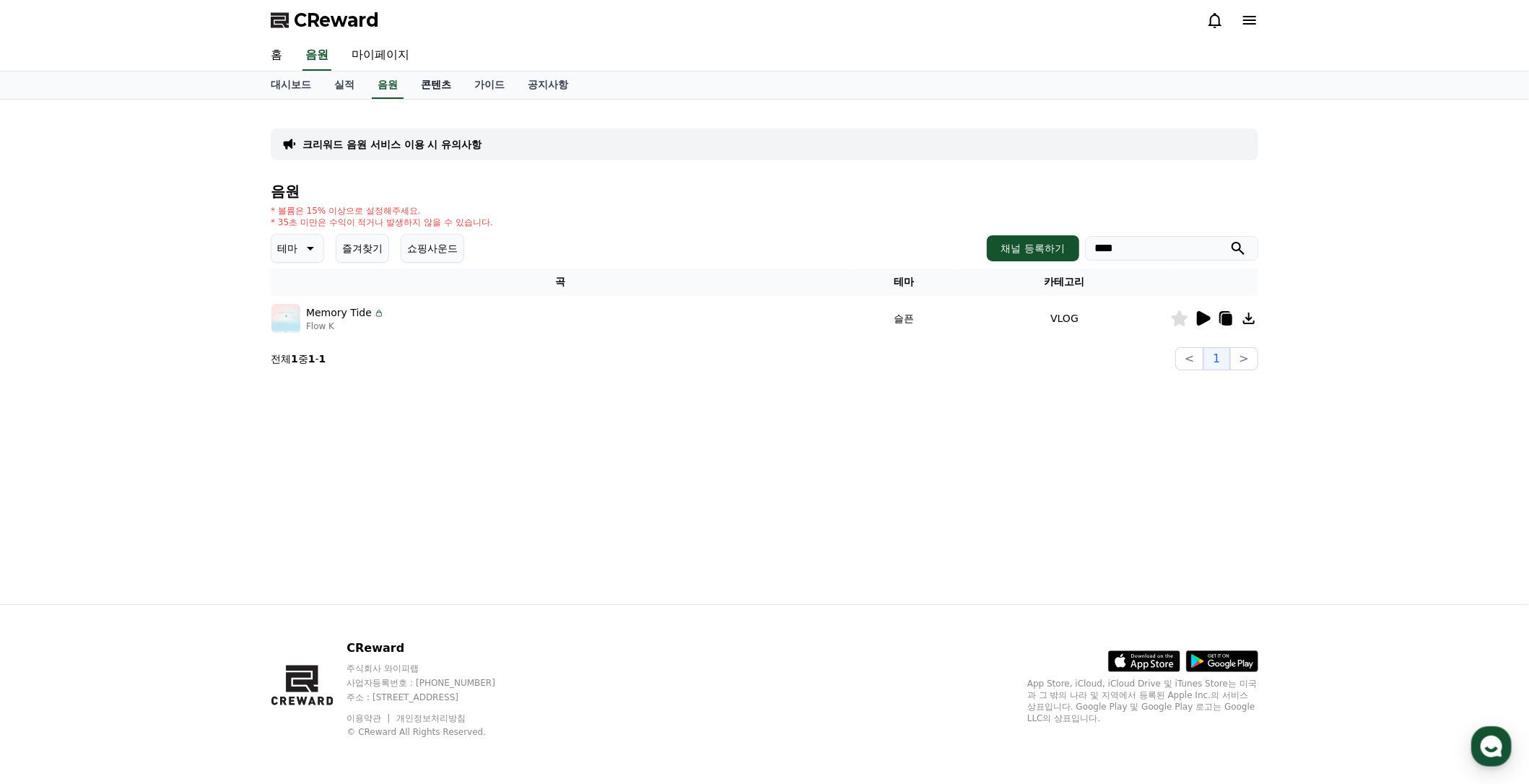
click at [430, 87] on link "콘텐츠" at bounding box center [435, 85] width 54 height 27
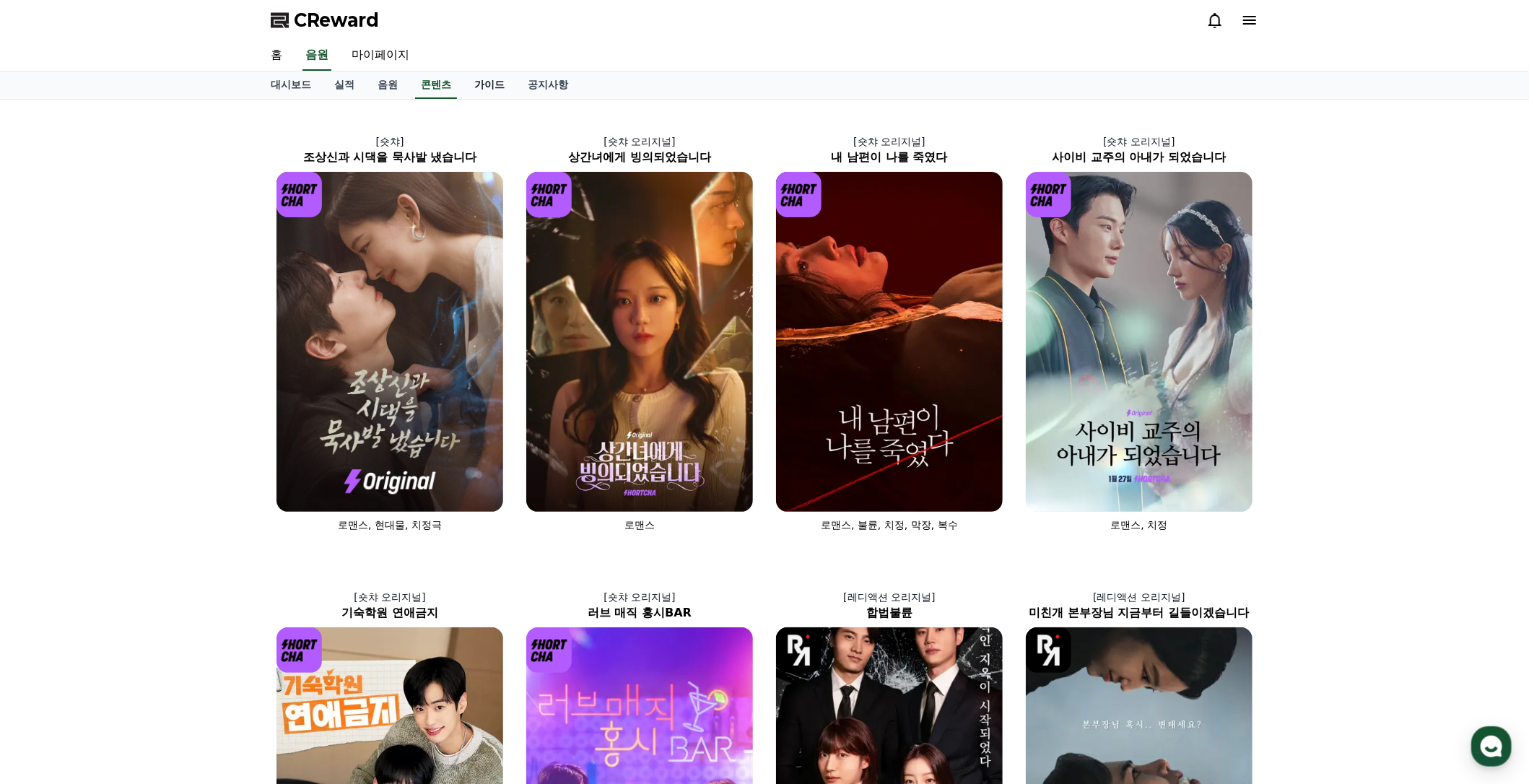
click at [474, 88] on link "가이드" at bounding box center [489, 85] width 54 height 27
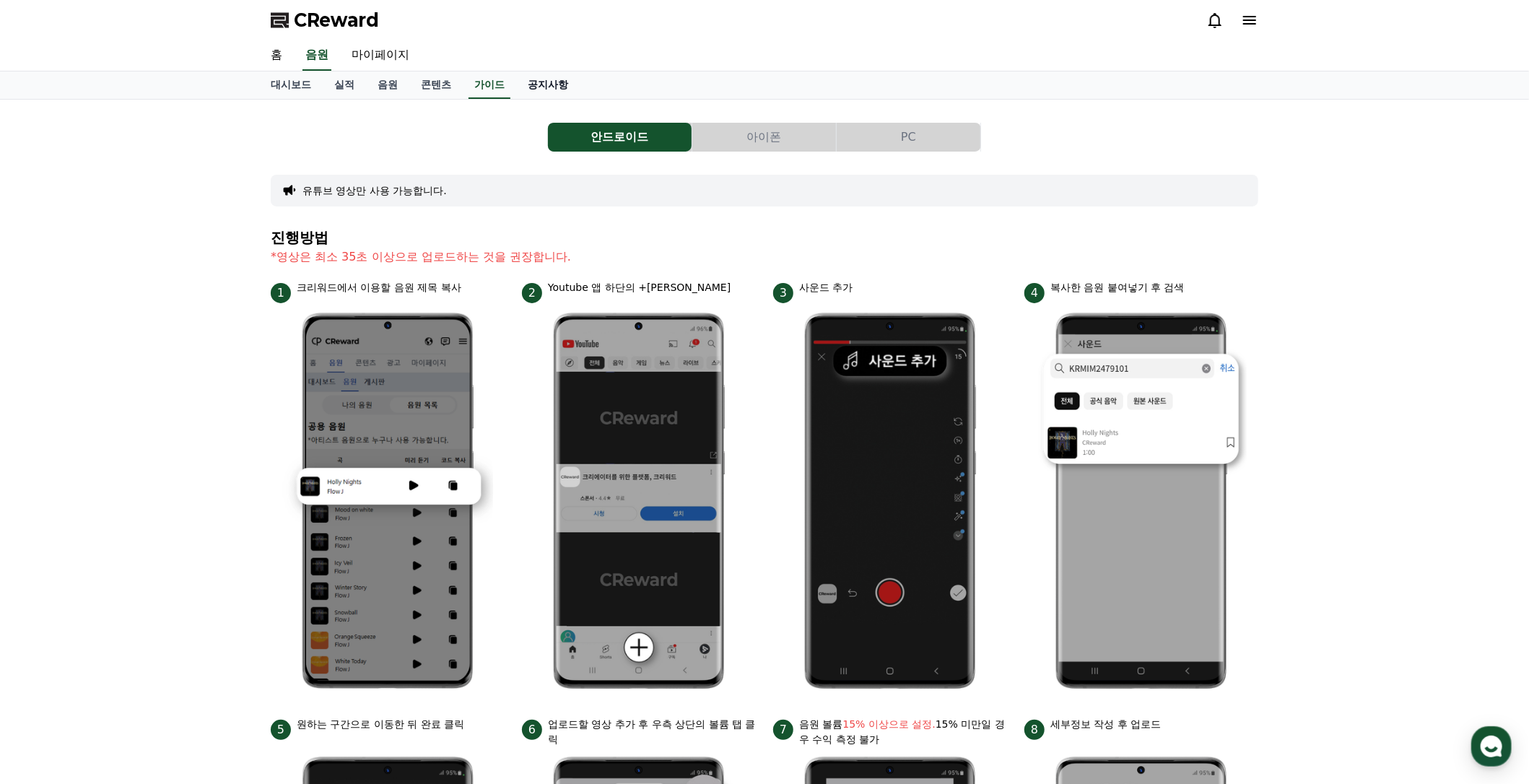
click at [554, 86] on link "공지사항" at bounding box center [548, 85] width 64 height 27
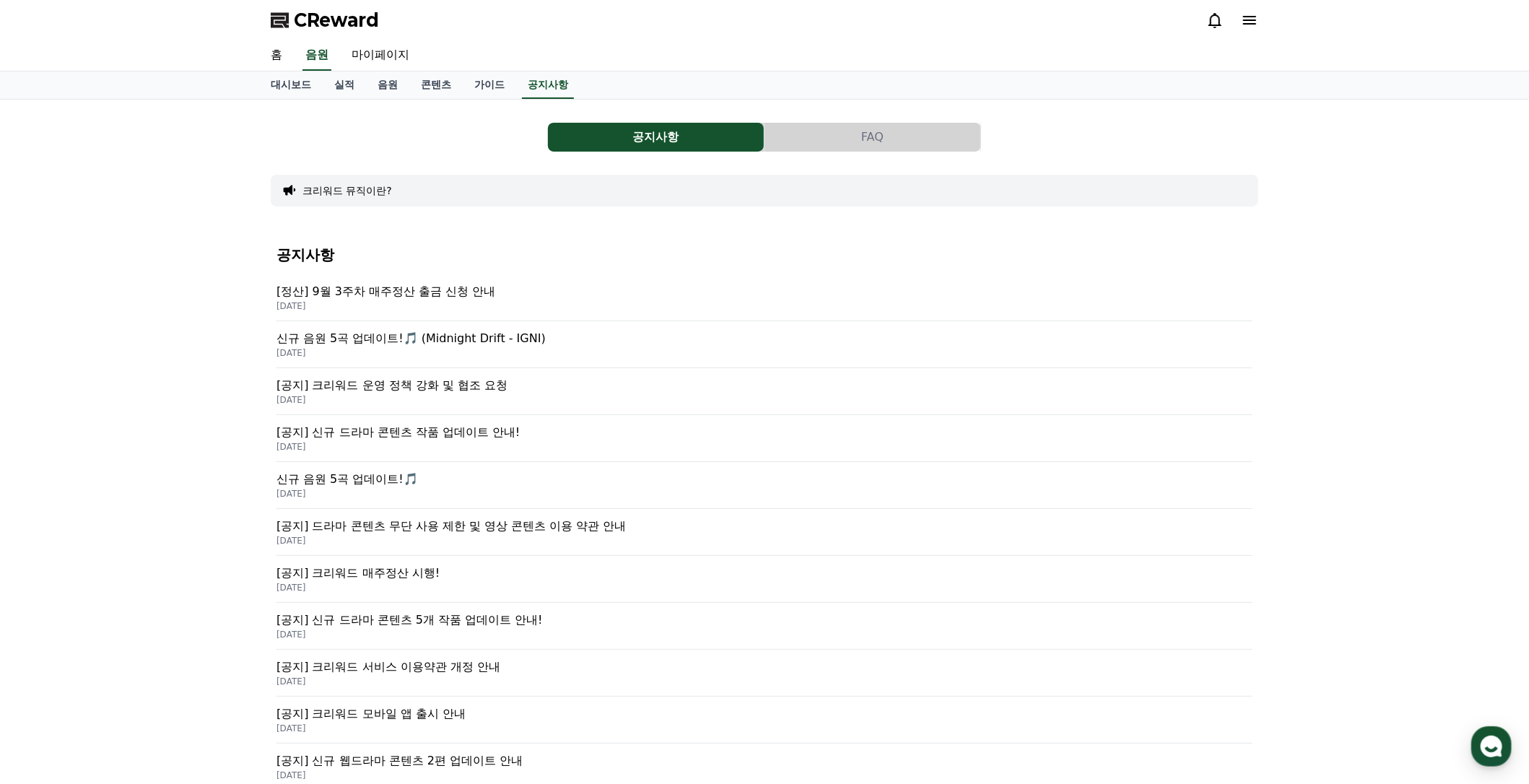
click at [439, 297] on p "[정산] 9월 3주차 매주정산 출금 신청 안내" at bounding box center [764, 292] width 976 height 17
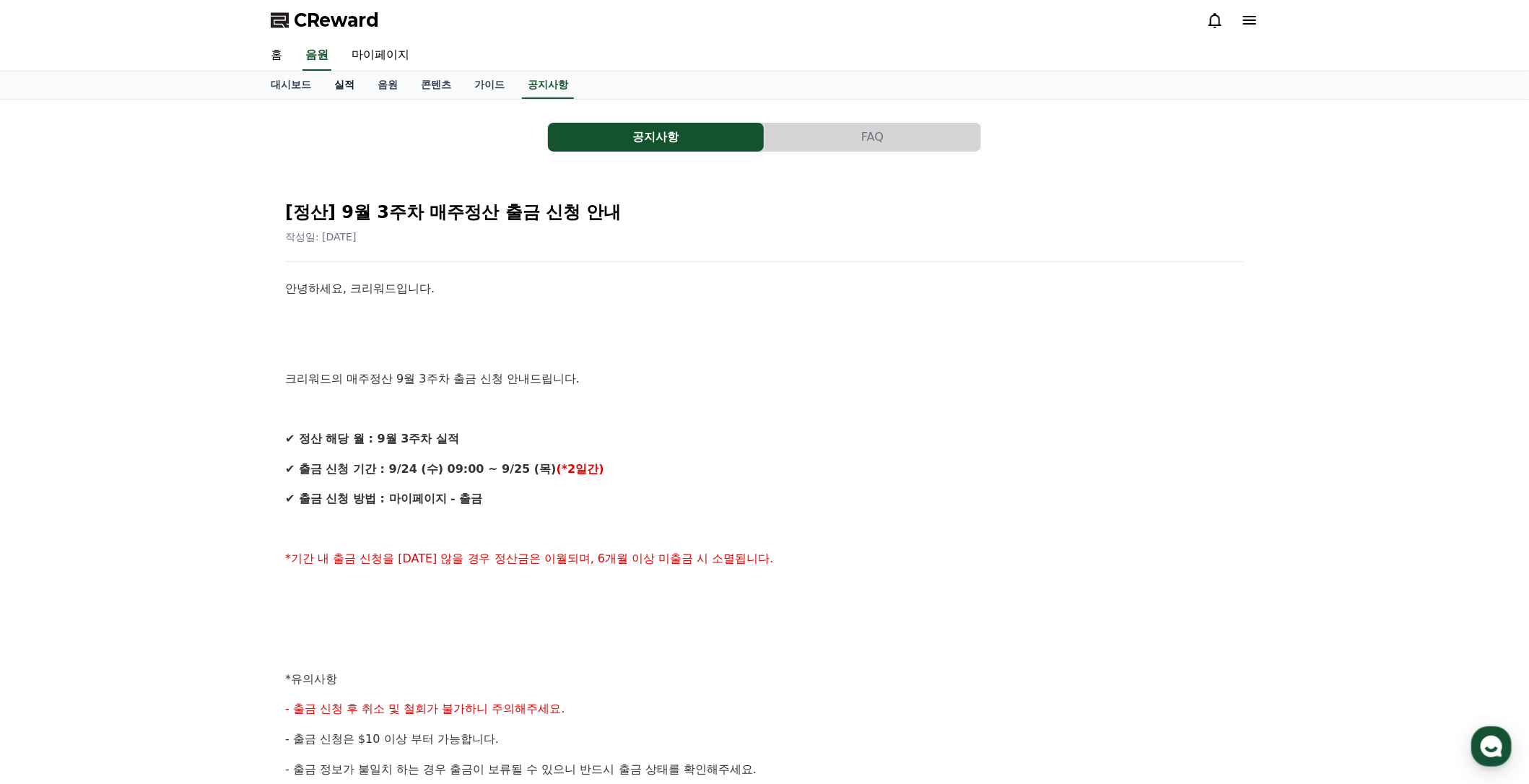
click at [346, 88] on link "실적" at bounding box center [344, 85] width 43 height 27
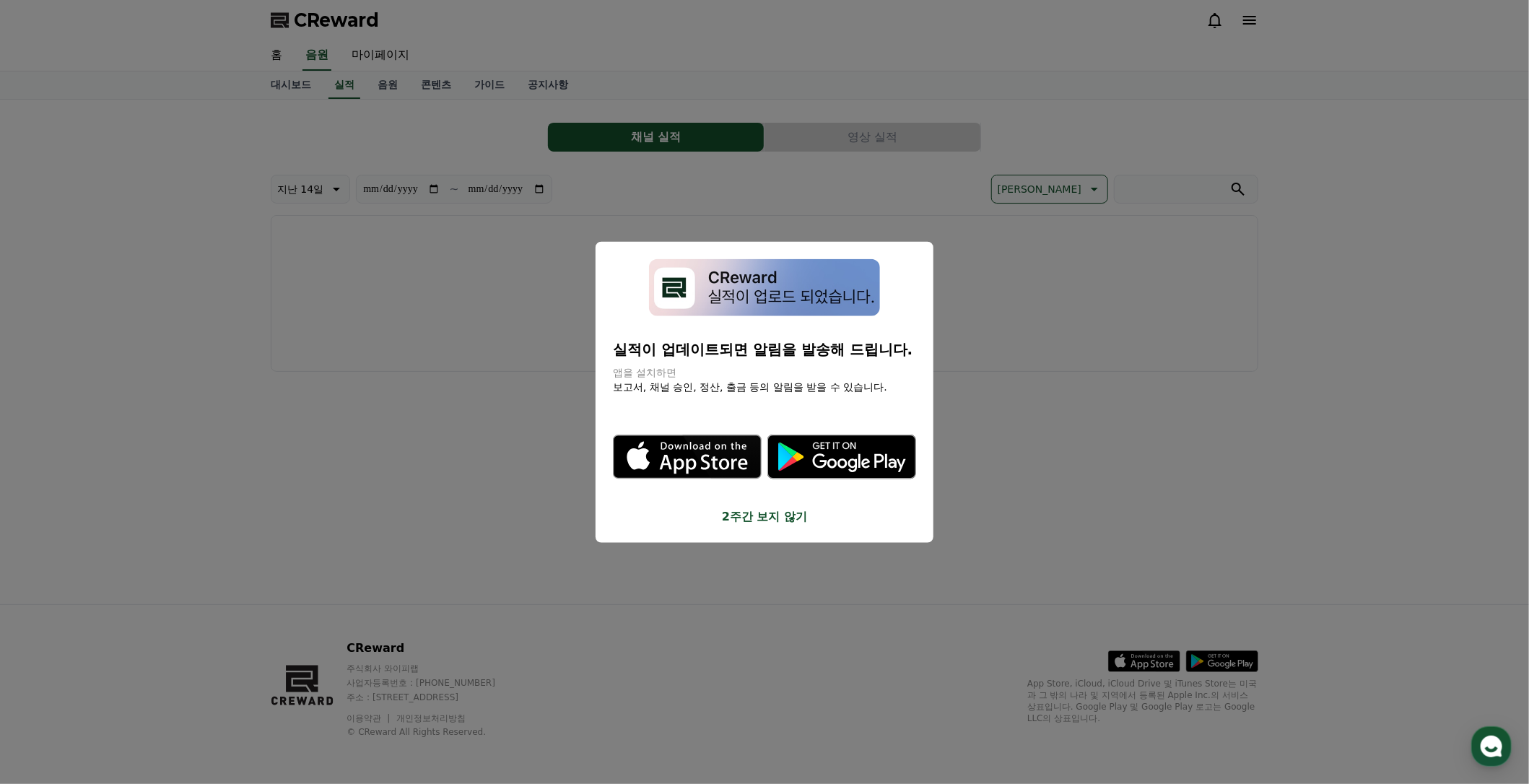
click at [760, 519] on button "2주간 보지 않기" at bounding box center [764, 516] width 304 height 17
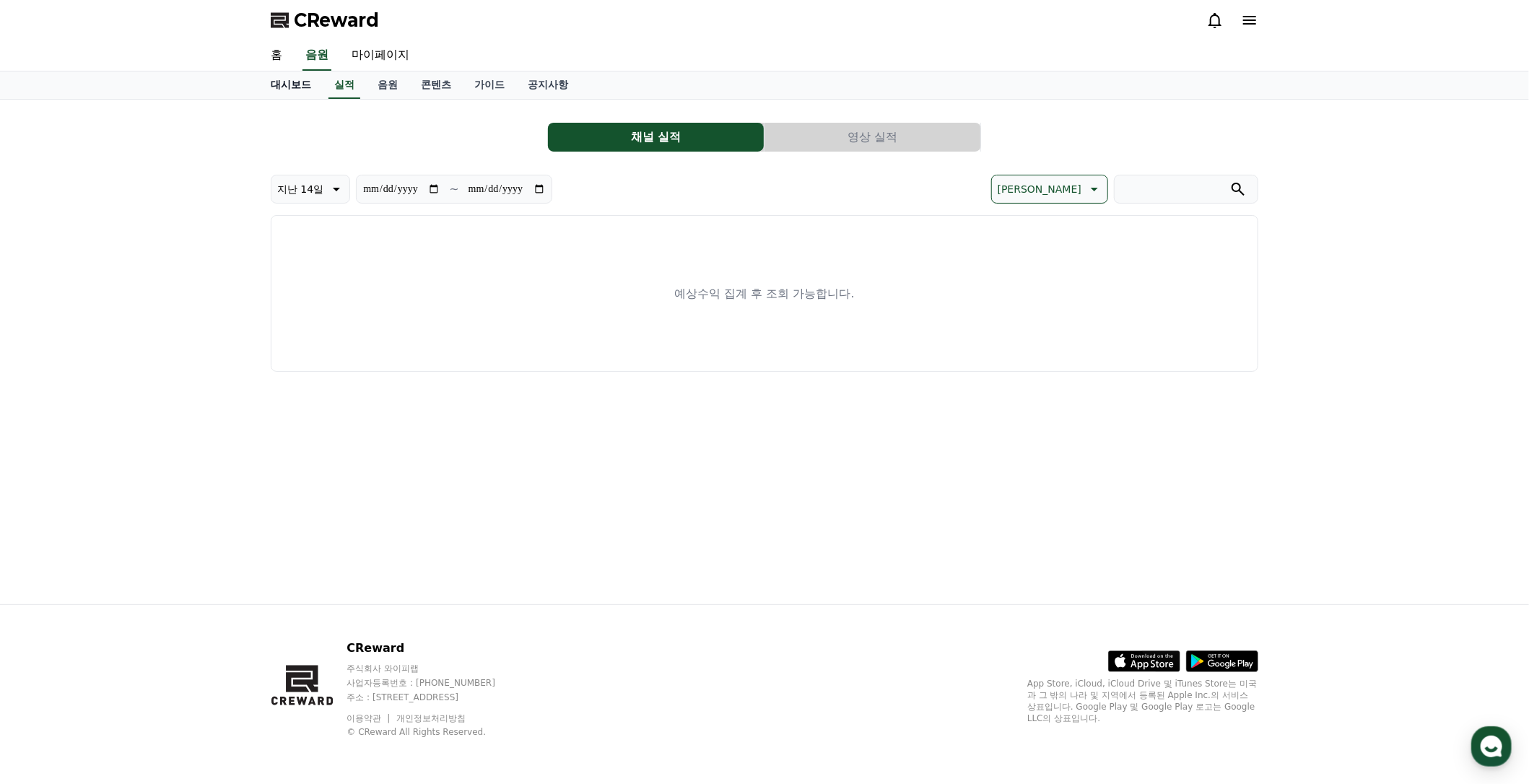
click at [296, 84] on link "대시보드" at bounding box center [291, 85] width 64 height 27
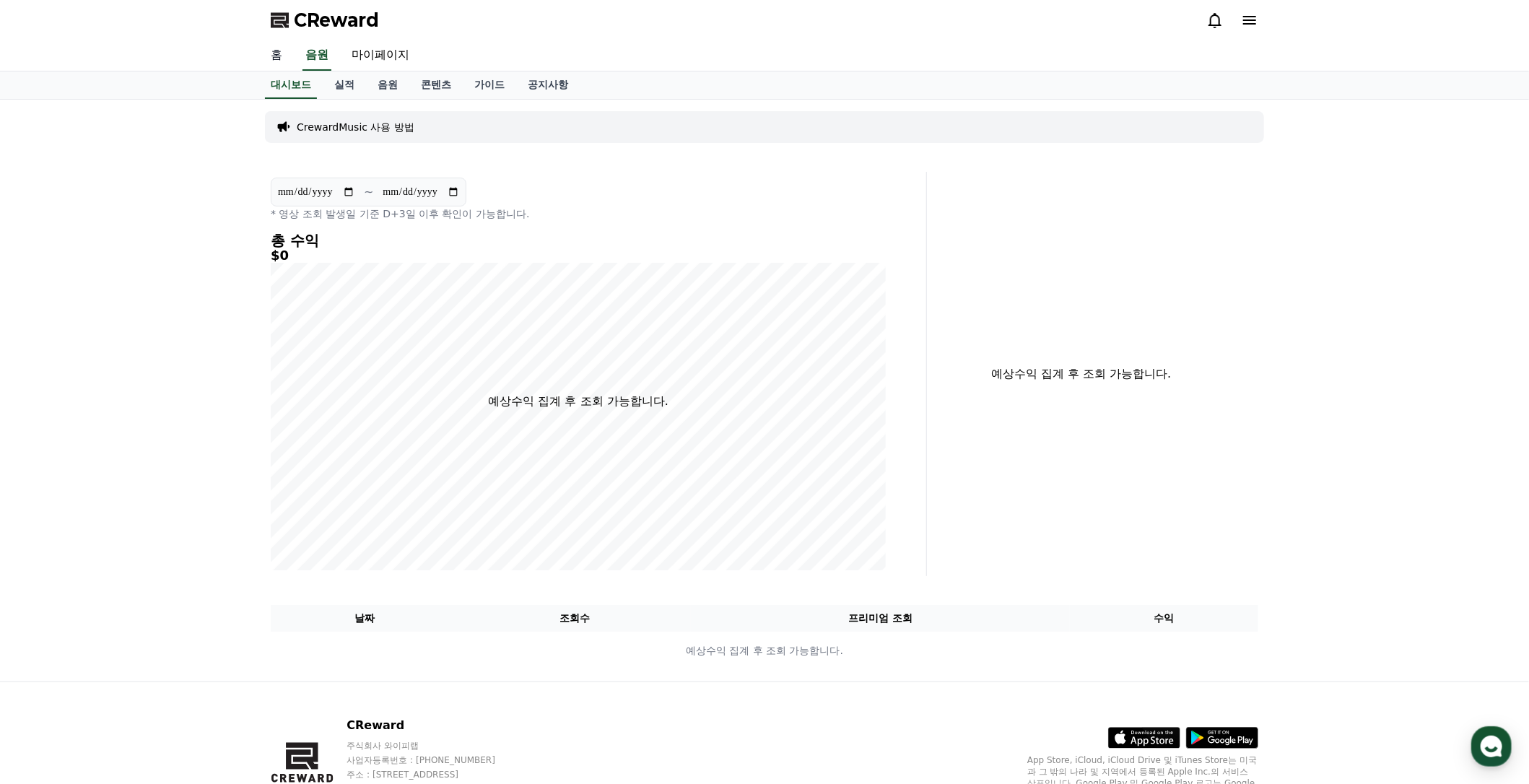
click at [283, 60] on link "홈" at bounding box center [276, 56] width 35 height 31
